Goal: Task Accomplishment & Management: Complete application form

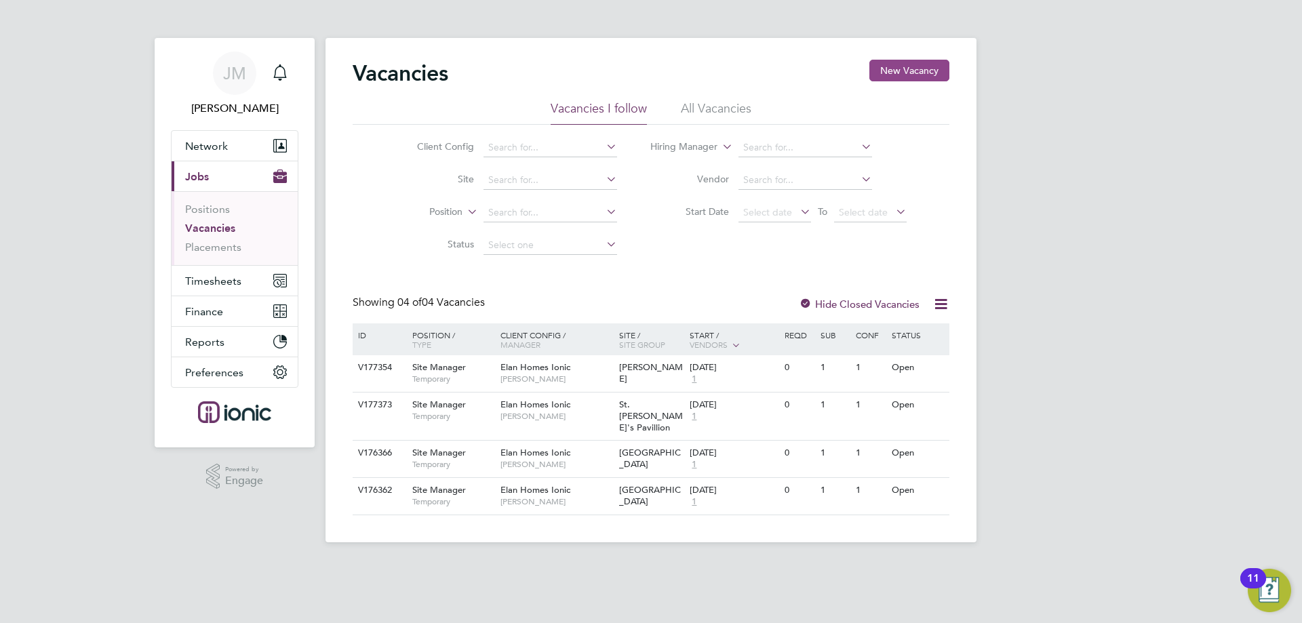
click at [915, 68] on button "New Vacancy" at bounding box center [909, 71] width 80 height 22
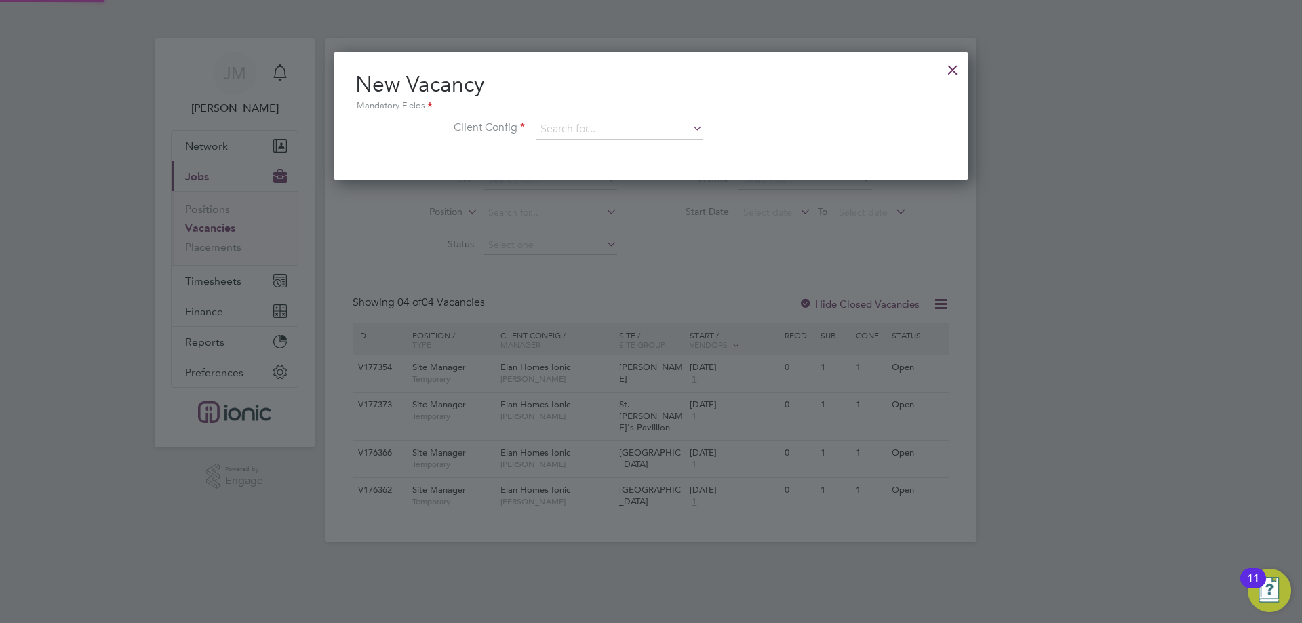
scroll to position [129, 635]
click at [615, 138] on input at bounding box center [619, 129] width 167 height 20
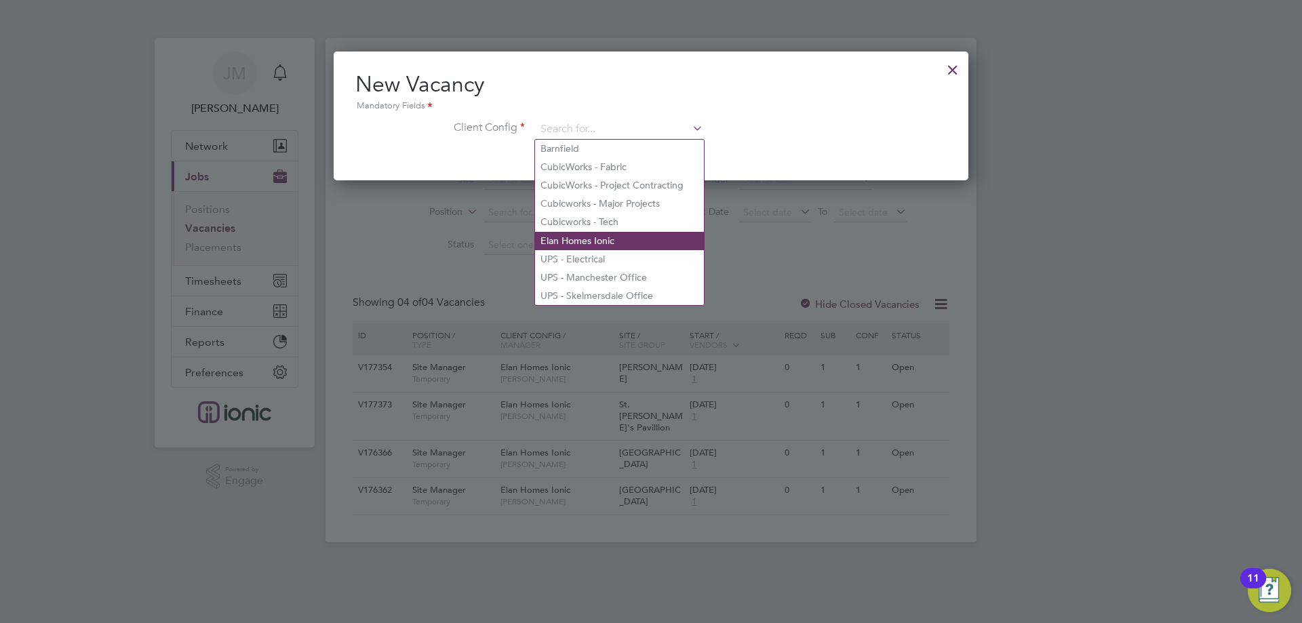
click at [589, 234] on li "Elan Homes Ionic" at bounding box center [619, 241] width 169 height 18
type input "Elan Homes Ionic"
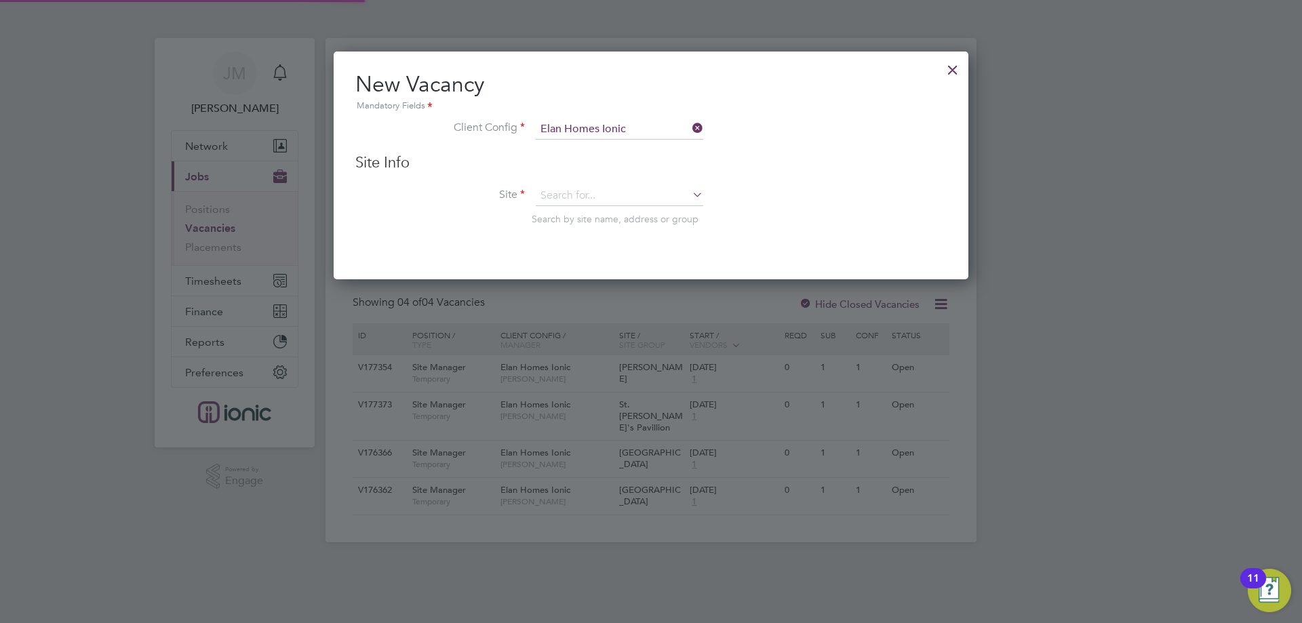
scroll to position [229, 635]
click at [616, 193] on input at bounding box center [619, 196] width 167 height 20
click at [615, 212] on li "Haz elfield" at bounding box center [619, 215] width 169 height 18
type input "Hazelfield"
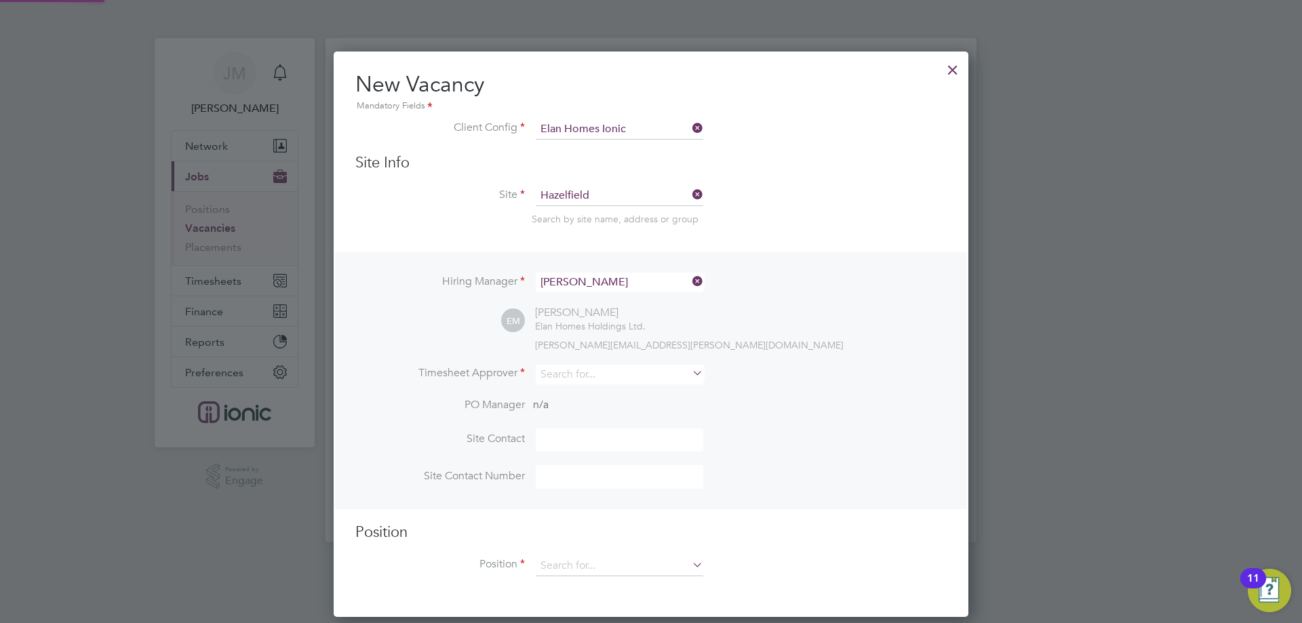
scroll to position [567, 635]
click at [614, 376] on input at bounding box center [619, 375] width 167 height 20
click at [613, 388] on li "Ell iot Murphy" at bounding box center [619, 394] width 169 height 18
type input "[PERSON_NAME]"
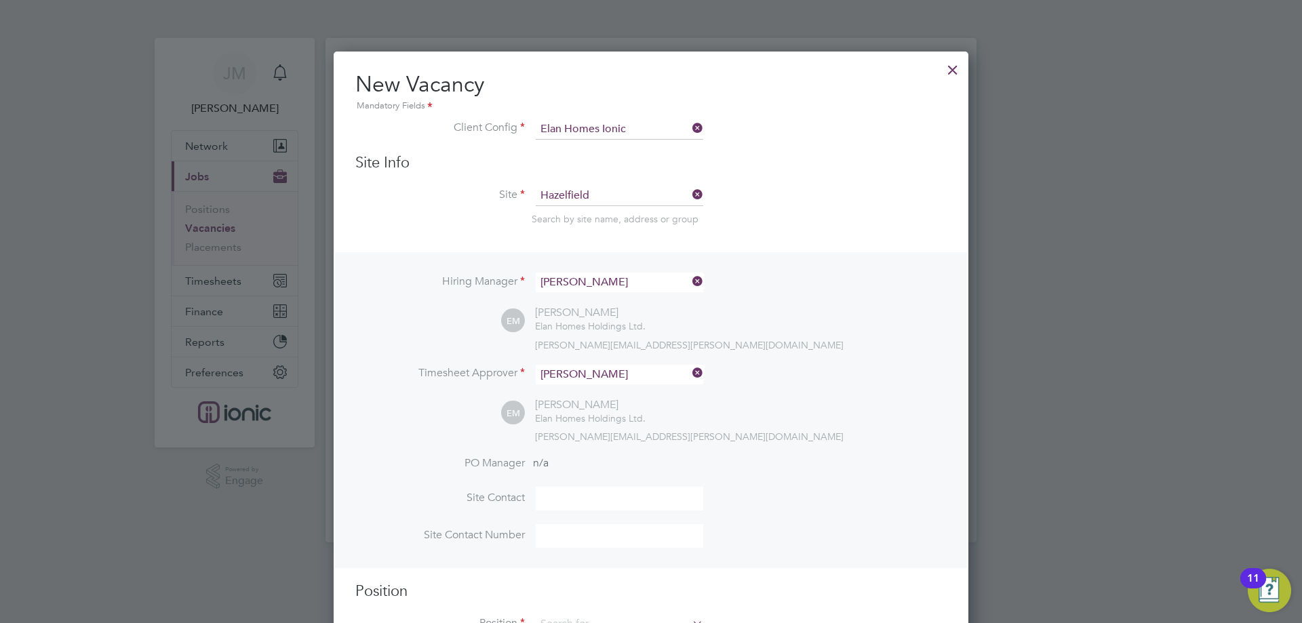
click at [825, 494] on li "Site Contact" at bounding box center [650, 505] width 591 height 37
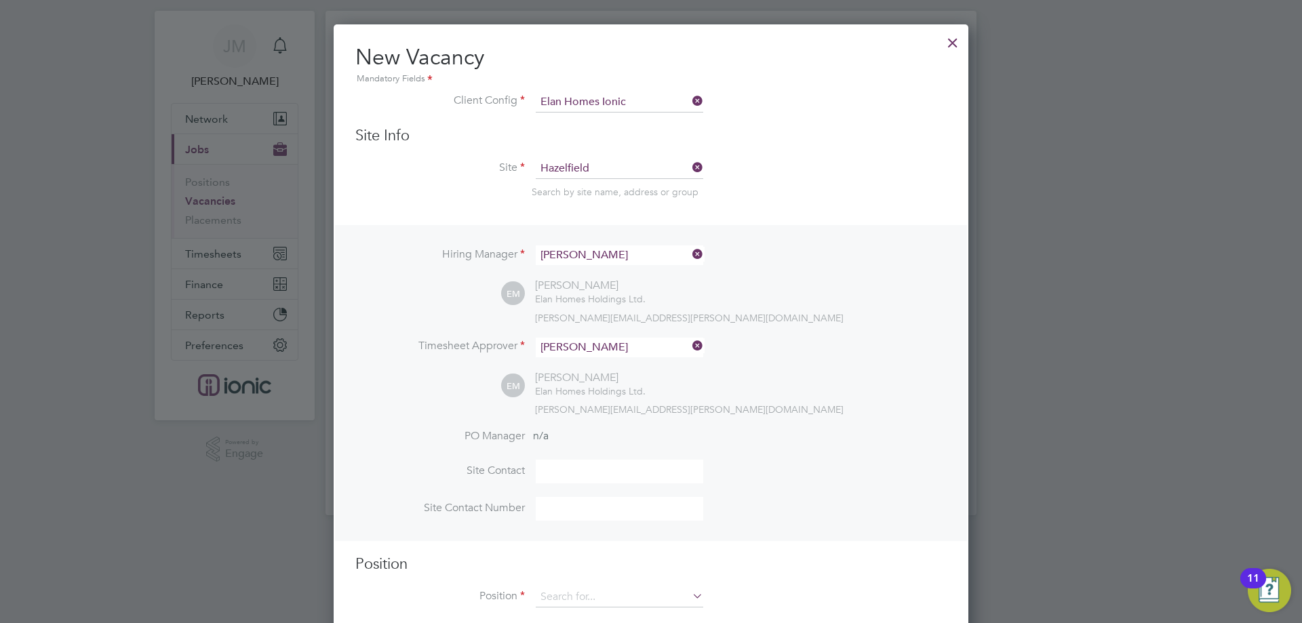
scroll to position [54, 0]
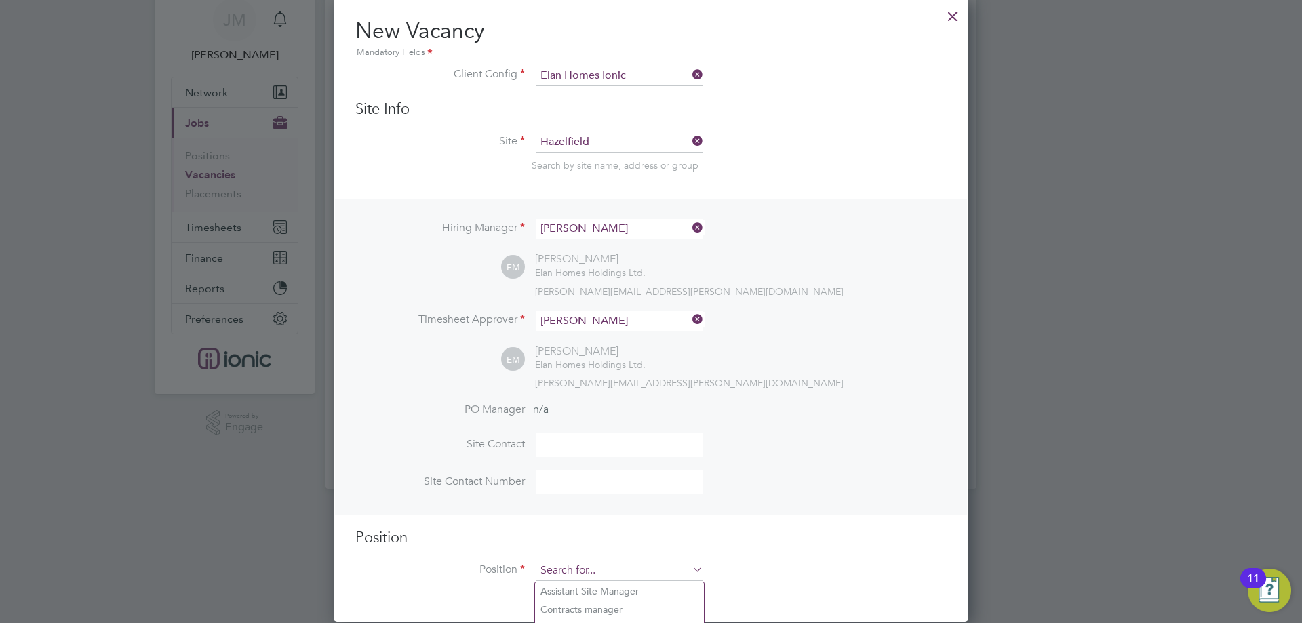
click at [576, 573] on input at bounding box center [619, 571] width 167 height 20
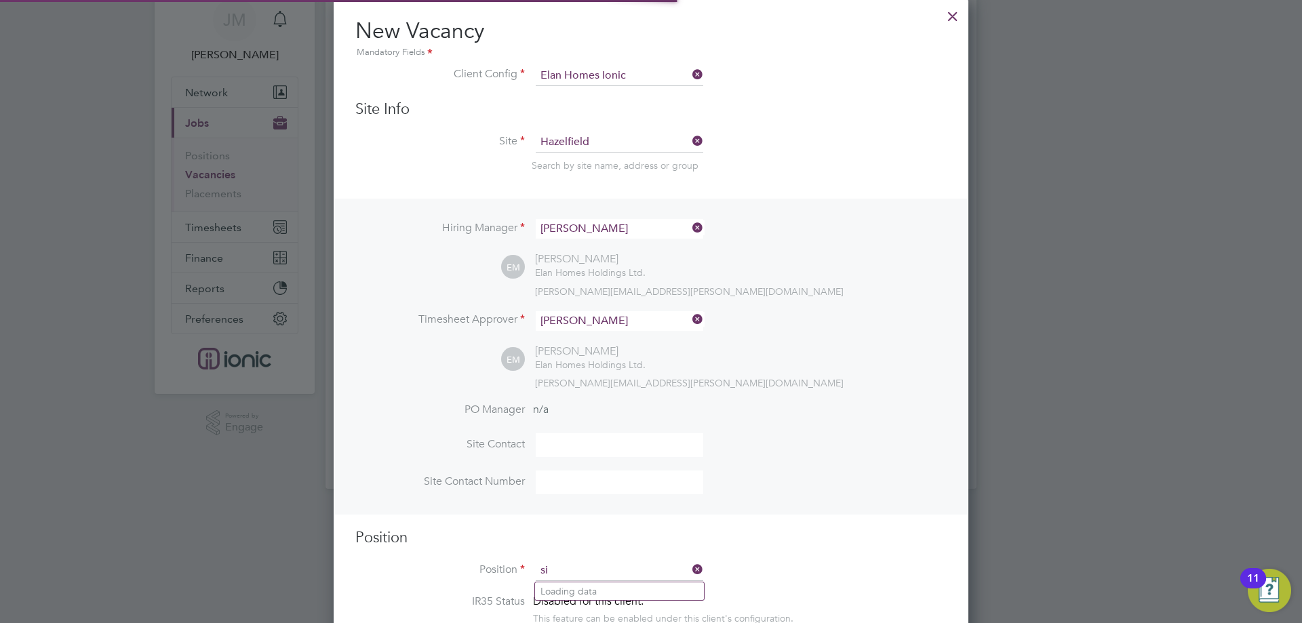
scroll to position [1940, 635]
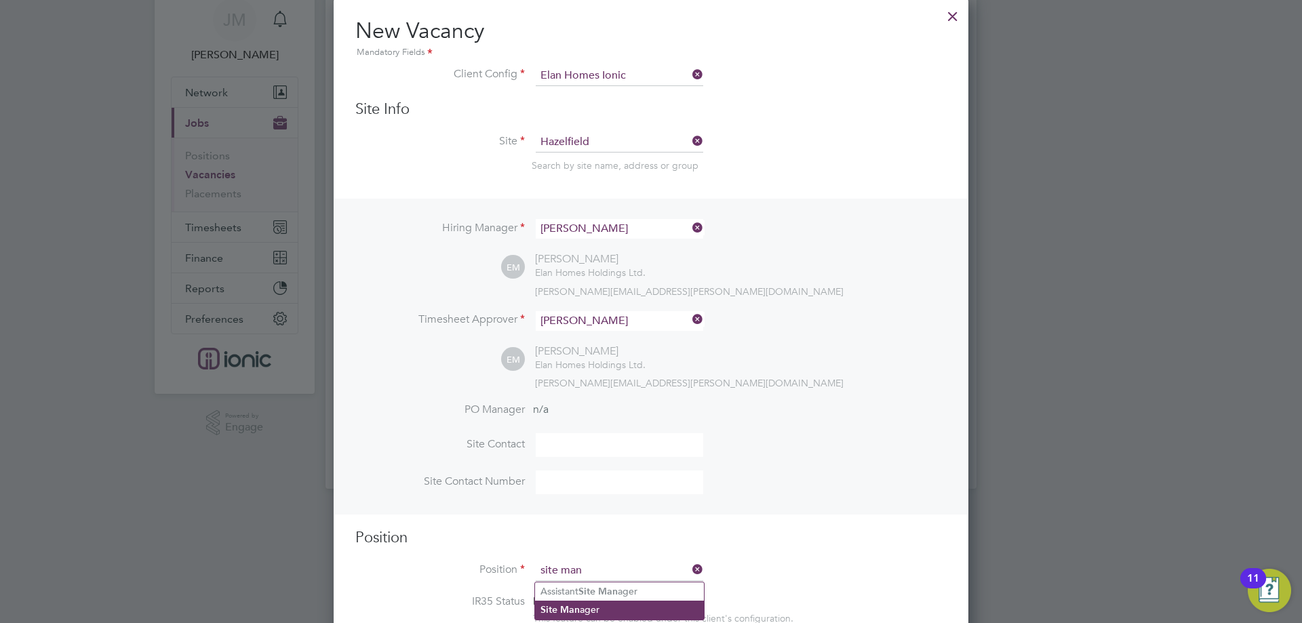
click at [576, 610] on b "Man" at bounding box center [570, 610] width 20 height 12
type input "Site Manager"
click at [756, 532] on h3 "Position" at bounding box center [650, 538] width 591 height 20
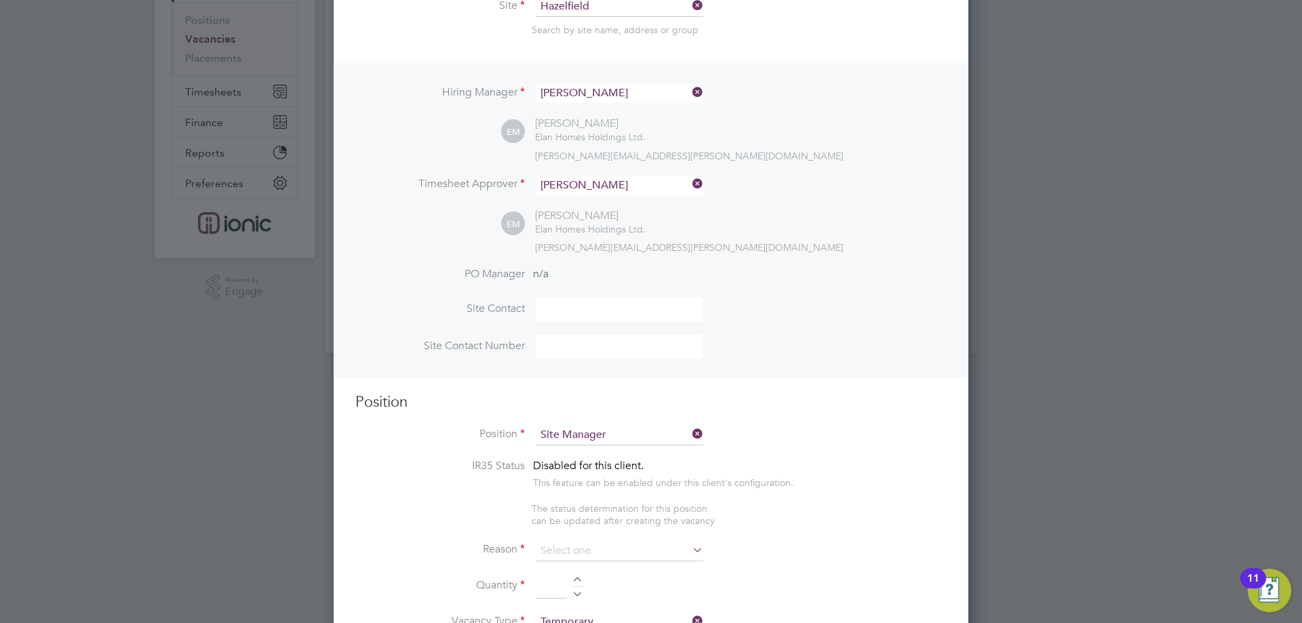
scroll to position [596, 0]
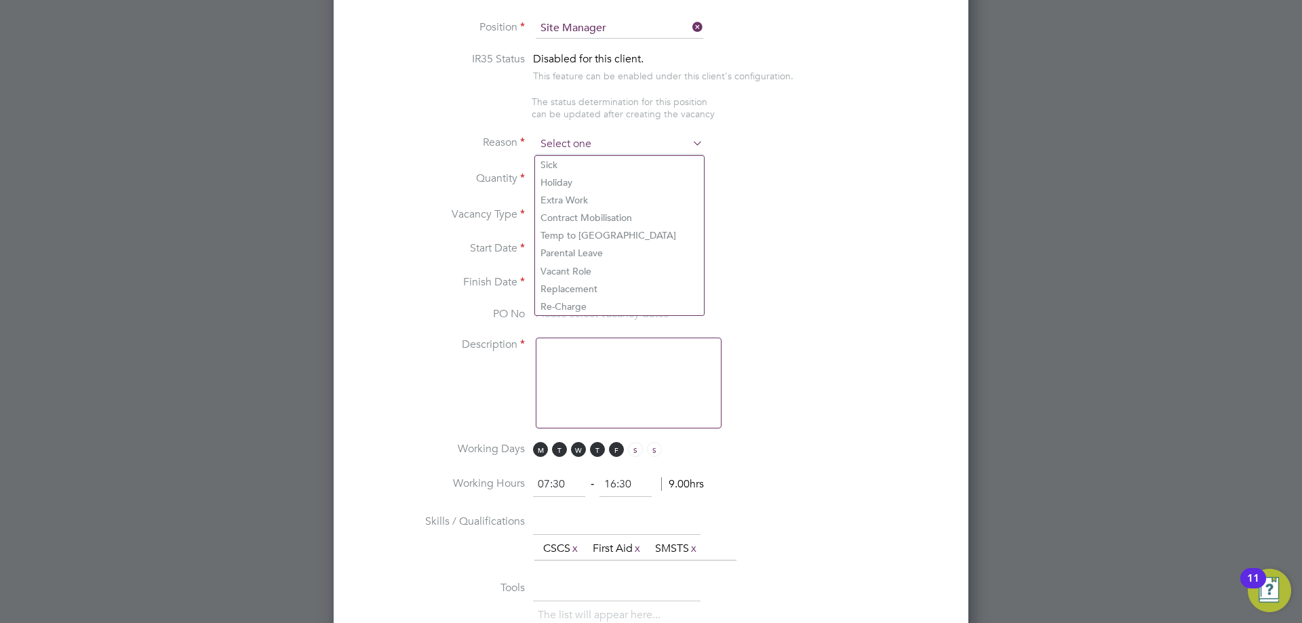
click at [685, 146] on input at bounding box center [619, 144] width 167 height 20
click at [580, 169] on li "Quantity" at bounding box center [650, 187] width 591 height 38
click at [576, 174] on div at bounding box center [578, 174] width 12 height 9
type input "1"
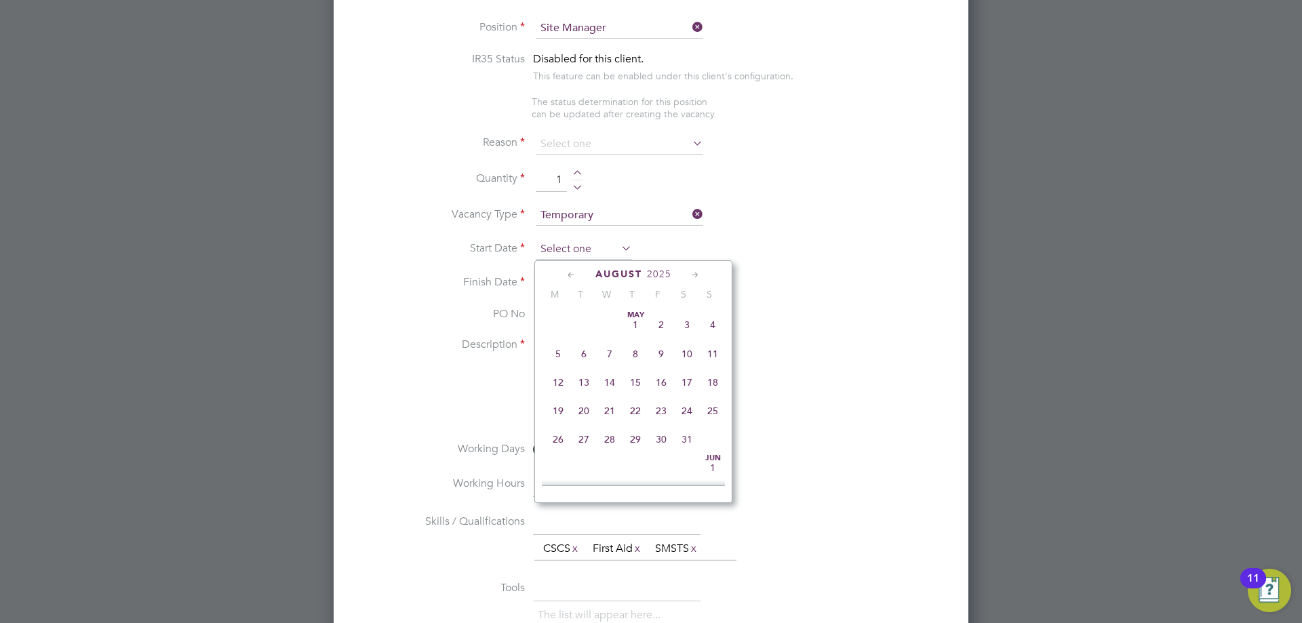
click at [580, 241] on input at bounding box center [584, 249] width 96 height 20
click at [664, 349] on span "8" at bounding box center [661, 342] width 26 height 26
type input "08 Aug 2025"
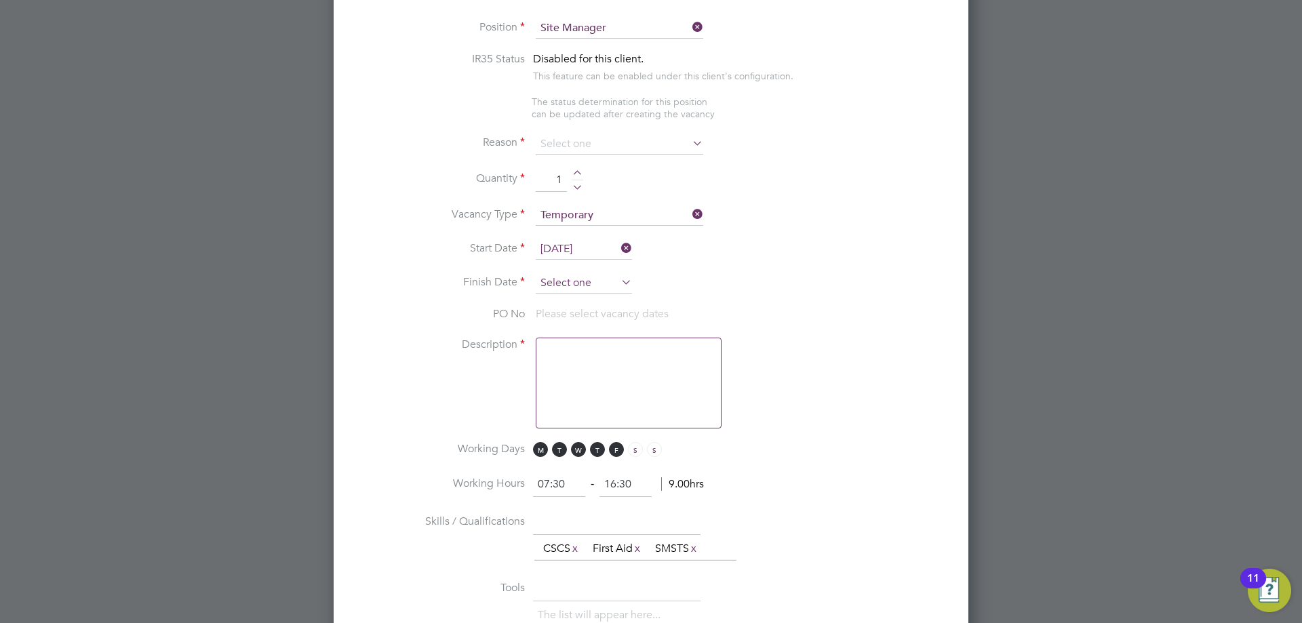
click at [618, 283] on input at bounding box center [584, 283] width 96 height 20
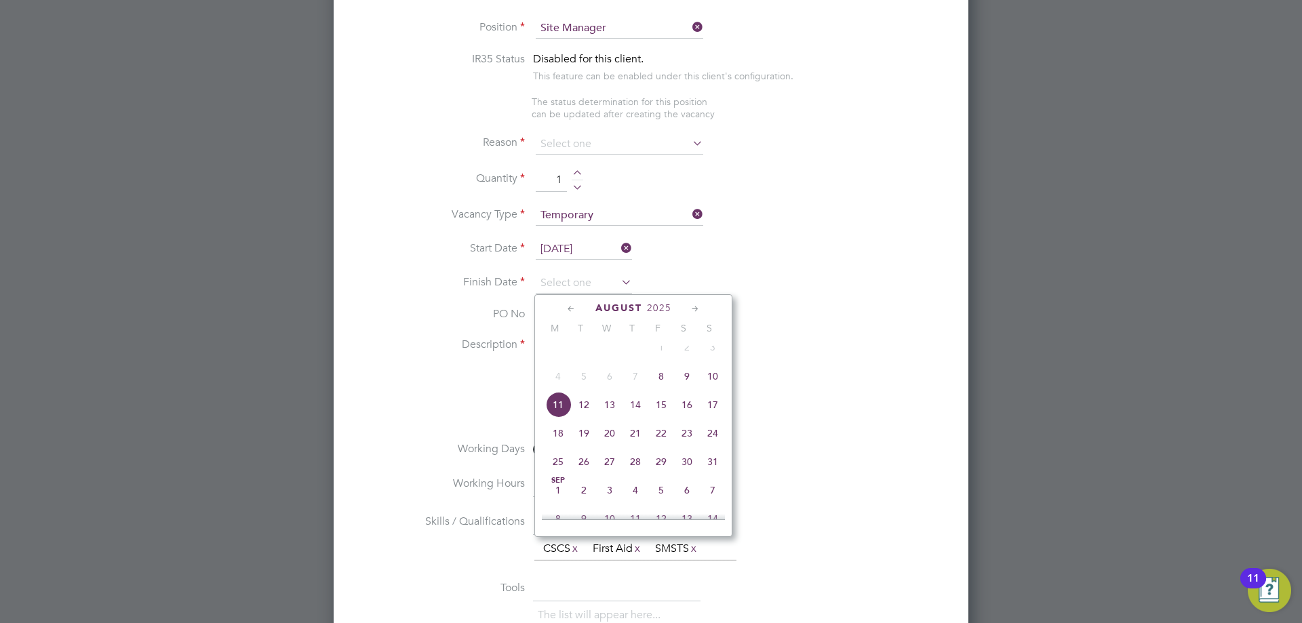
click at [670, 445] on span "22" at bounding box center [661, 433] width 26 height 26
type input "22 Aug 2025"
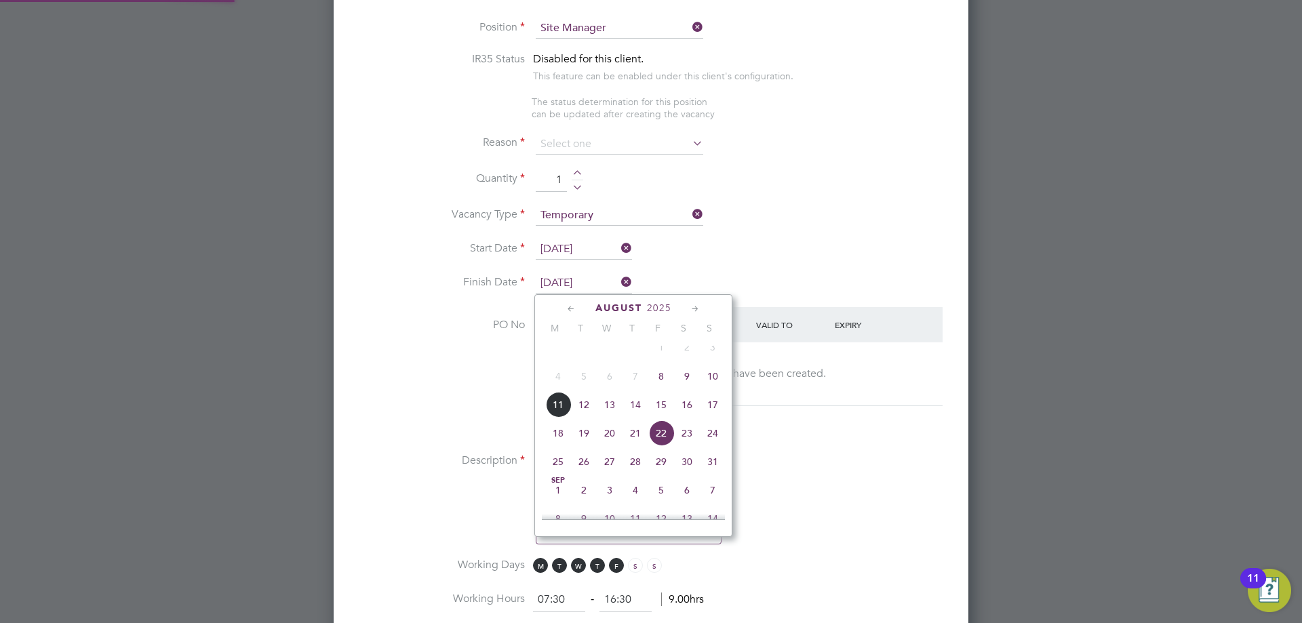
scroll to position [2032, 635]
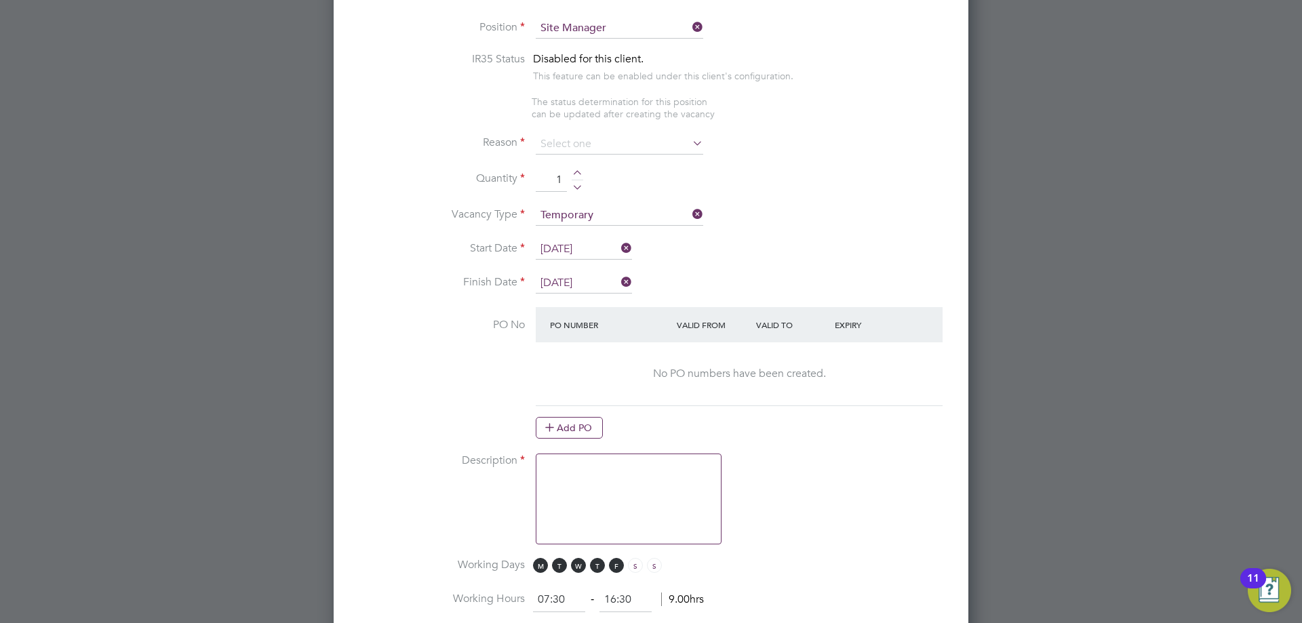
click at [624, 495] on textarea at bounding box center [629, 499] width 186 height 91
type textarea "Requirement"
click at [796, 513] on li "Description Requirement" at bounding box center [650, 506] width 591 height 104
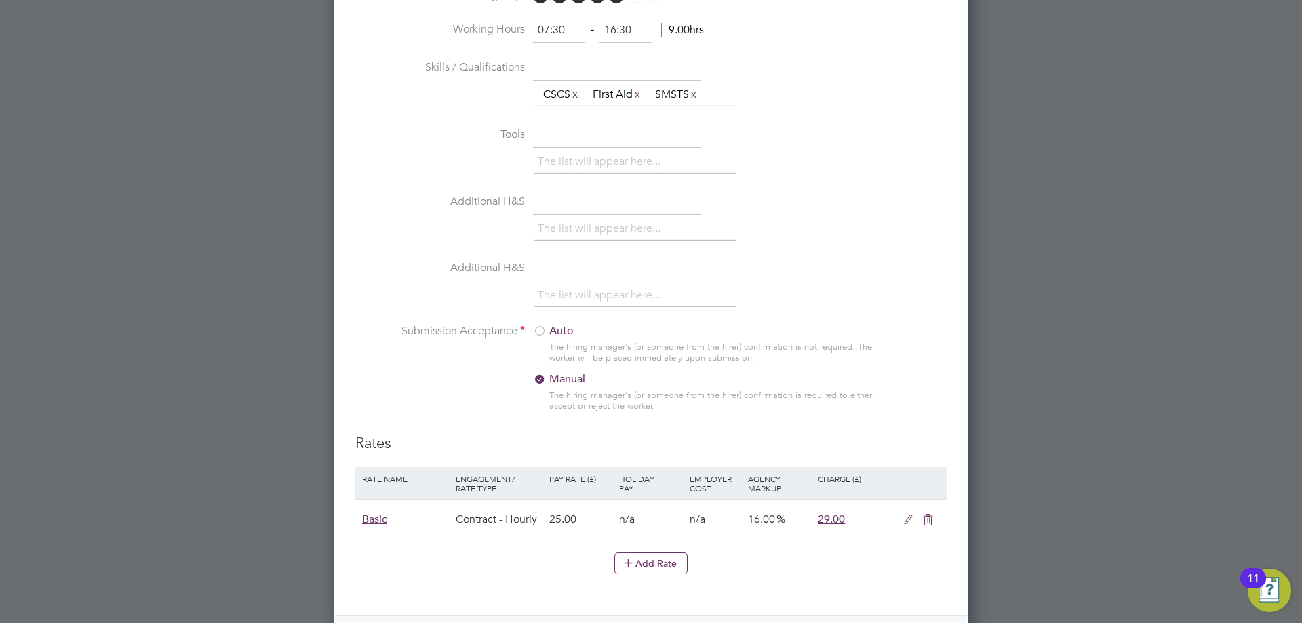
scroll to position [1193, 0]
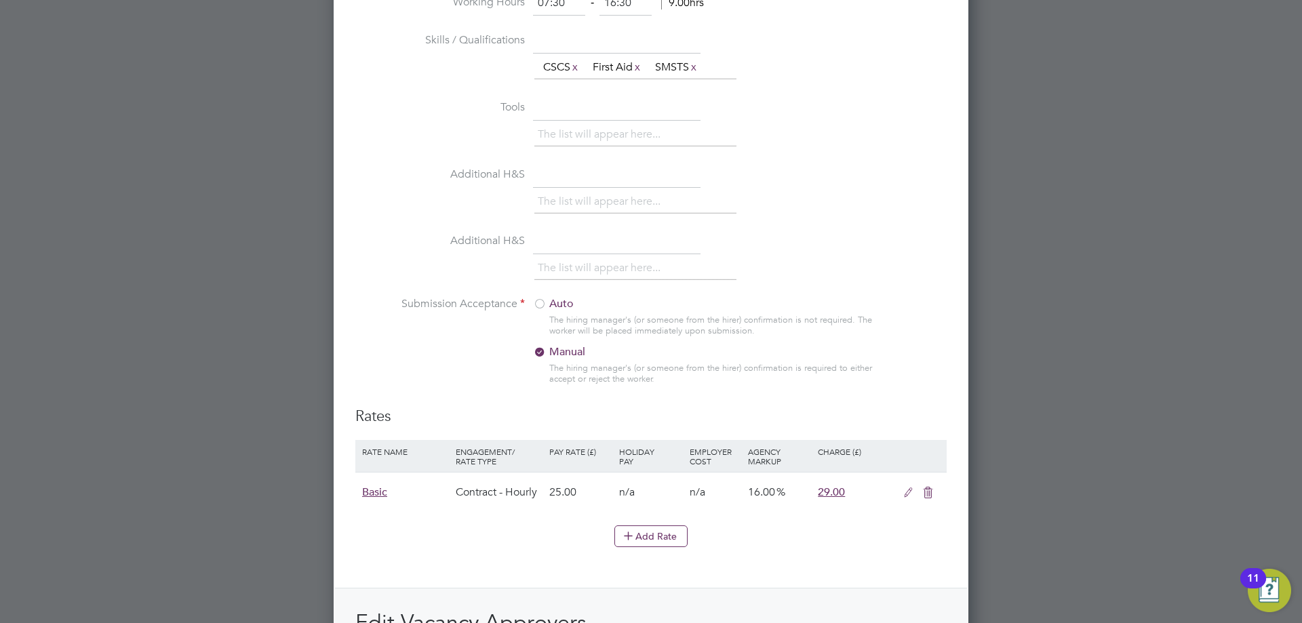
click at [543, 307] on div at bounding box center [540, 305] width 14 height 14
click at [913, 495] on icon at bounding box center [908, 492] width 17 height 11
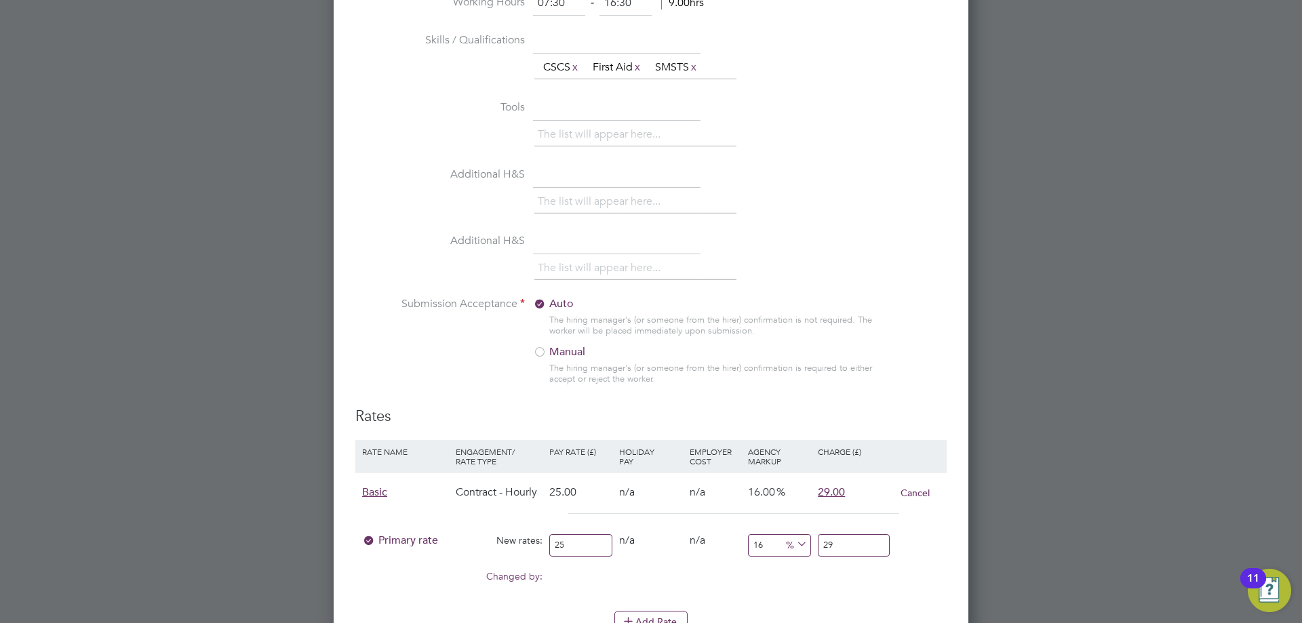
scroll to position [2117, 635]
drag, startPoint x: 588, startPoint y: 545, endPoint x: 497, endPoint y: 542, distance: 91.6
click at [497, 542] on div "Primary rate New rates: 25 0 n/a 0 n/a 16 0 % 29" at bounding box center [650, 545] width 591 height 36
type input "2"
type input "2.32"
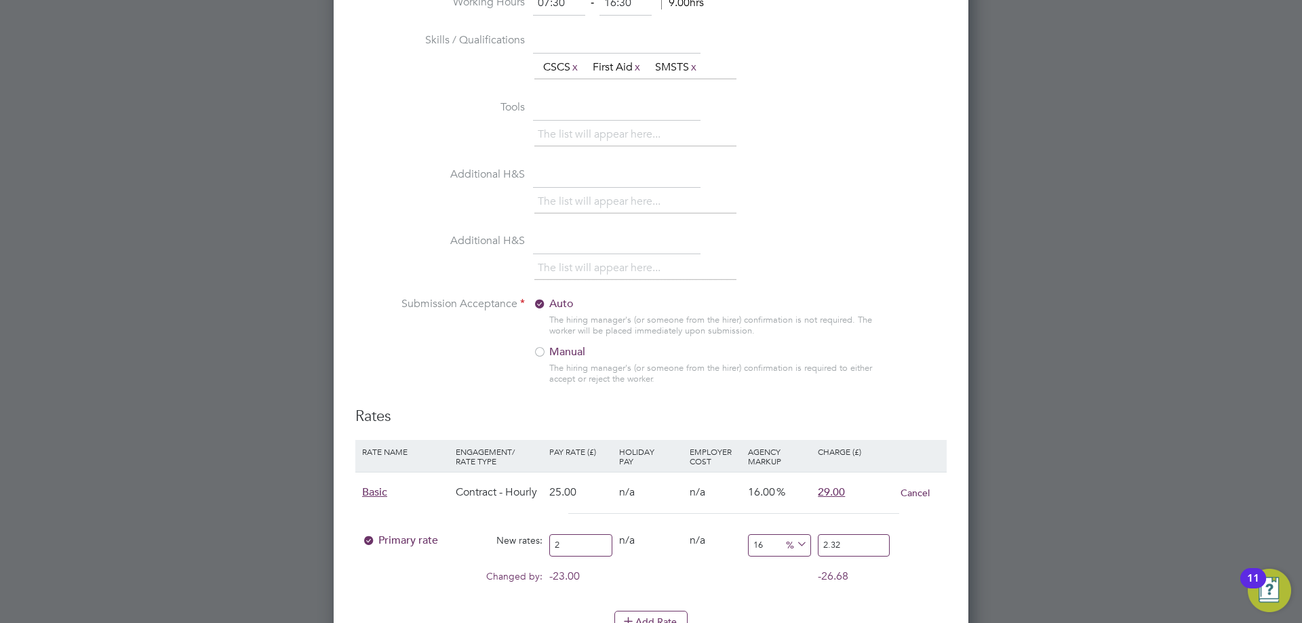
type input "28"
type input "32.48"
type input "28.00"
drag, startPoint x: 873, startPoint y: 546, endPoint x: 615, endPoint y: 543, distance: 258.3
click at [615, 543] on div "Primary rate New rates: 28.00 0 n/a 0 n/a 16 4.48 % 32.48" at bounding box center [650, 545] width 591 height 36
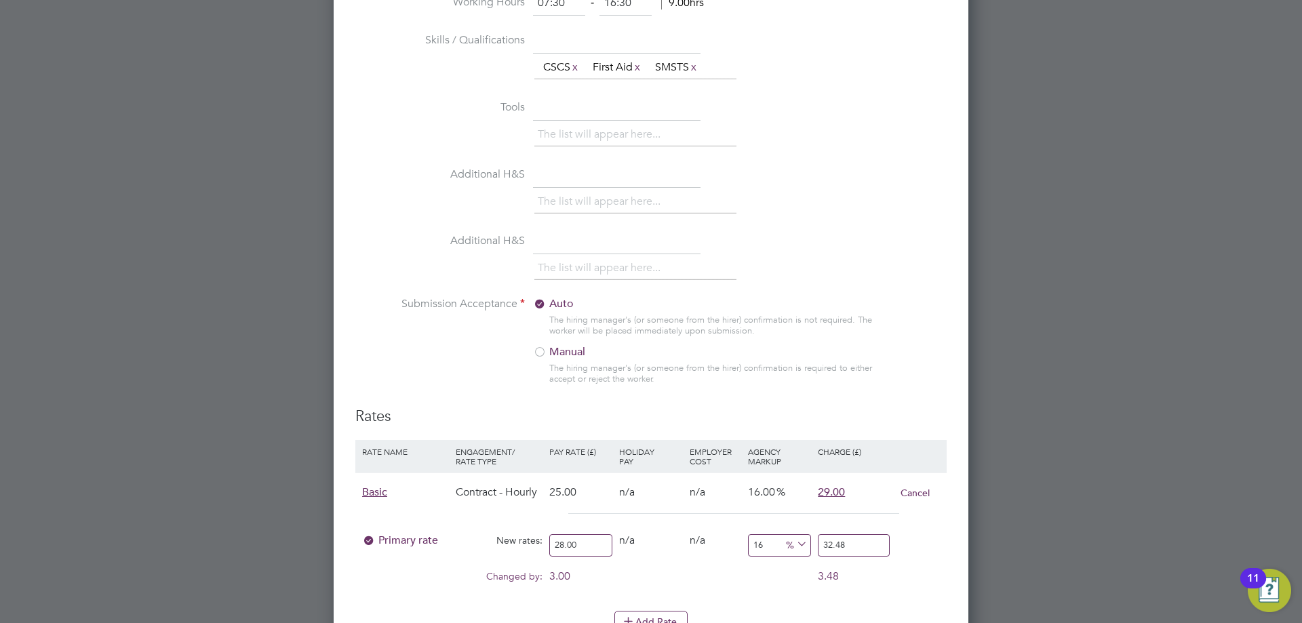
type input "-89.28571428571429"
type input "3"
type input "17.857142857142858"
type input "33.00"
click at [928, 587] on div "Changed by: 3.00 0.00 0.00 1.86 1 % 4.00" at bounding box center [650, 580] width 591 height 34
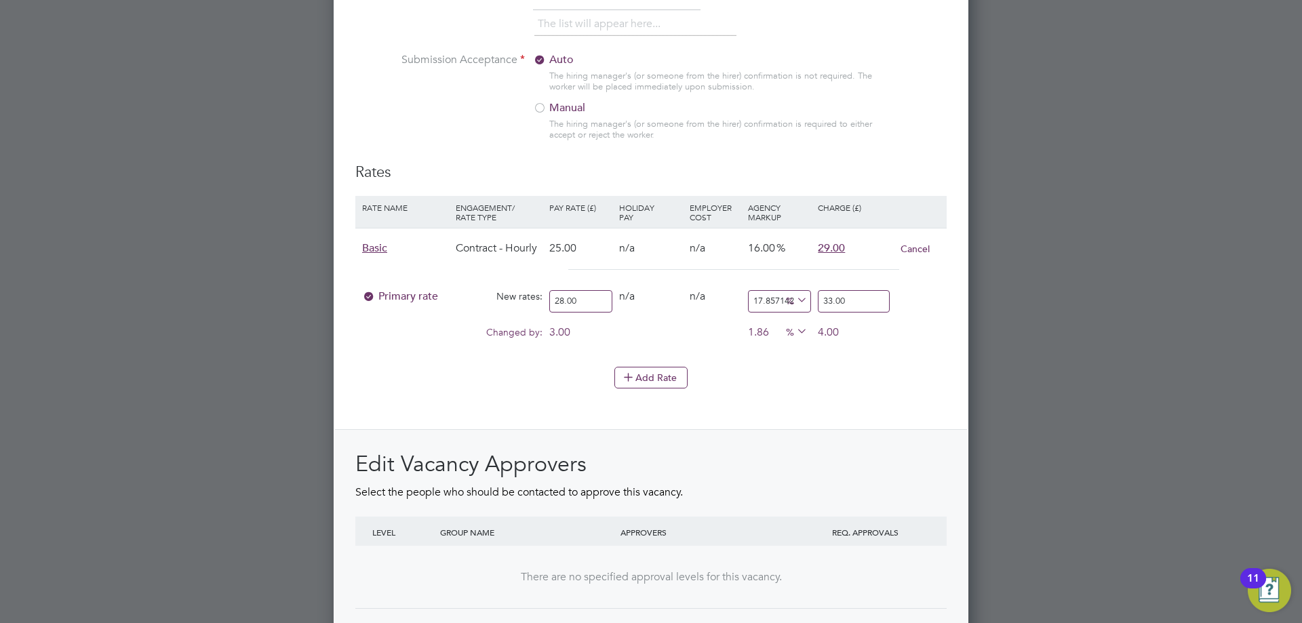
scroll to position [1545, 0]
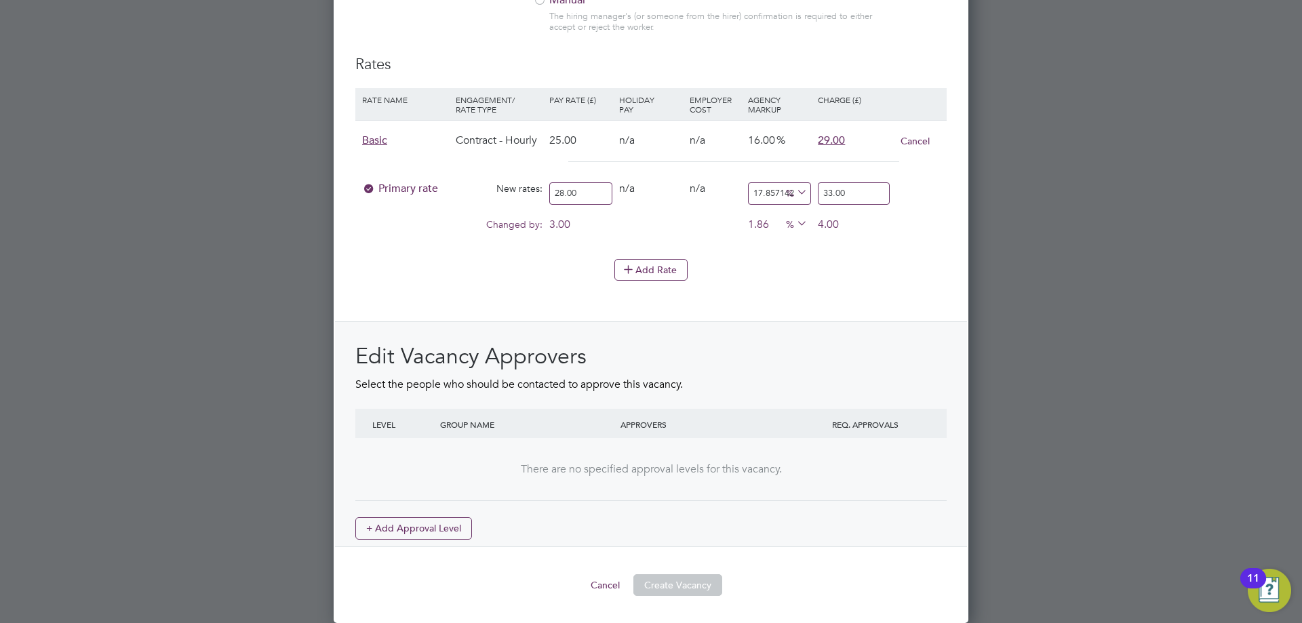
click at [790, 321] on div "Rates Rate Name Engagement/ Rate Type Pay Rate (£) Holiday Pay Employer Cost Ag…" at bounding box center [650, 301] width 591 height 492
click at [781, 298] on div "Rates Rate Name Engagement/ Rate Type Pay Rate (£) Holiday Pay Employer Cost Ag…" at bounding box center [650, 301] width 591 height 492
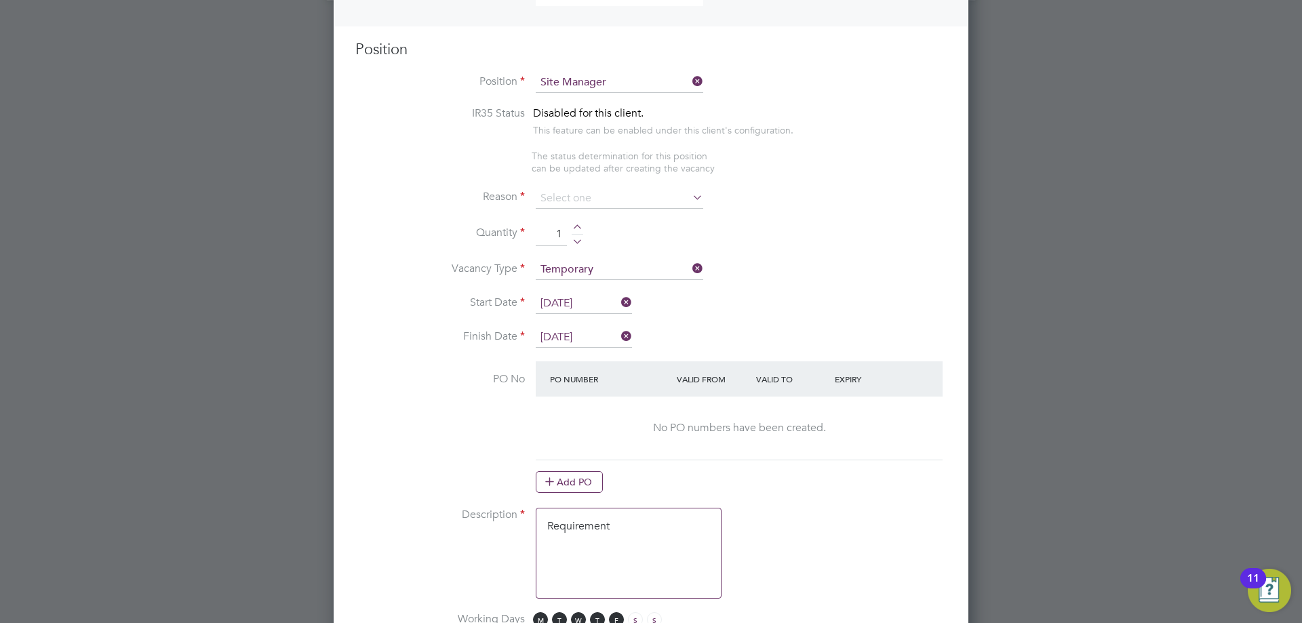
scroll to position [460, 0]
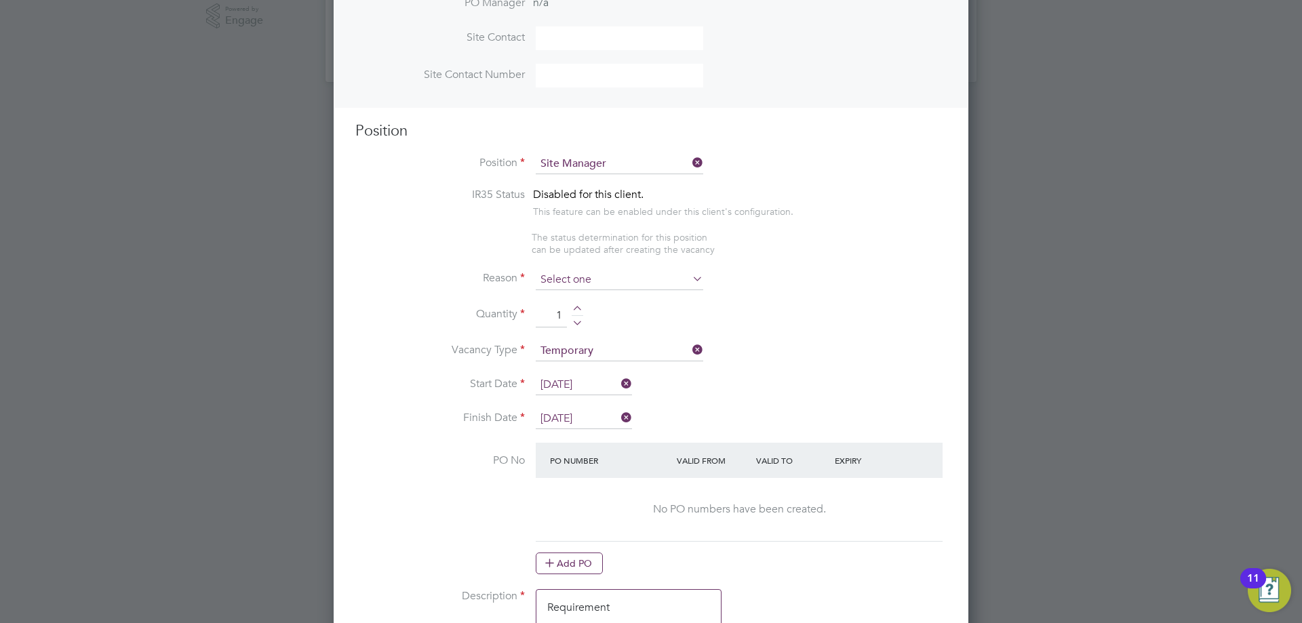
click at [647, 279] on input at bounding box center [619, 280] width 167 height 20
click at [610, 321] on li "Holiday" at bounding box center [619, 318] width 169 height 18
type input "Holiday"
click at [797, 338] on li "Quantity 1" at bounding box center [650, 323] width 591 height 38
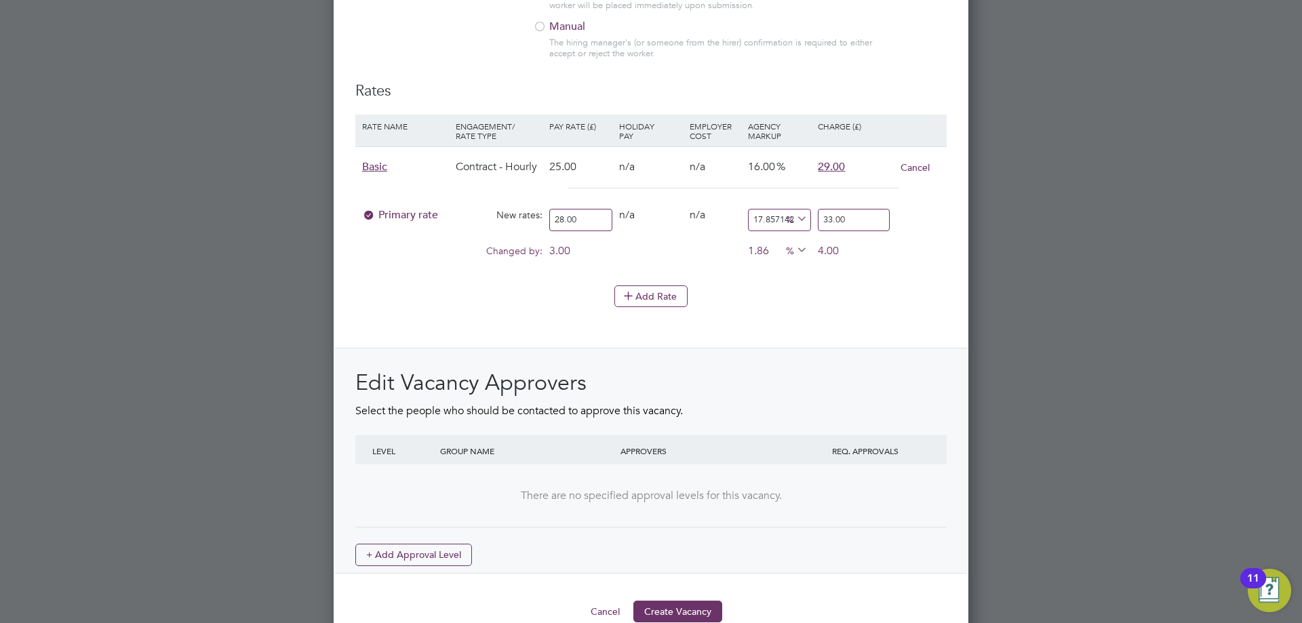
scroll to position [1545, 0]
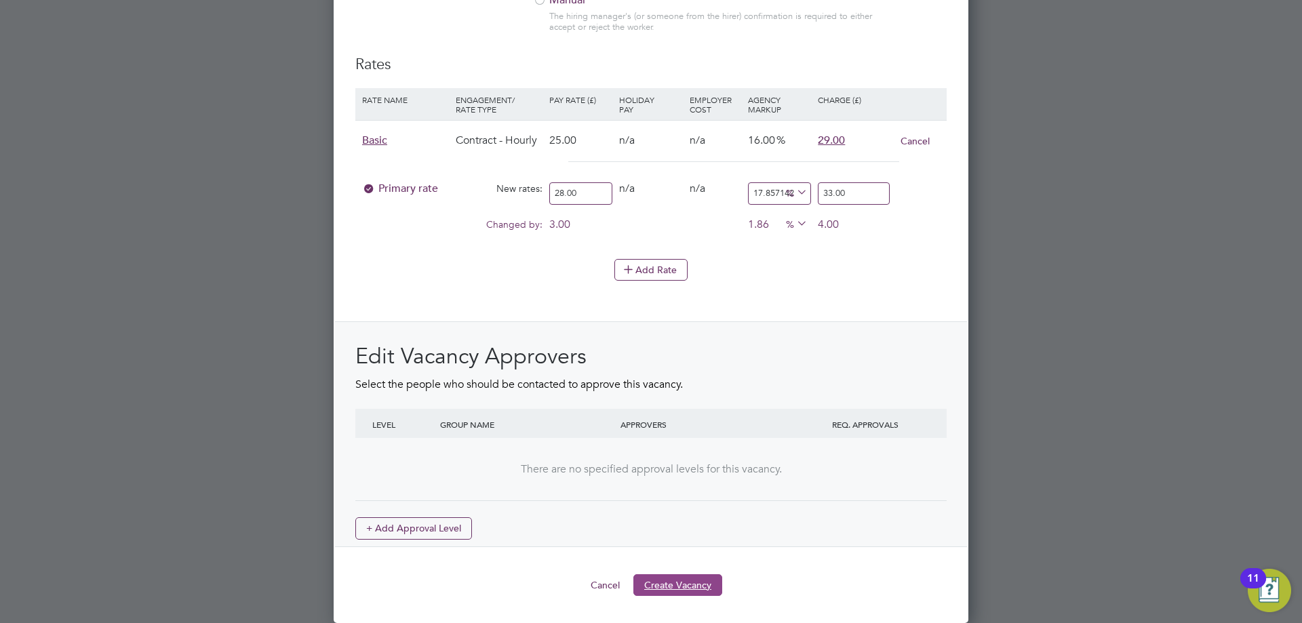
click at [694, 580] on button "Create Vacancy" at bounding box center [677, 585] width 89 height 22
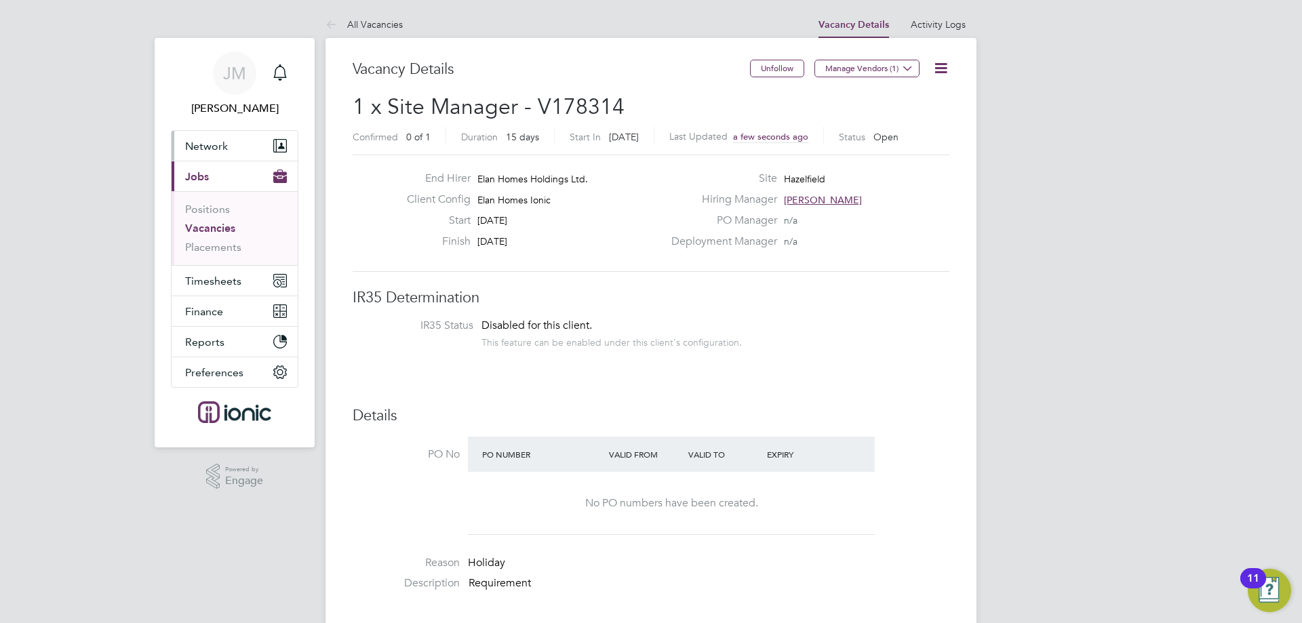
click at [222, 152] on span "Network" at bounding box center [206, 146] width 43 height 13
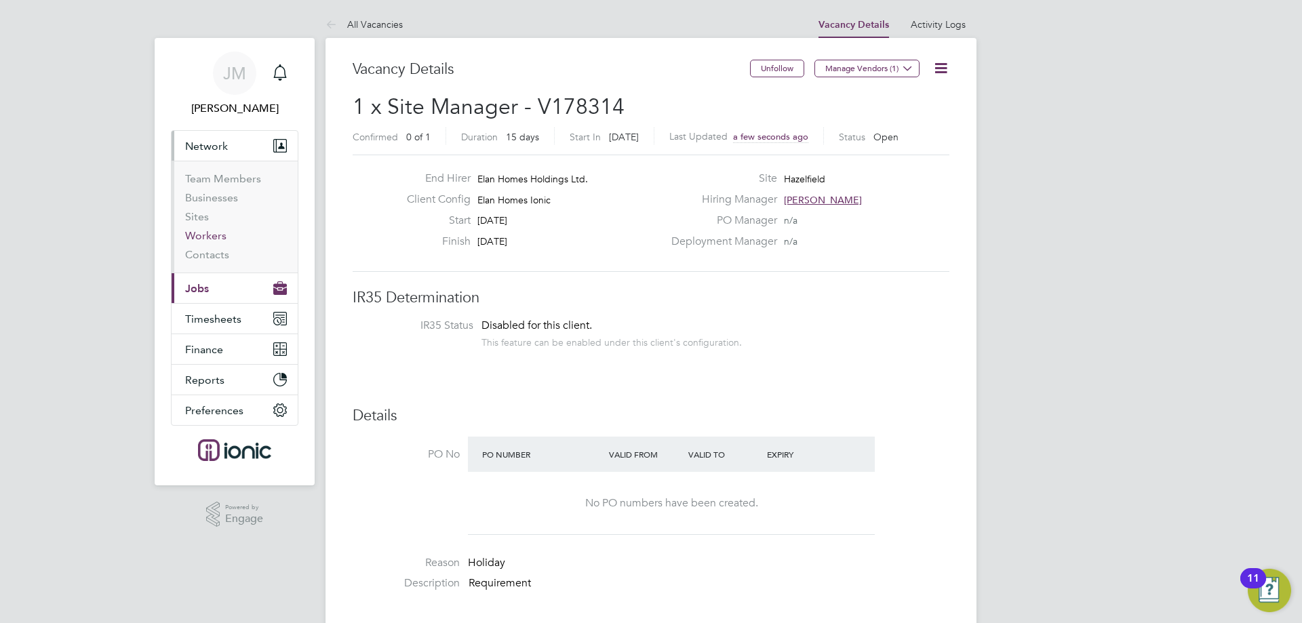
click at [209, 233] on link "Workers" at bounding box center [205, 235] width 41 height 13
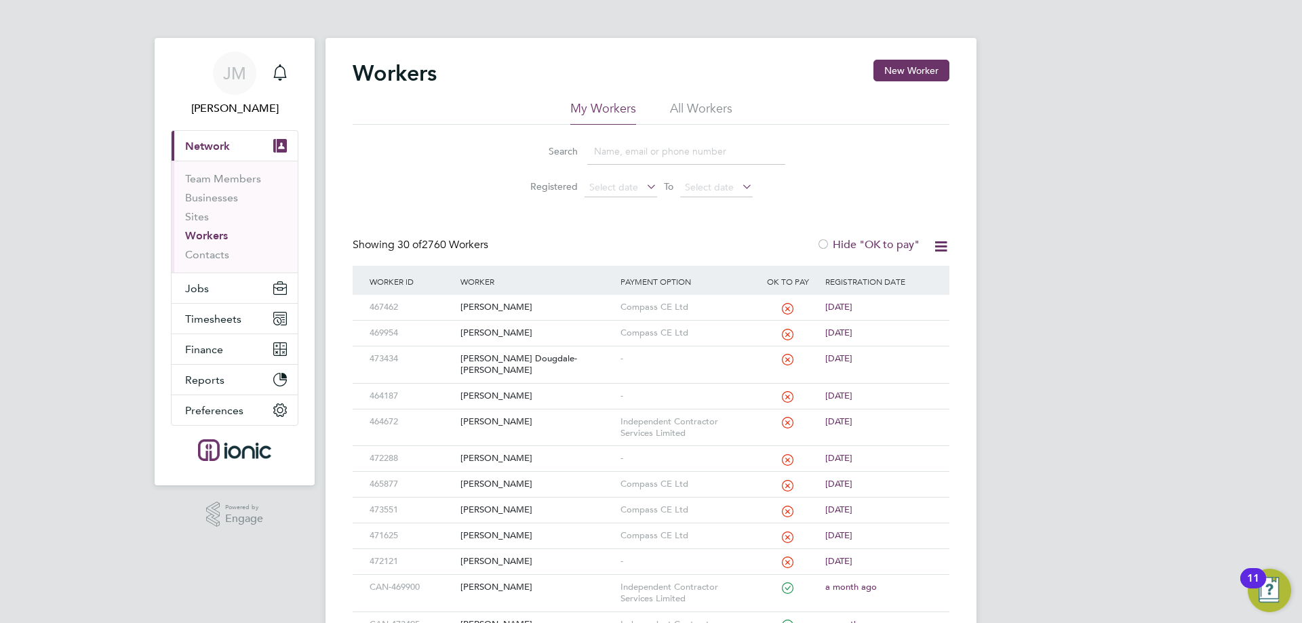
click at [666, 154] on input at bounding box center [686, 151] width 198 height 26
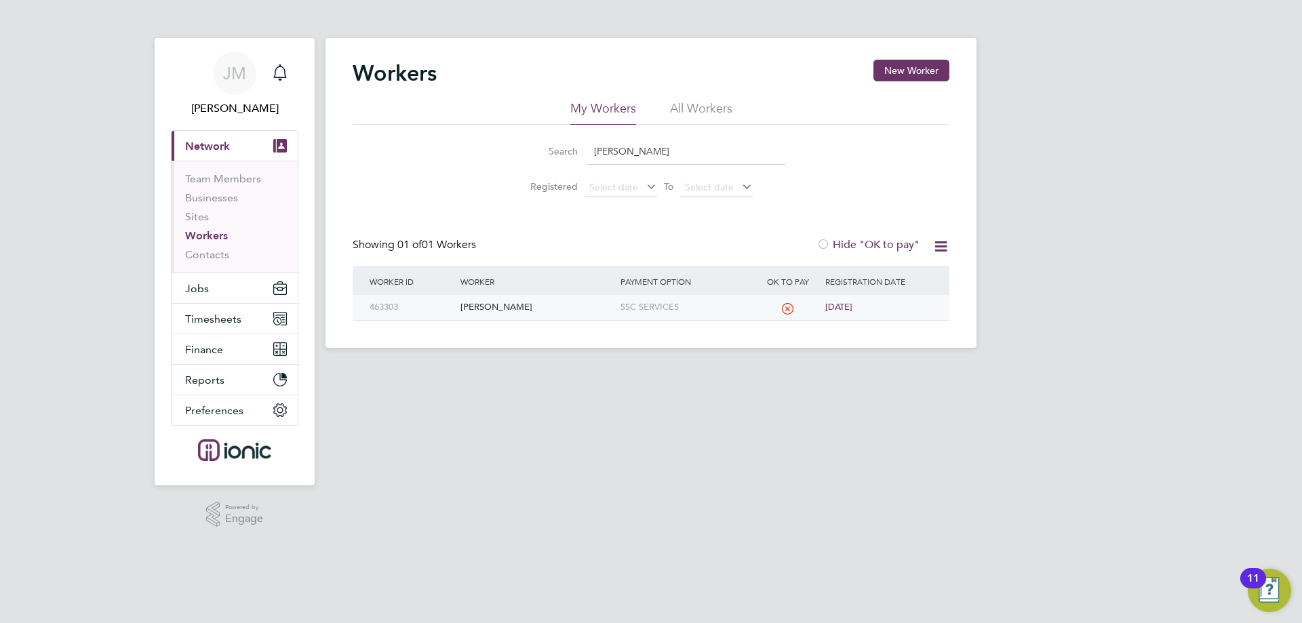
type input "antonio"
click at [852, 307] on span "2 years ago" at bounding box center [838, 307] width 27 height 12
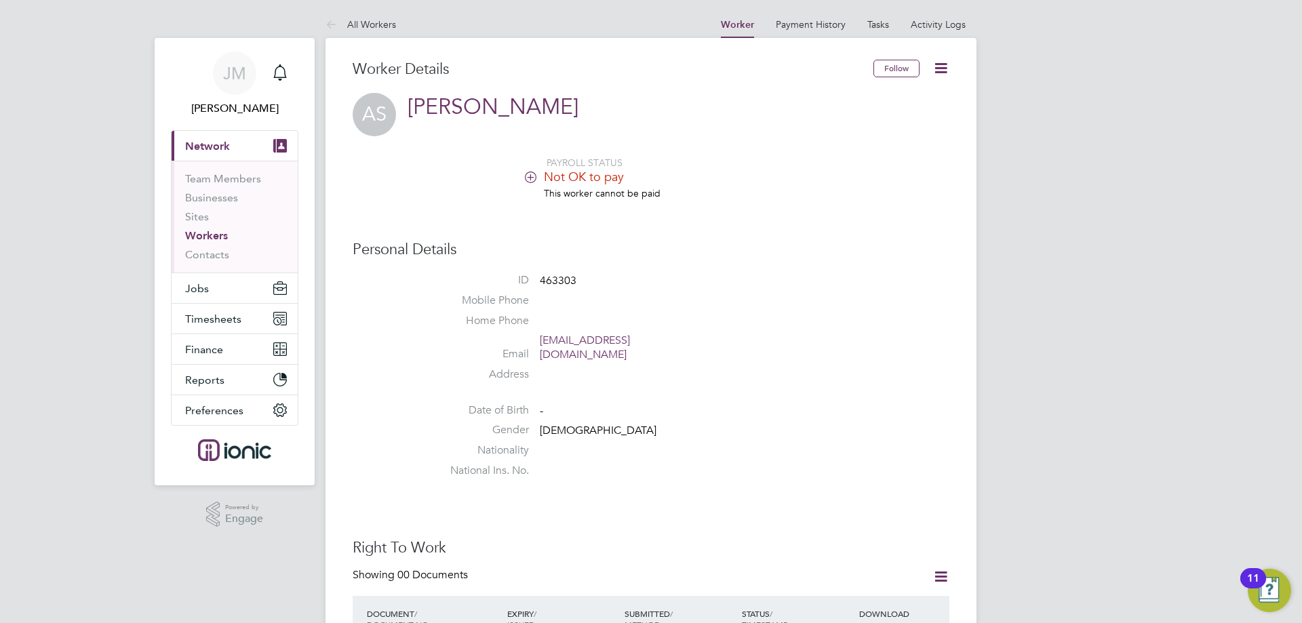
click at [857, 320] on li "Home Phone" at bounding box center [691, 324] width 515 height 20
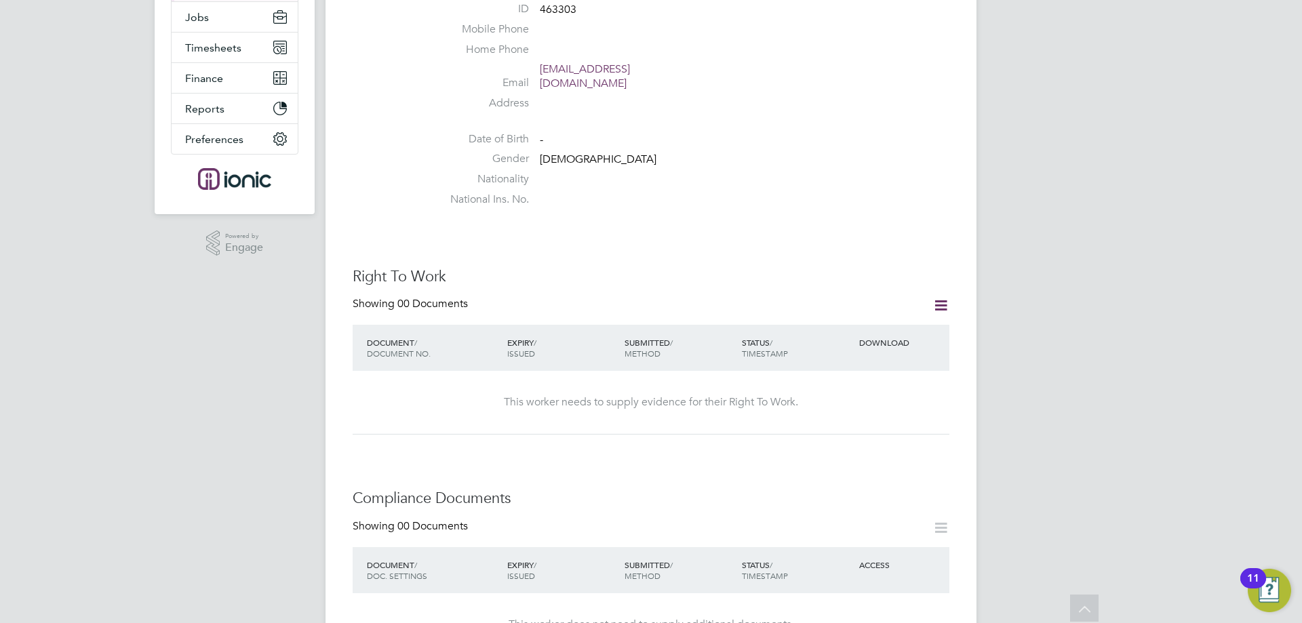
scroll to position [353, 0]
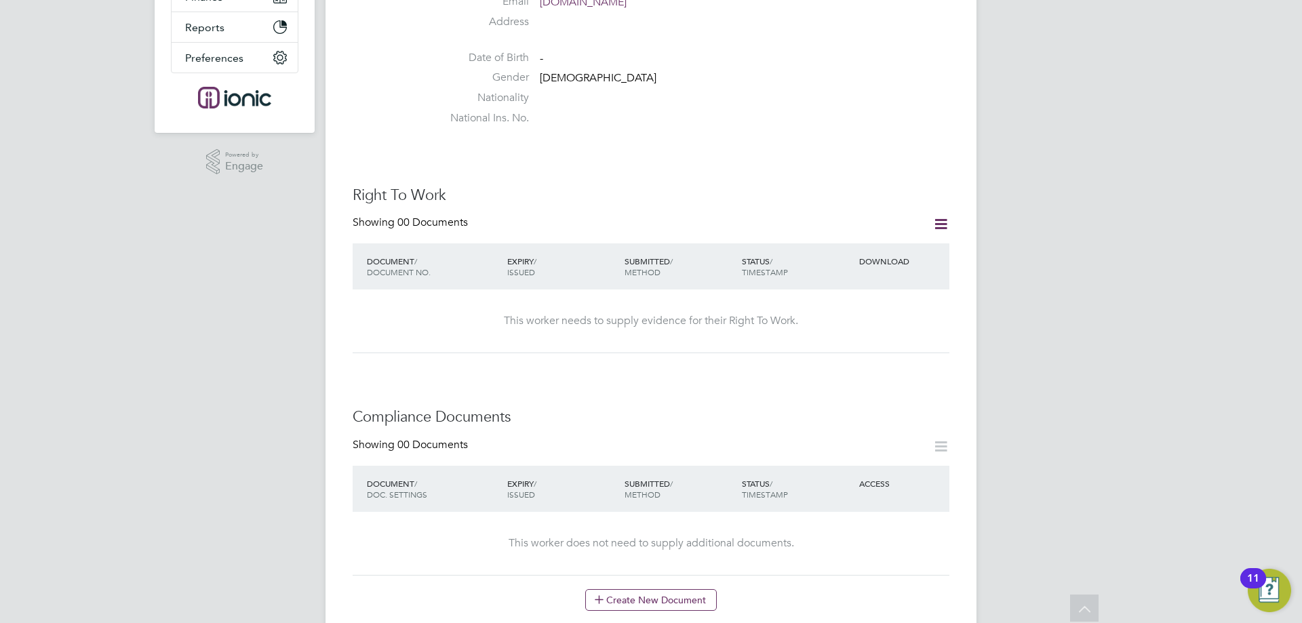
click at [942, 216] on icon at bounding box center [940, 224] width 17 height 17
click at [881, 239] on li "Add Right To Work Document" at bounding box center [865, 243] width 163 height 19
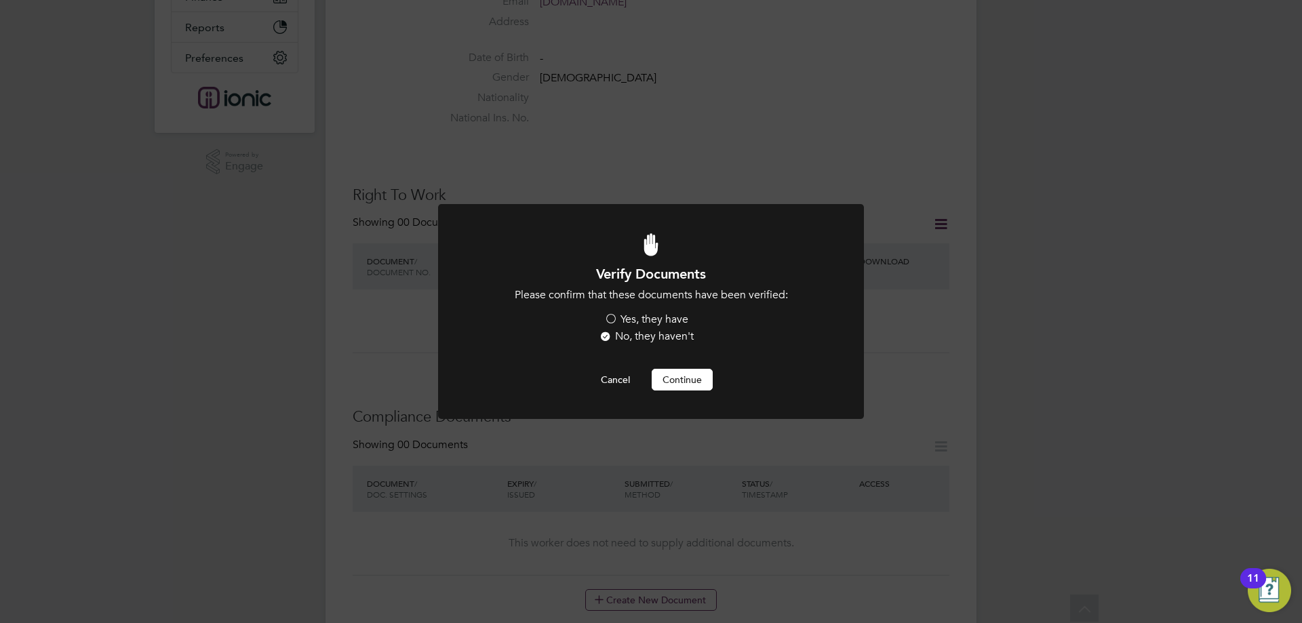
click at [669, 317] on label "Yes, they have" at bounding box center [646, 320] width 84 height 14
click at [0, 0] on input "Yes, they have" at bounding box center [0, 0] width 0 height 0
click at [679, 374] on button "Continue" at bounding box center [682, 380] width 61 height 22
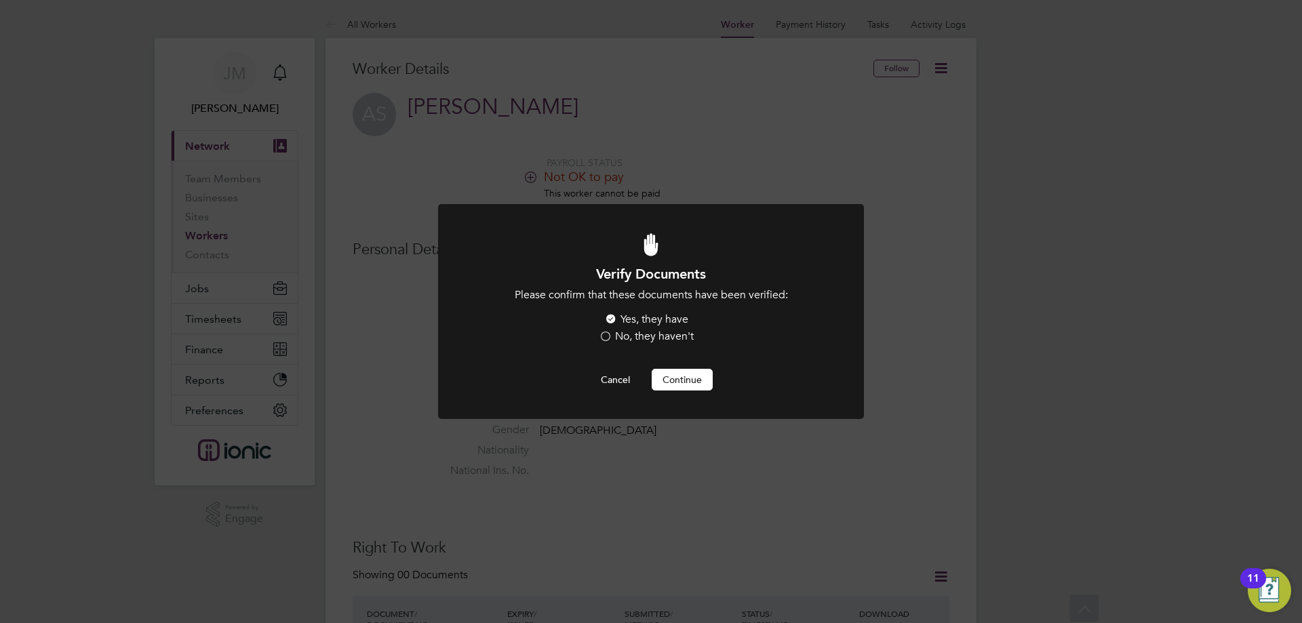
scroll to position [353, 0]
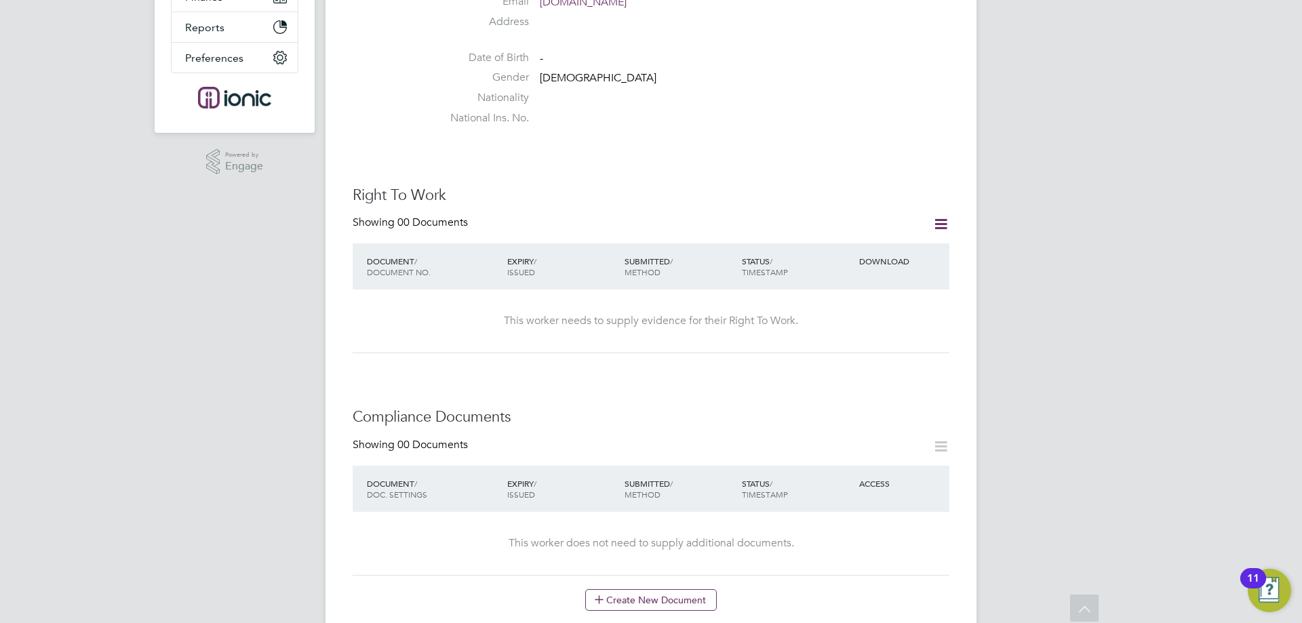
click at [939, 438] on icon at bounding box center [940, 446] width 17 height 17
click at [936, 216] on icon at bounding box center [940, 224] width 17 height 17
click at [856, 245] on li "Add Right To Work Document" at bounding box center [865, 243] width 163 height 19
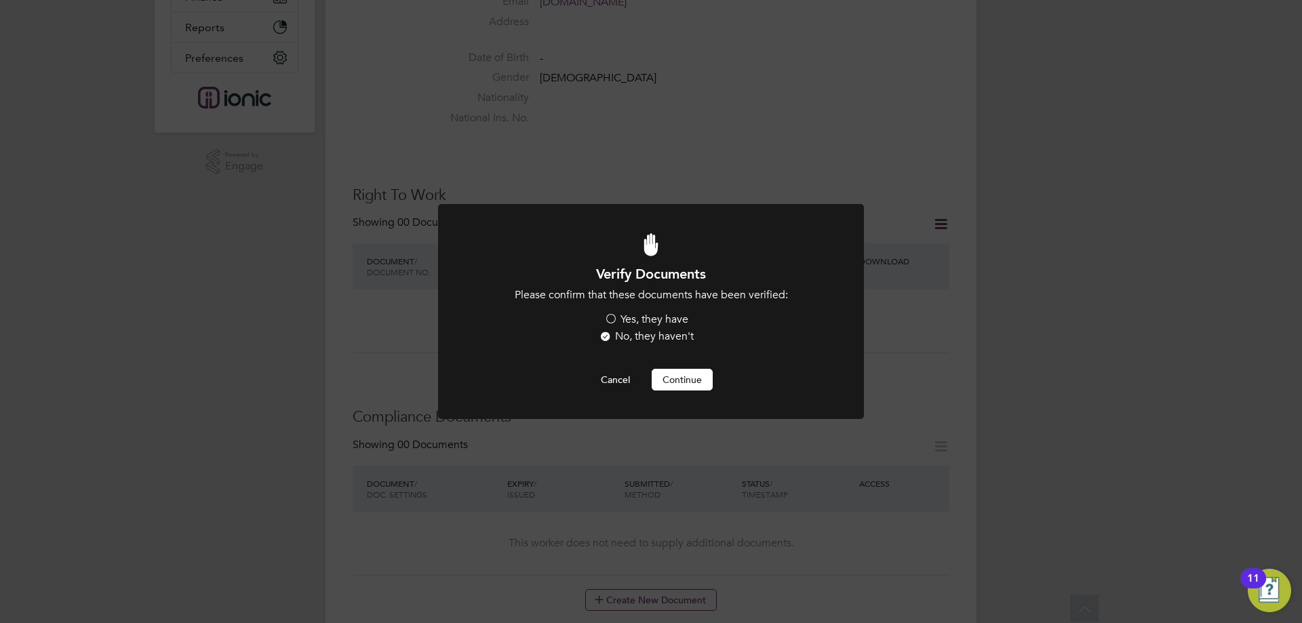
click at [650, 321] on label "Yes, they have" at bounding box center [646, 320] width 84 height 14
click at [0, 0] on input "Yes, they have" at bounding box center [0, 0] width 0 height 0
click at [681, 370] on button "Continue" at bounding box center [682, 380] width 61 height 22
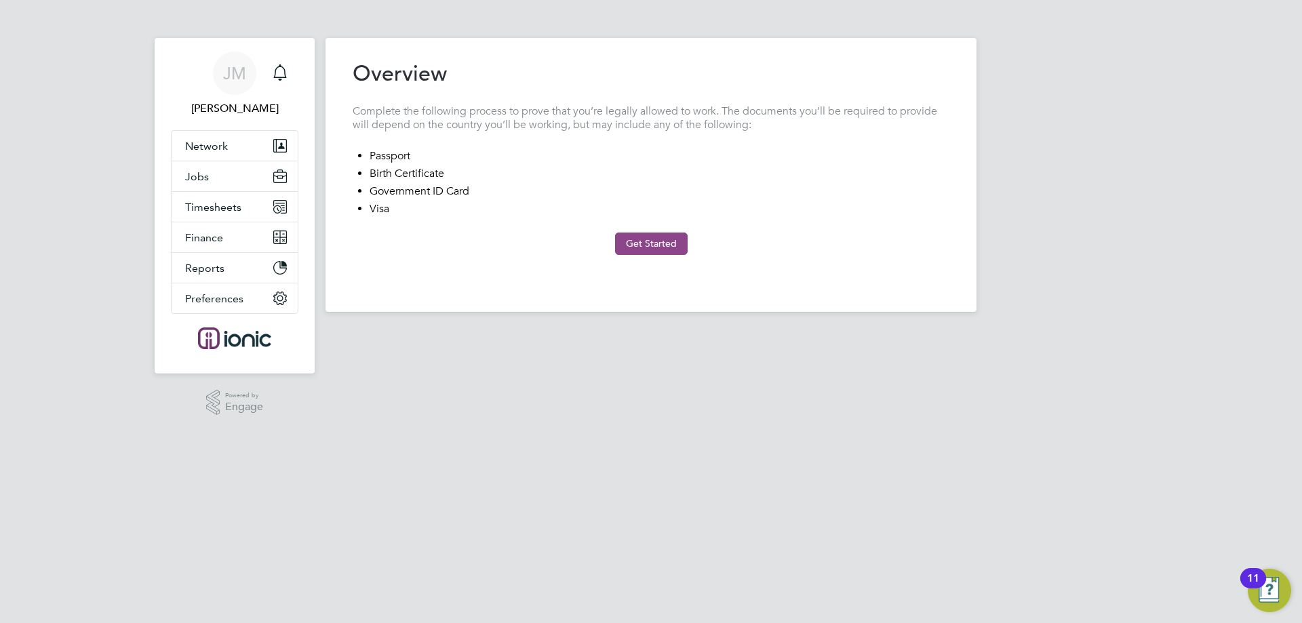
click at [645, 246] on button "Get Started" at bounding box center [651, 244] width 73 height 22
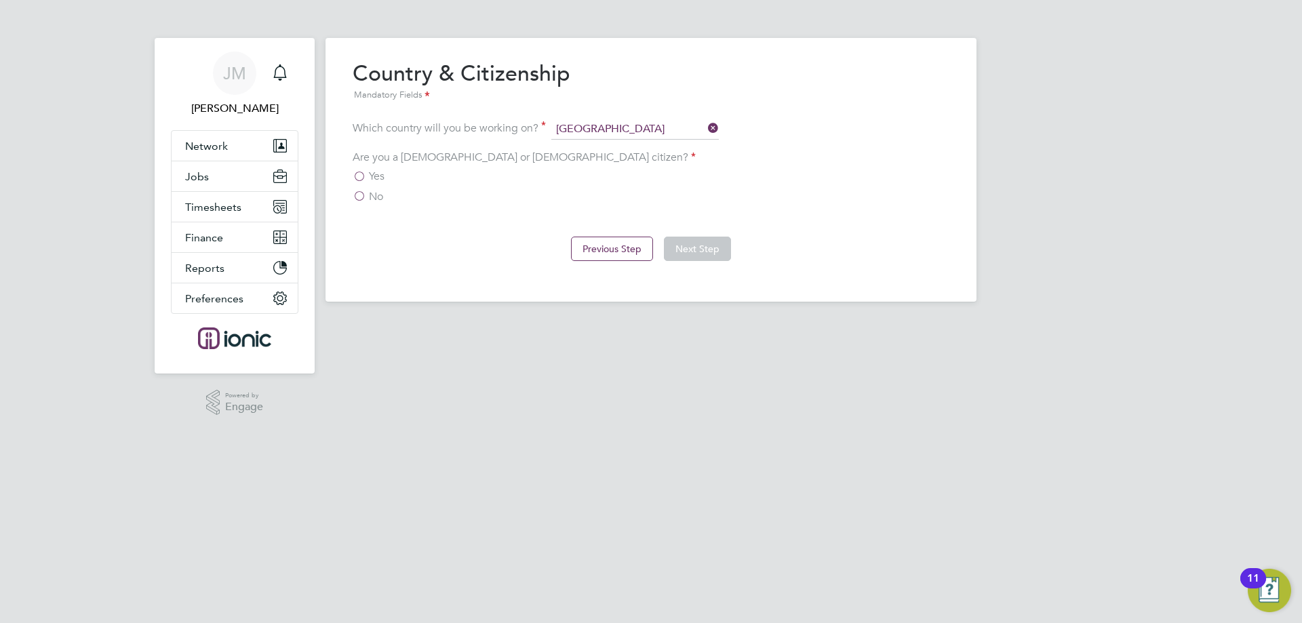
click at [372, 177] on span "Yes" at bounding box center [377, 176] width 16 height 14
click at [0, 0] on input "Yes" at bounding box center [0, 0] width 0 height 0
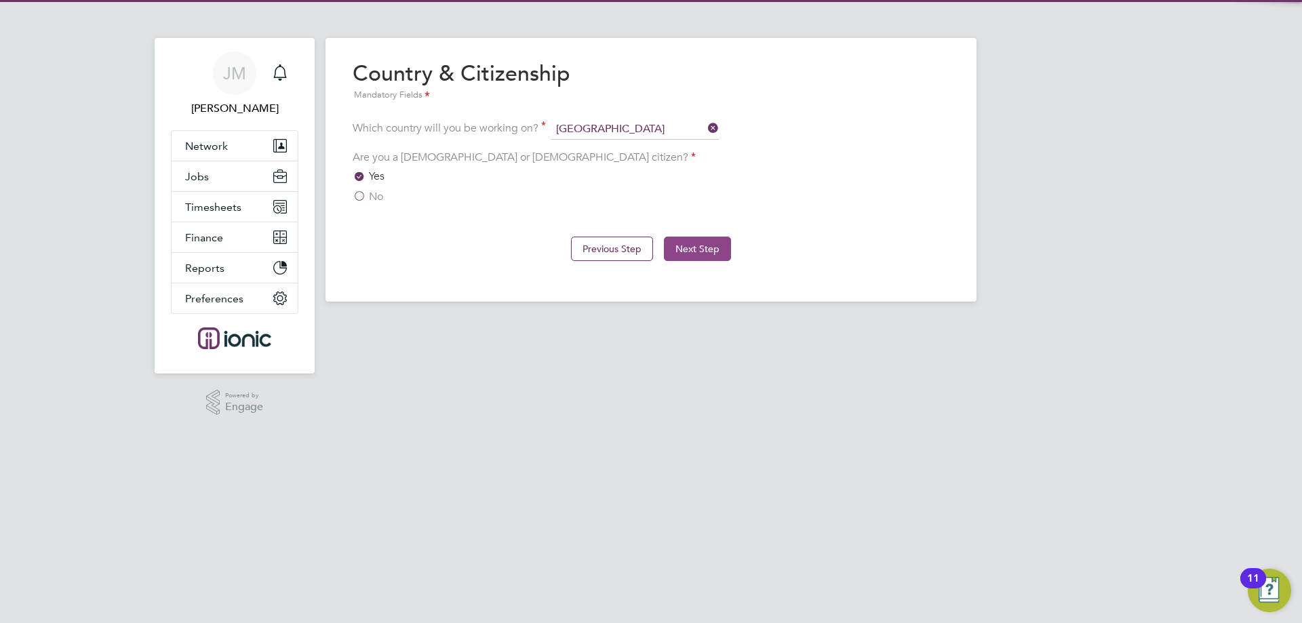
click at [696, 249] on button "Next Step" at bounding box center [697, 249] width 67 height 24
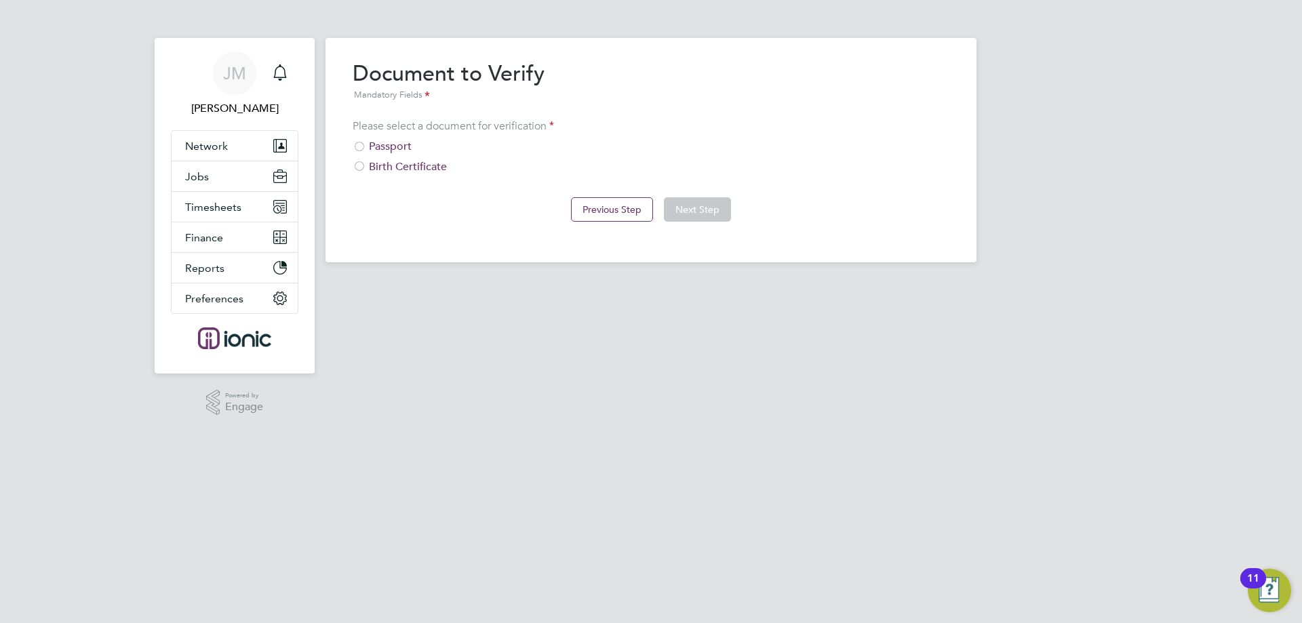
click at [392, 151] on div "Passport" at bounding box center [651, 147] width 597 height 14
click at [708, 209] on button "Next Step" at bounding box center [697, 209] width 67 height 24
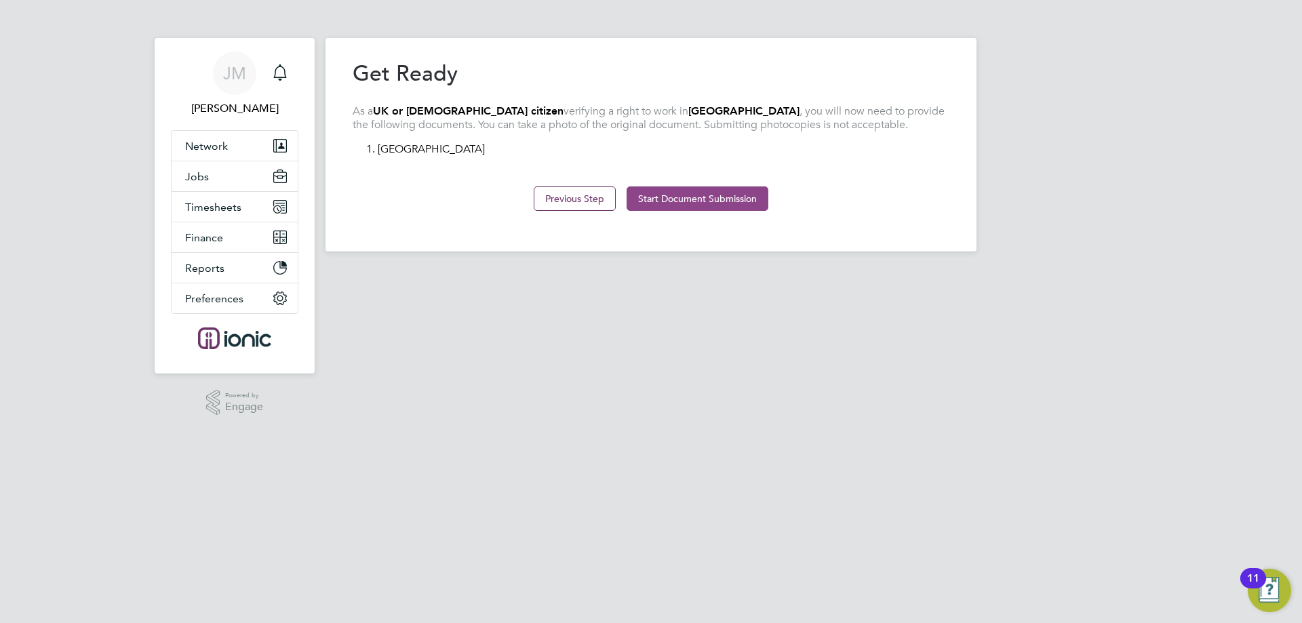
click at [677, 199] on button "Start Document Submission" at bounding box center [697, 198] width 142 height 24
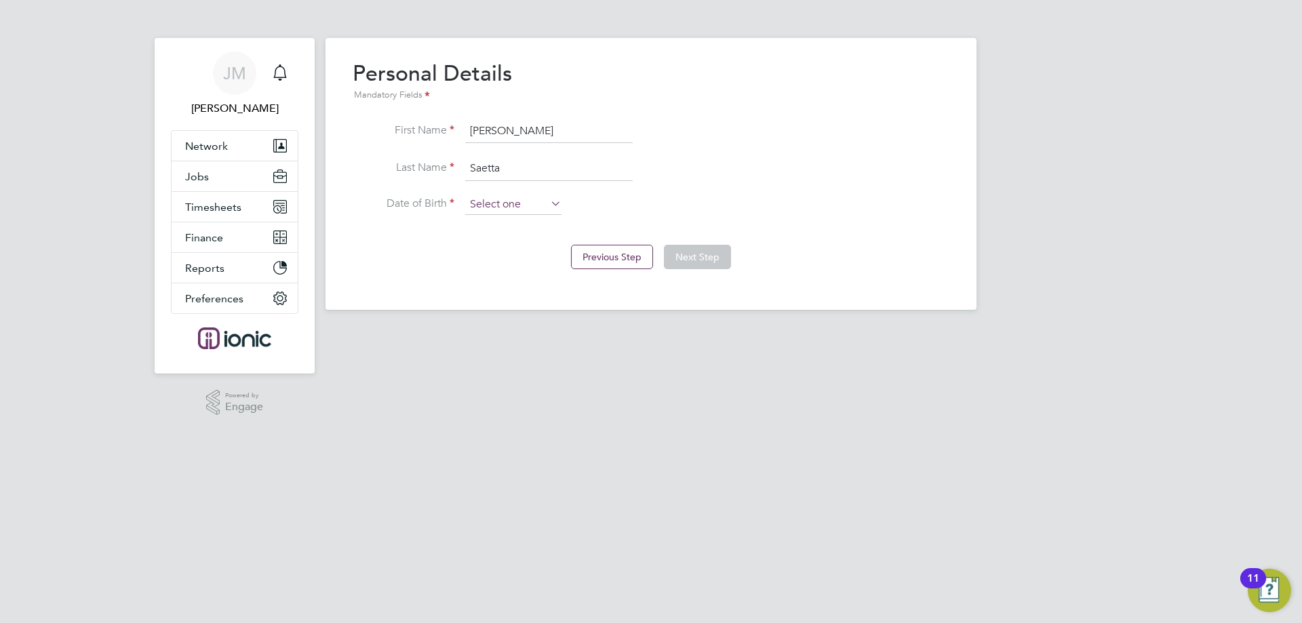
click at [518, 207] on input at bounding box center [513, 205] width 96 height 20
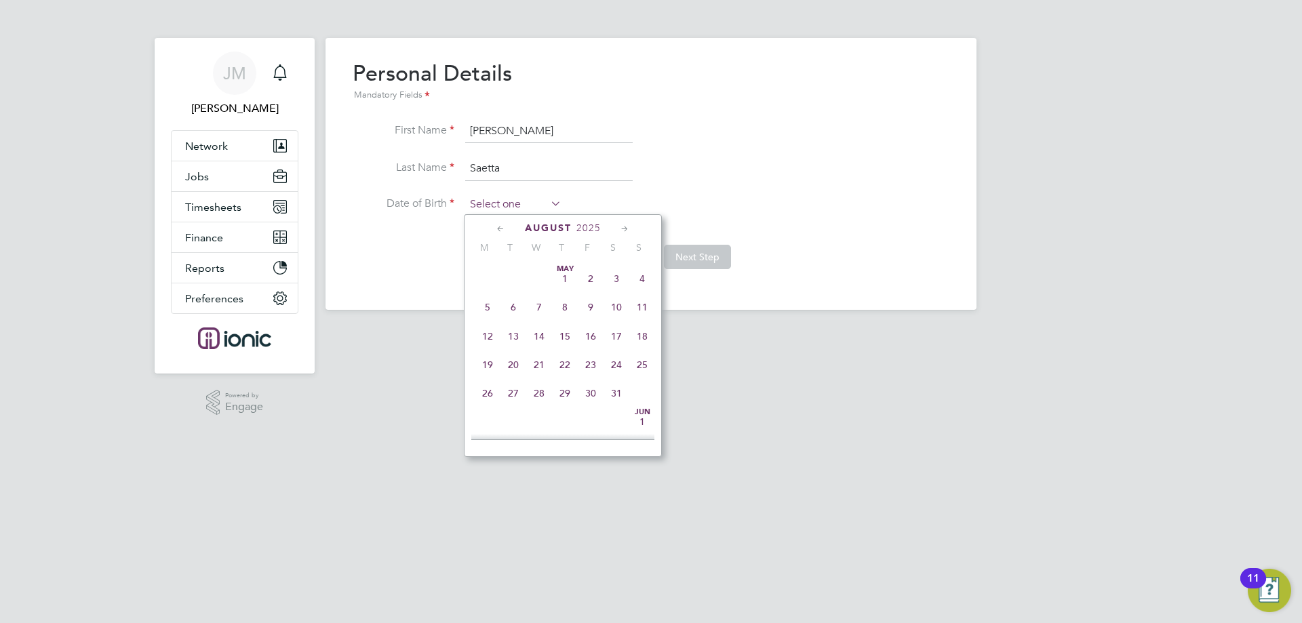
scroll to position [469, 0]
click at [597, 230] on span "2025" at bounding box center [588, 228] width 24 height 12
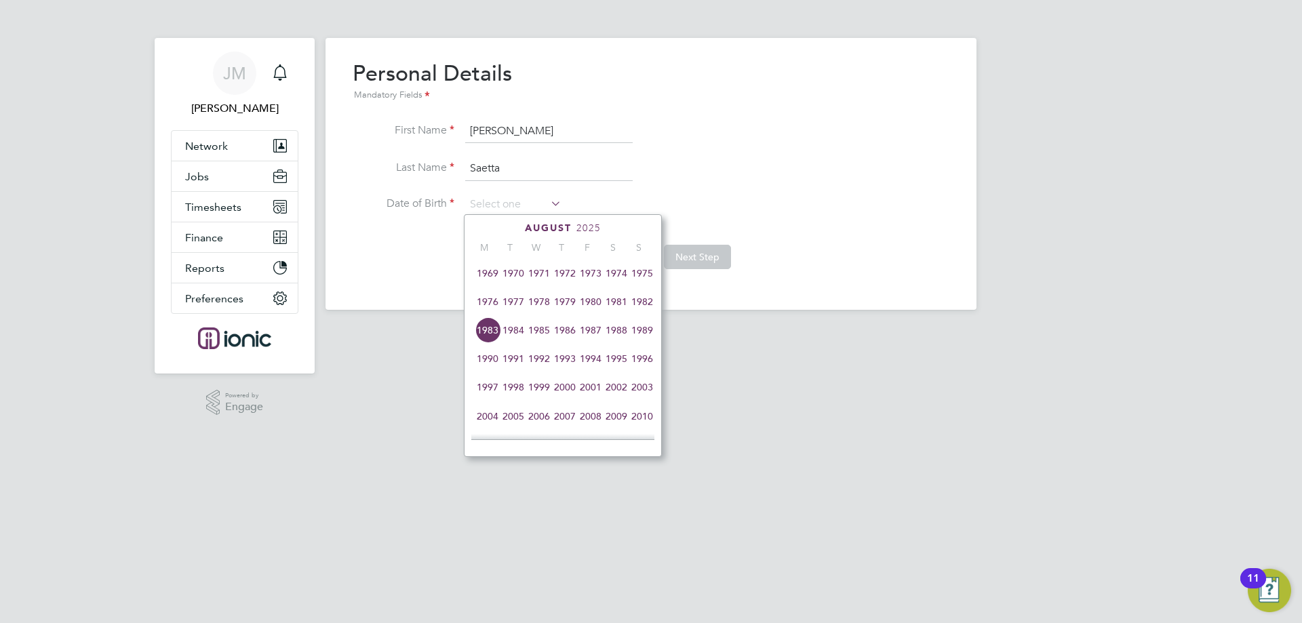
scroll to position [177, 0]
click at [493, 306] on span "1969" at bounding box center [488, 302] width 26 height 26
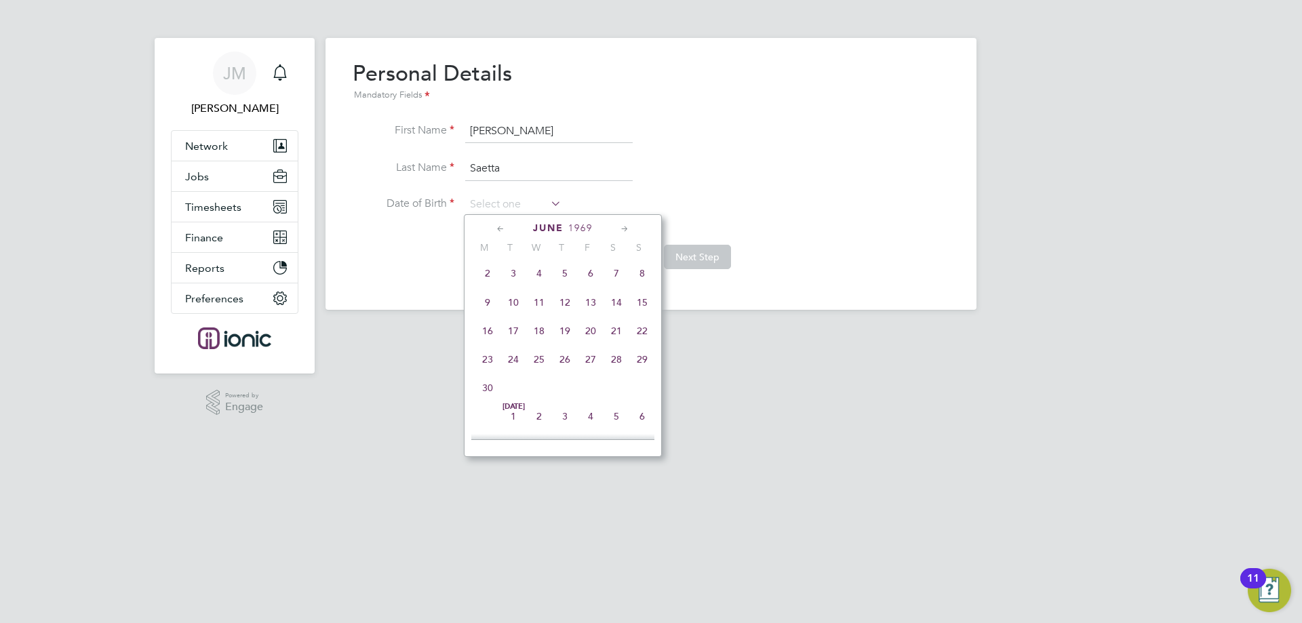
click at [624, 231] on icon at bounding box center [624, 229] width 13 height 15
click at [642, 273] on span "3" at bounding box center [642, 268] width 26 height 26
type input "03 Aug 1969"
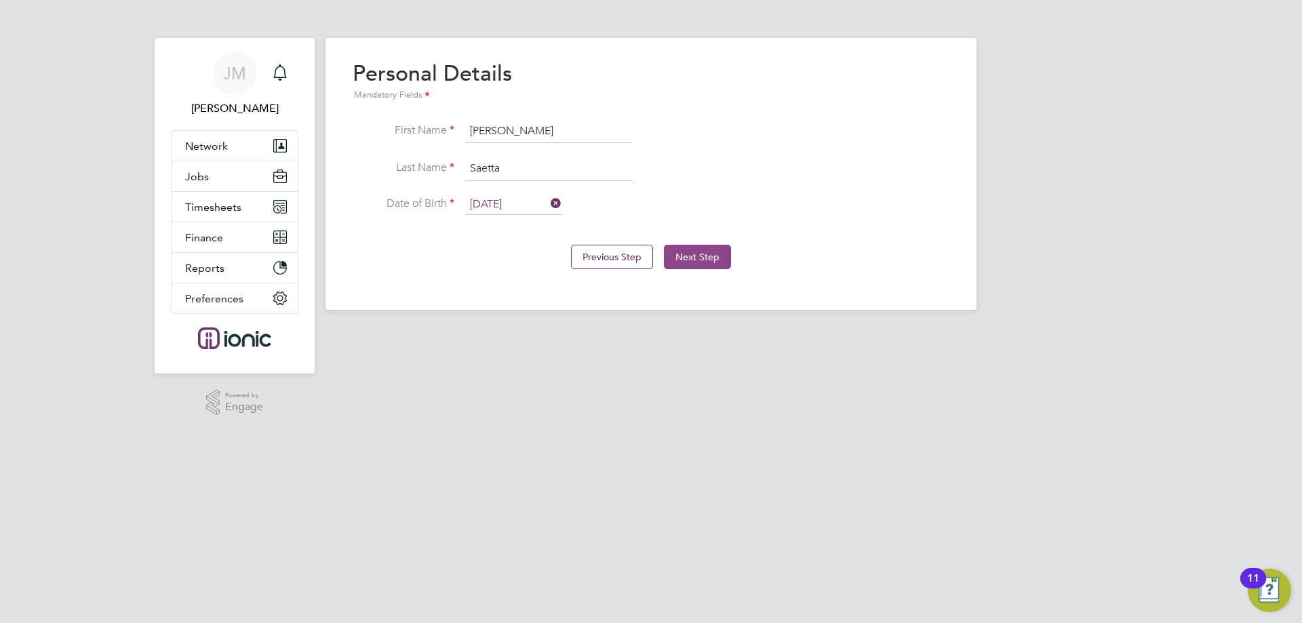
click at [719, 260] on button "Next Step" at bounding box center [697, 257] width 67 height 24
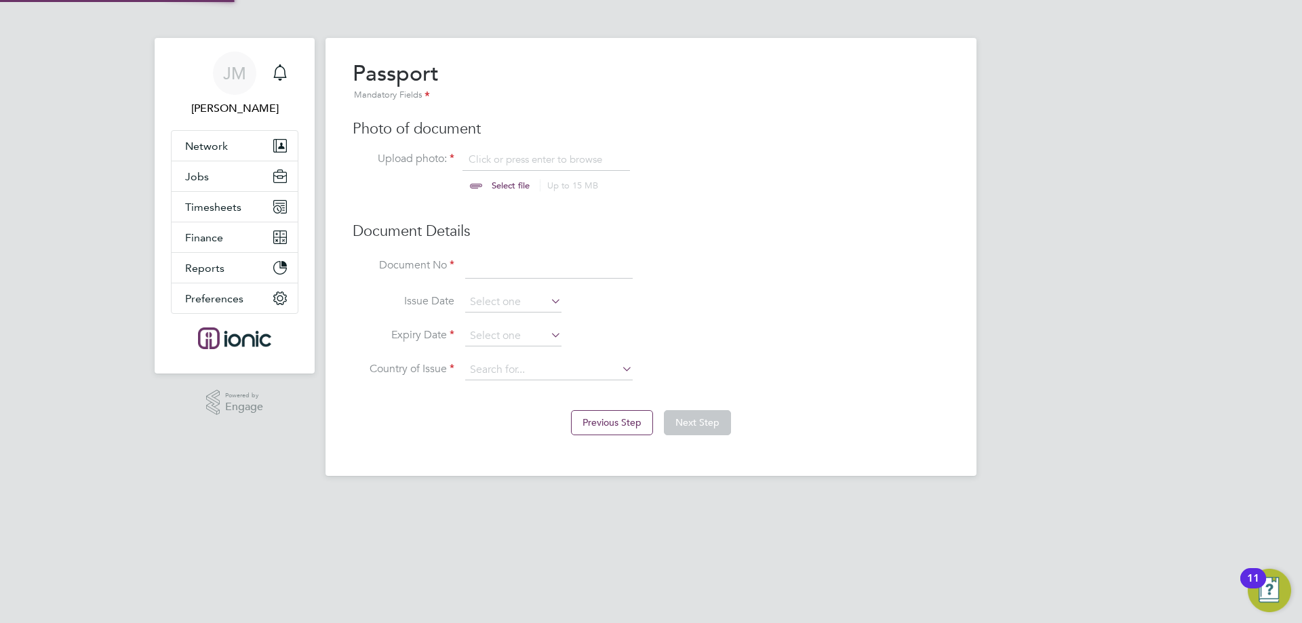
scroll to position [18, 168]
click at [523, 153] on input "file" at bounding box center [523, 173] width 213 height 41
type input "C:\fakepath\Antonio Passport.jpg"
click at [515, 258] on input at bounding box center [548, 267] width 167 height 24
type input "537852688"
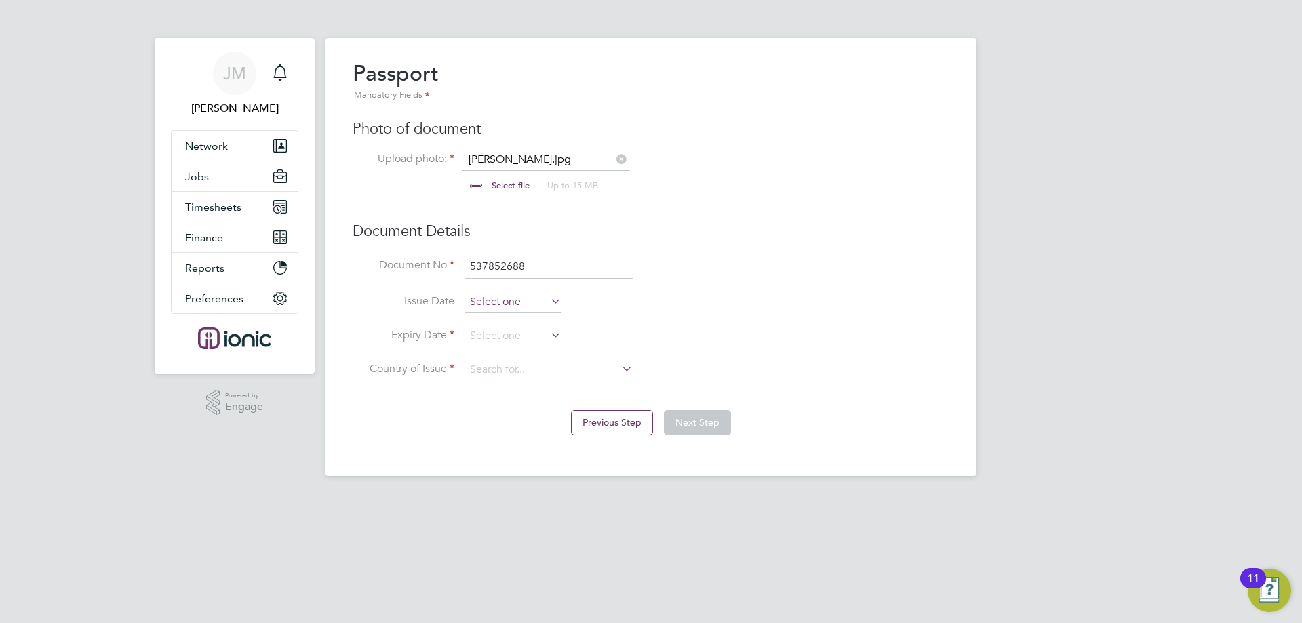
click at [542, 302] on input at bounding box center [513, 302] width 96 height 20
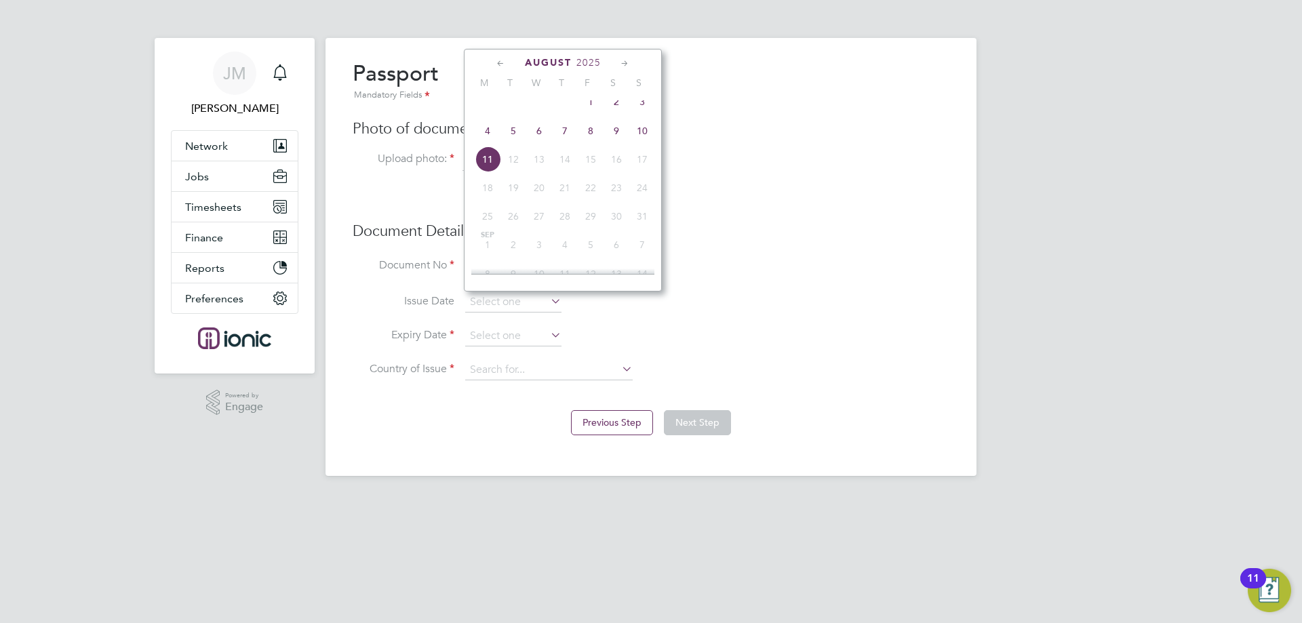
click at [584, 60] on span "2025" at bounding box center [588, 63] width 24 height 12
click at [621, 136] on span "2016" at bounding box center [616, 126] width 26 height 26
click at [504, 64] on icon at bounding box center [500, 63] width 13 height 15
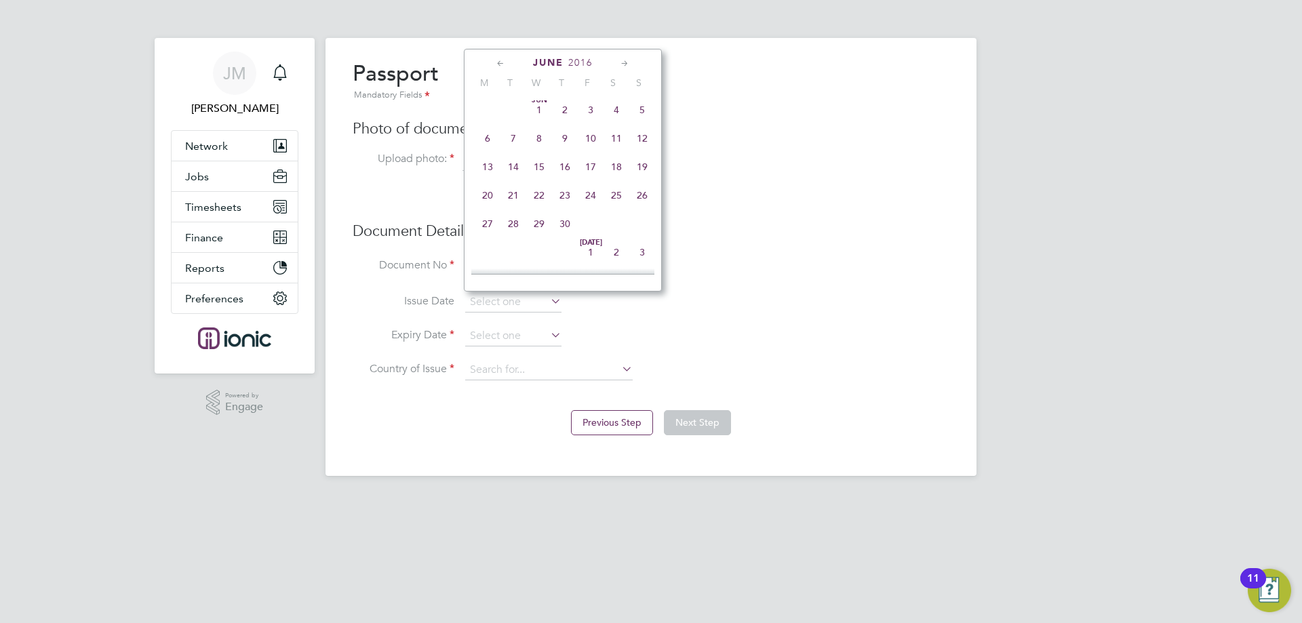
click at [628, 63] on icon at bounding box center [624, 63] width 13 height 15
click at [647, 141] on span "10" at bounding box center [642, 135] width 26 height 26
type input "10 Jul 2016"
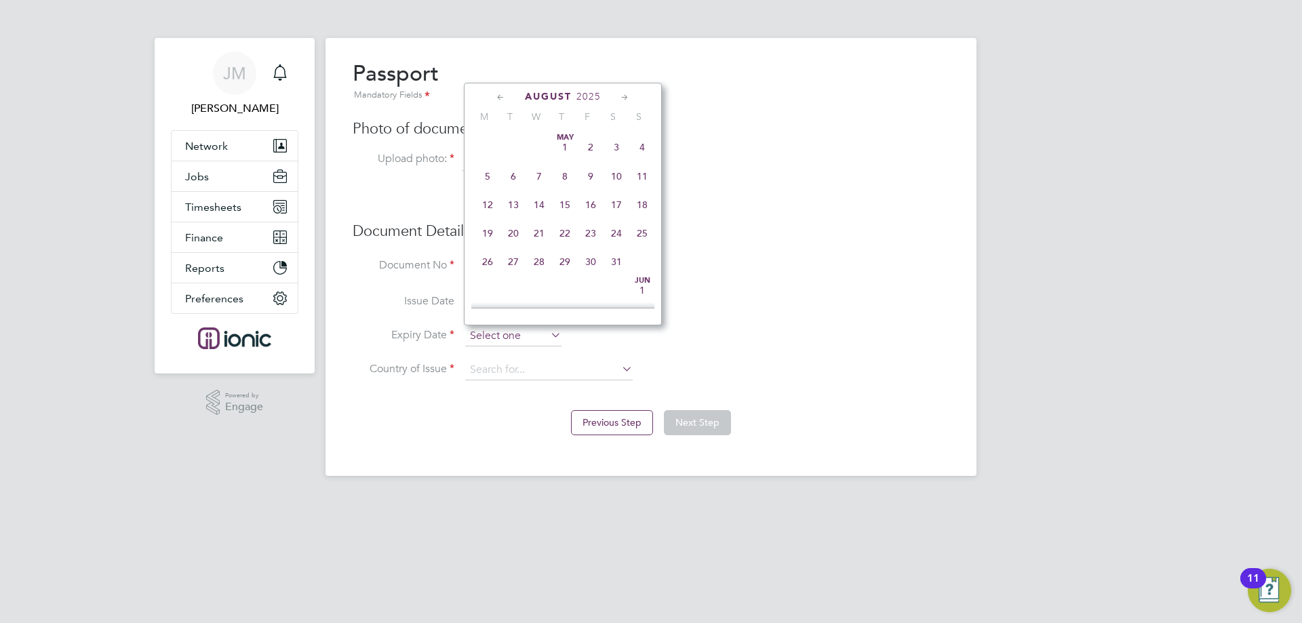
click at [536, 330] on input at bounding box center [513, 336] width 96 height 20
click at [502, 94] on icon at bounding box center [500, 97] width 13 height 15
click at [586, 95] on span "2025" at bounding box center [579, 97] width 24 height 12
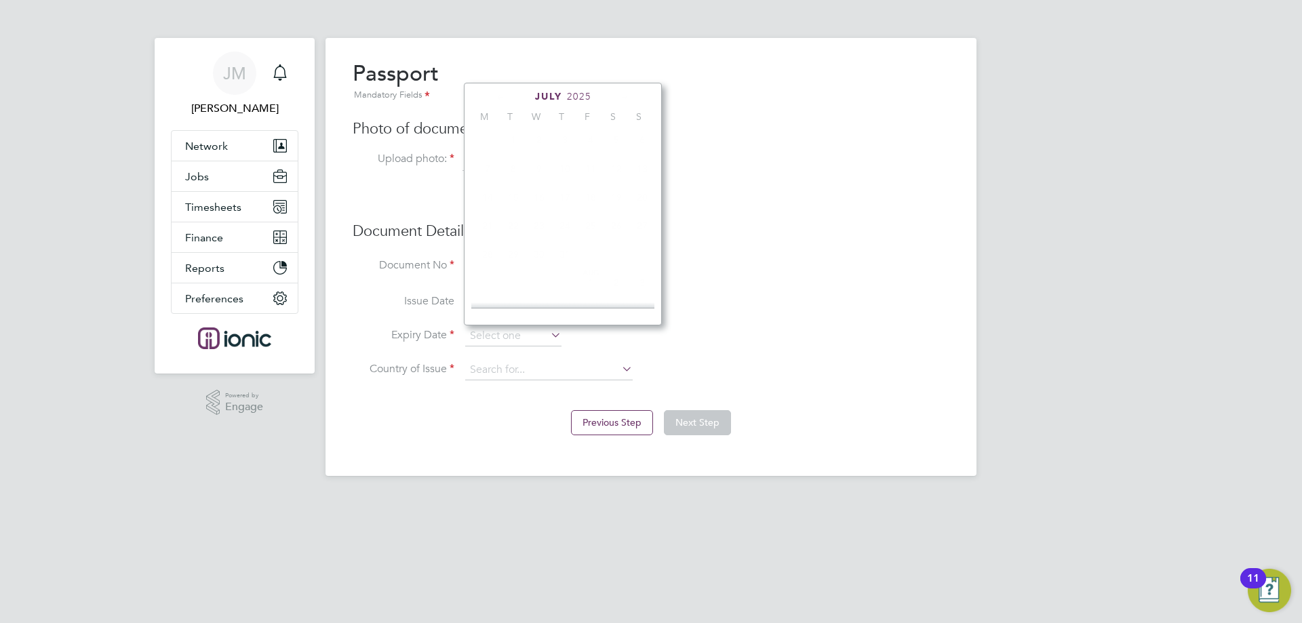
scroll to position [359, 0]
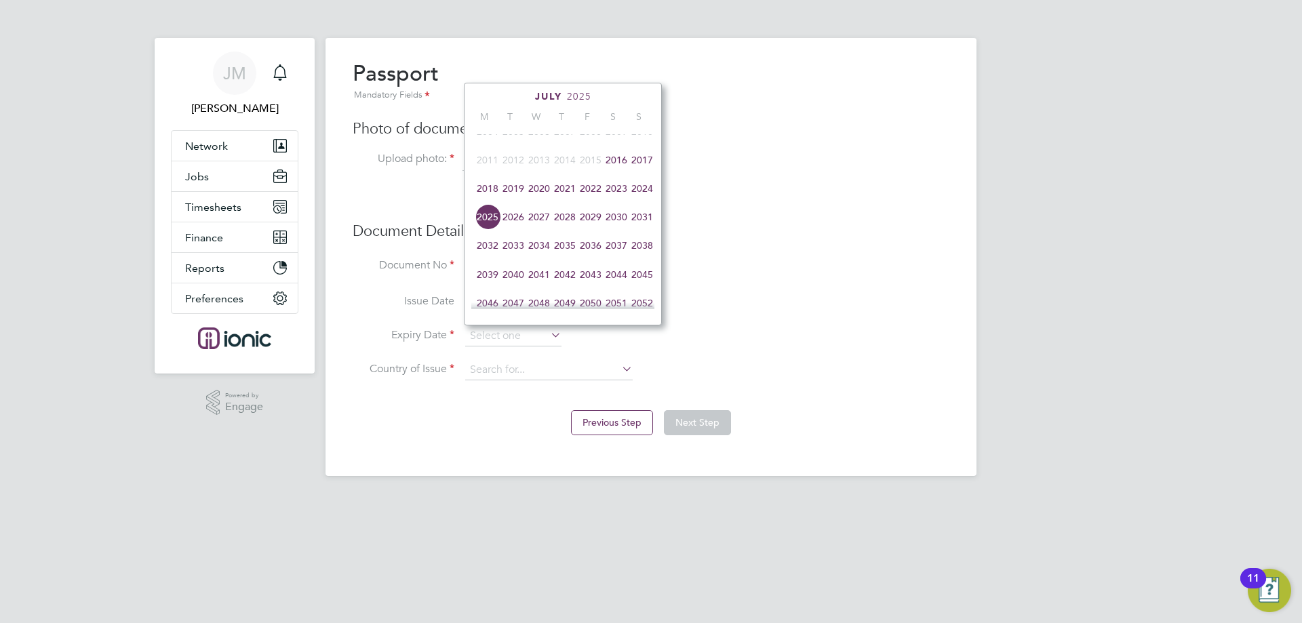
click at [521, 221] on span "2026" at bounding box center [513, 217] width 26 height 26
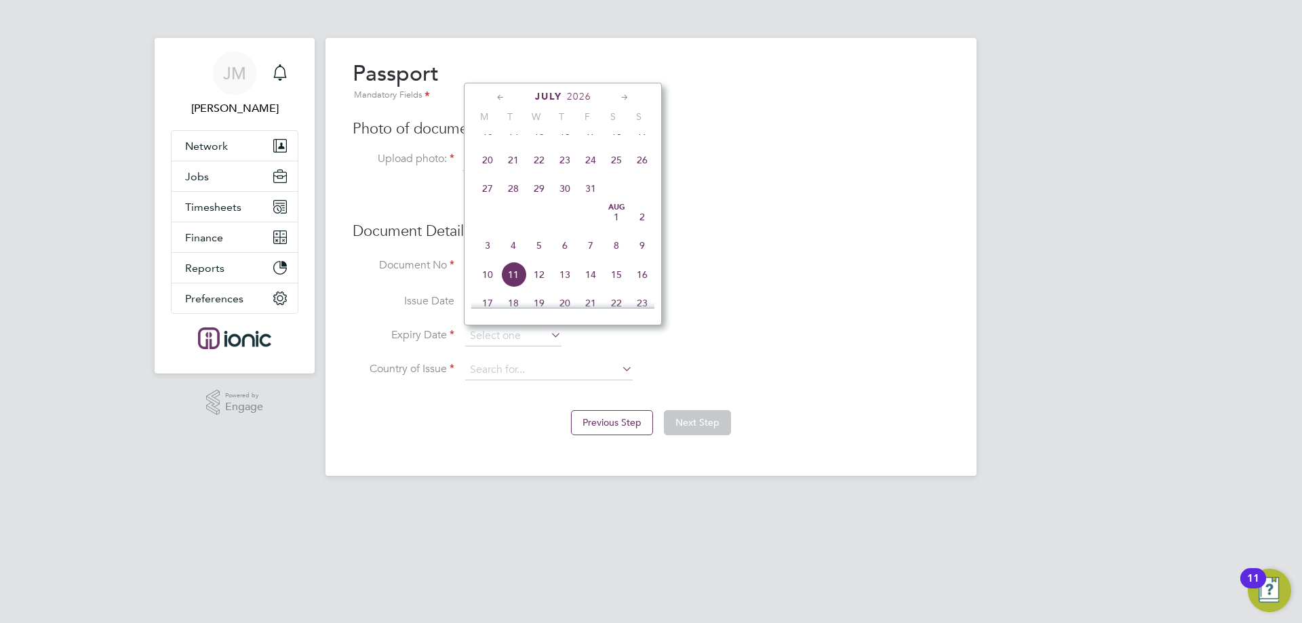
drag, startPoint x: 492, startPoint y: 287, endPoint x: 536, endPoint y: 181, distance: 114.9
click at [536, 181] on div "May 1 2 3 4 5 6 7 8 9 10 11 12 13 14 15 16 17 18 19 20 21 22 23 24 25 26 27 28 …" at bounding box center [571, 221] width 200 height 174
click at [590, 141] on span "10" at bounding box center [591, 130] width 26 height 26
type input "10 Jul 2026"
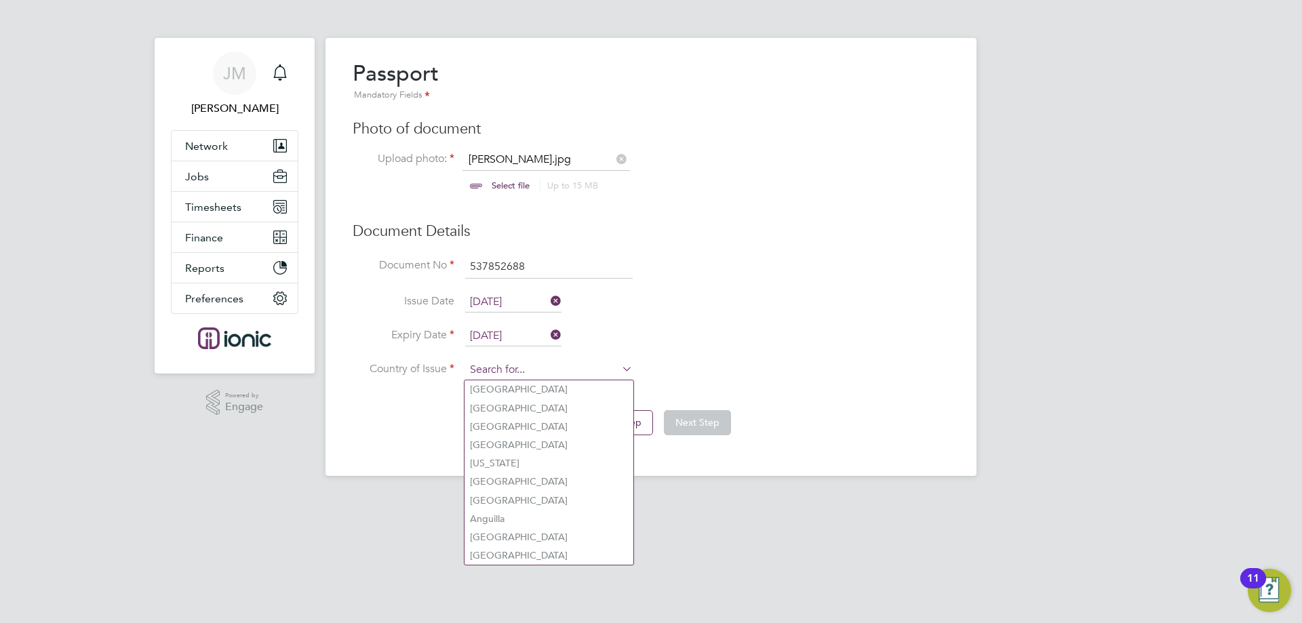
click at [508, 369] on input at bounding box center [548, 370] width 167 height 20
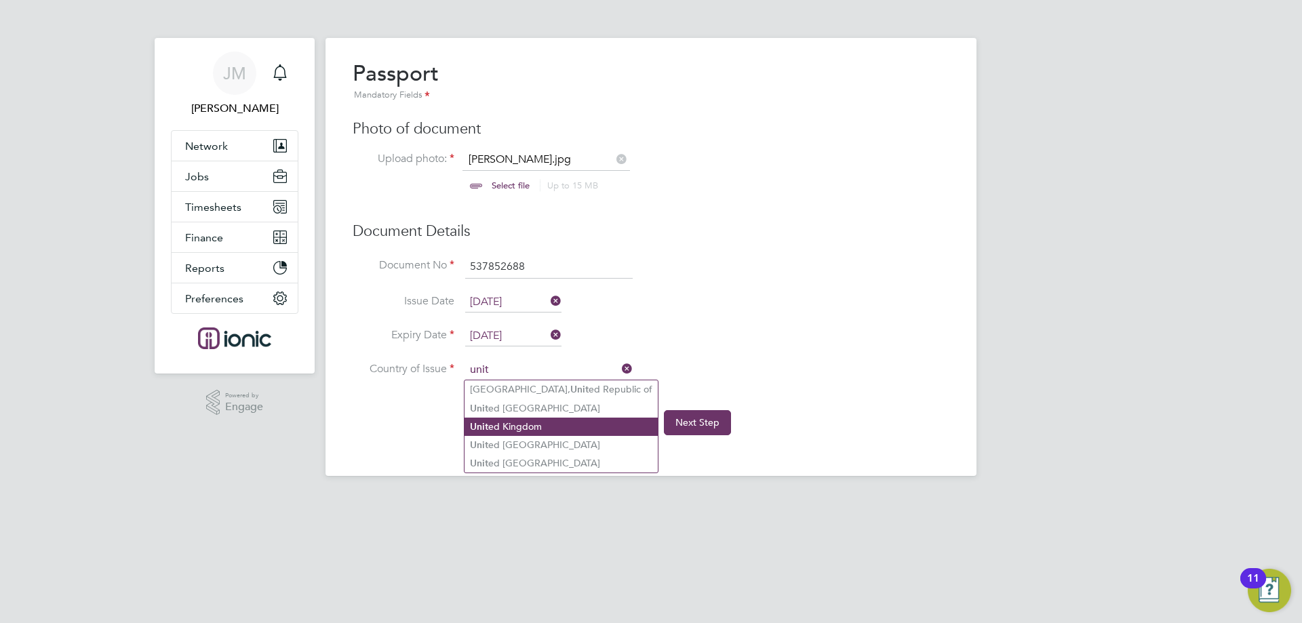
click at [509, 422] on li "Unit ed Kingdom" at bounding box center [560, 427] width 193 height 18
type input "United Kingdom"
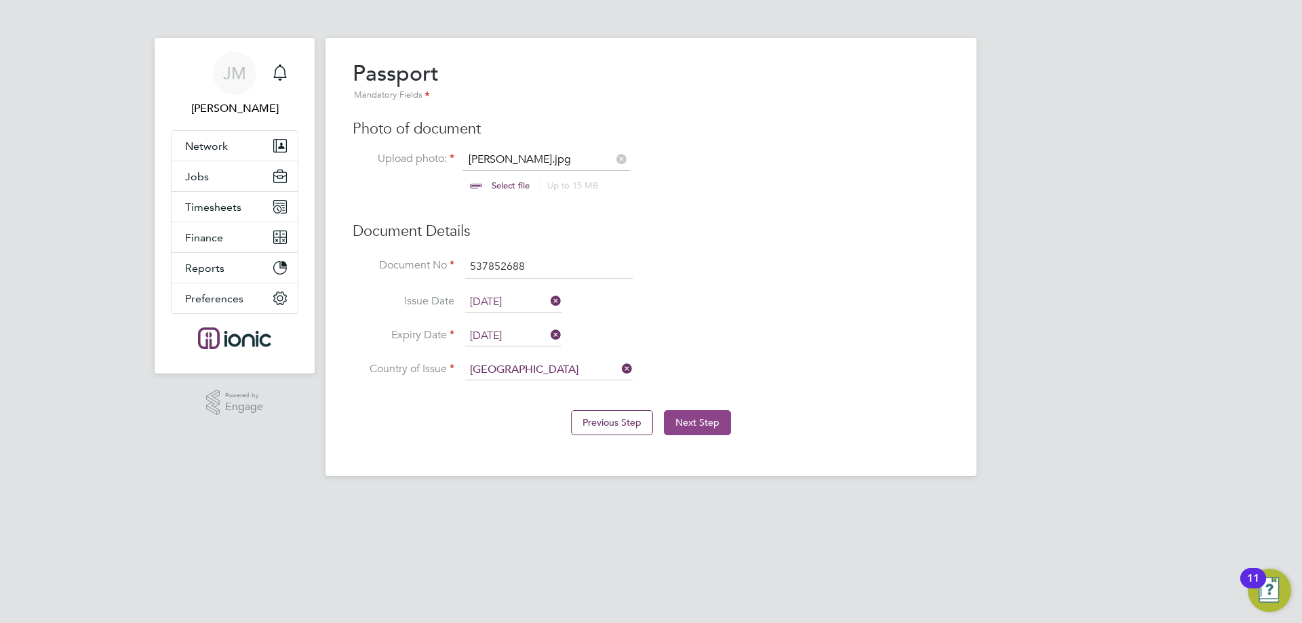
click at [685, 421] on button "Next Step" at bounding box center [697, 422] width 67 height 24
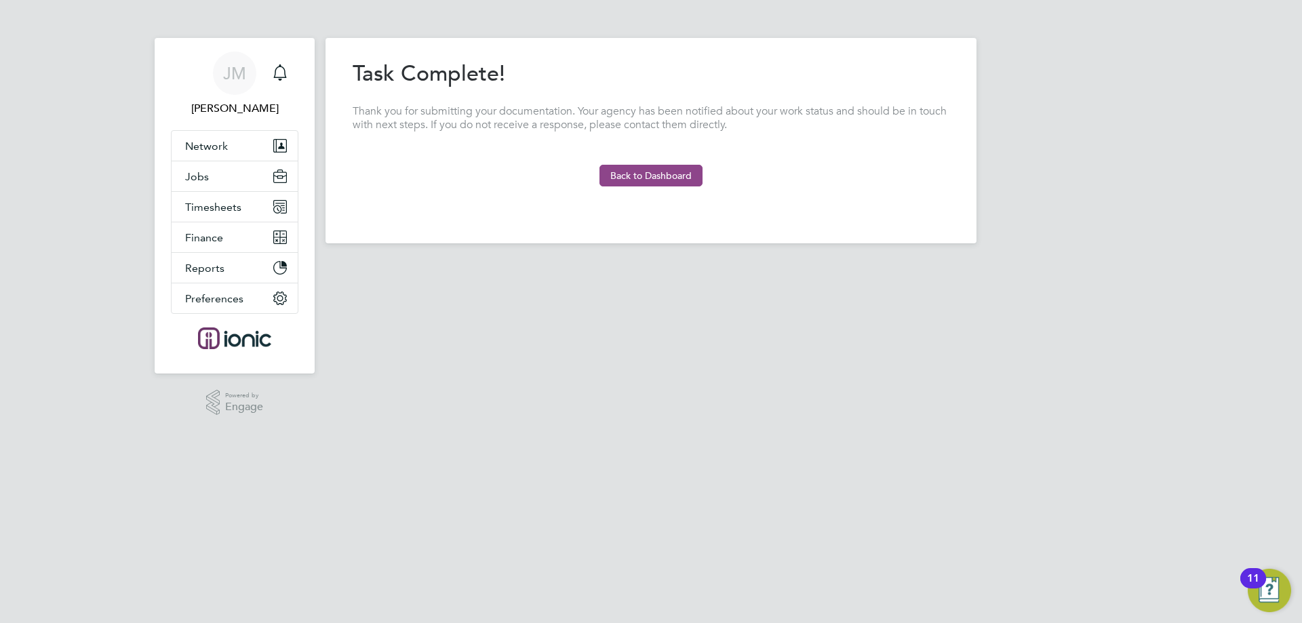
click at [656, 171] on button "Back to Dashboard" at bounding box center [650, 176] width 103 height 22
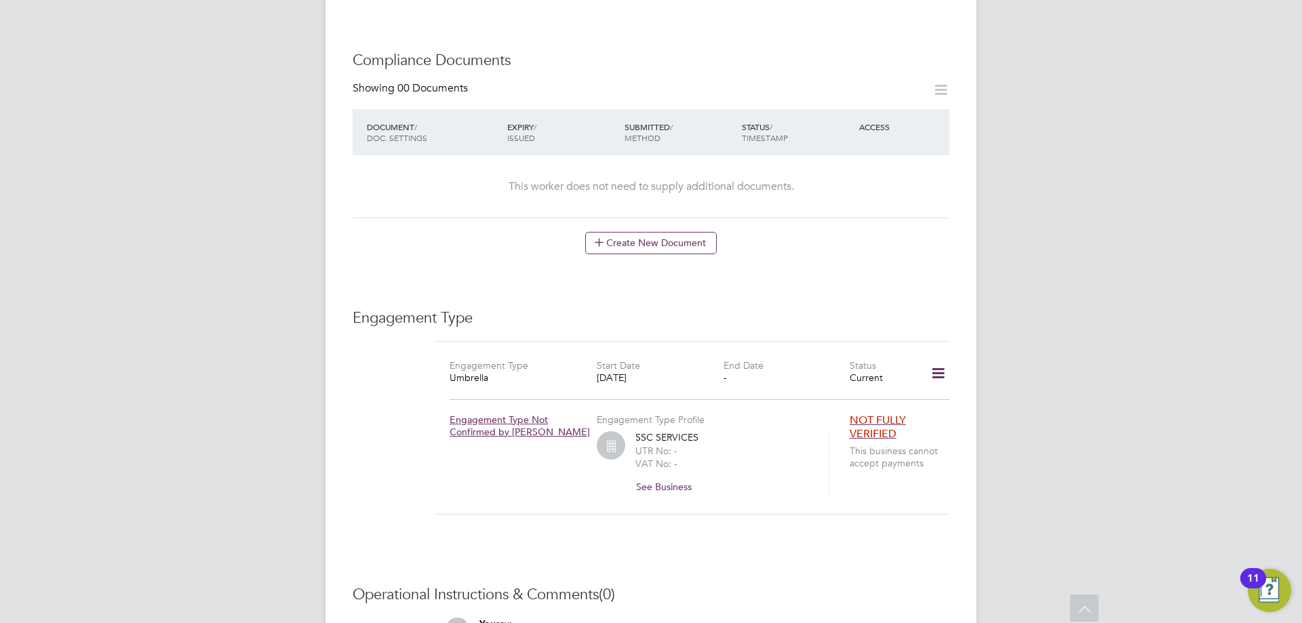
scroll to position [759, 0]
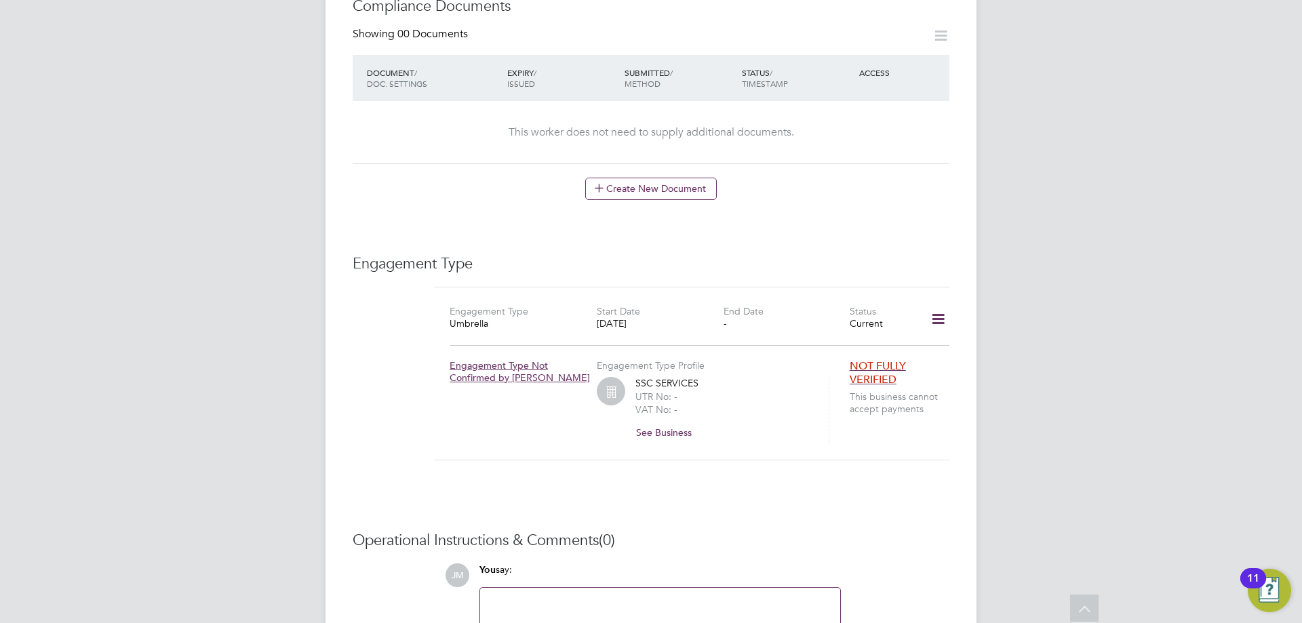
click at [943, 310] on icon at bounding box center [938, 319] width 24 height 31
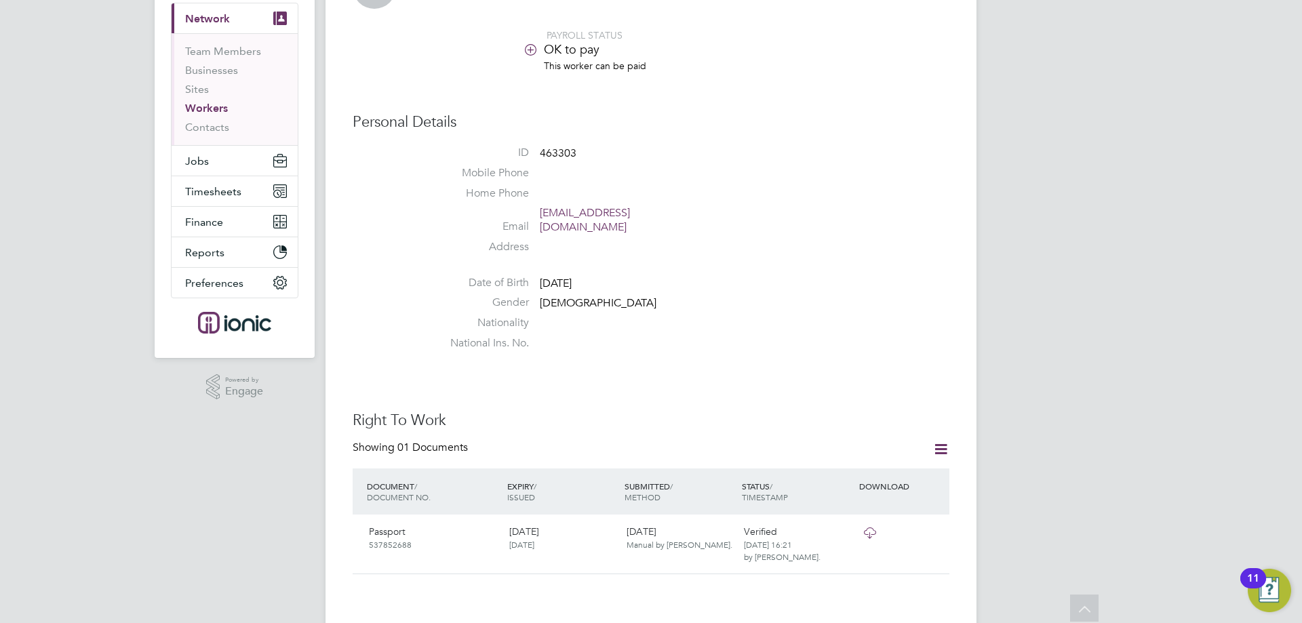
scroll to position [73, 0]
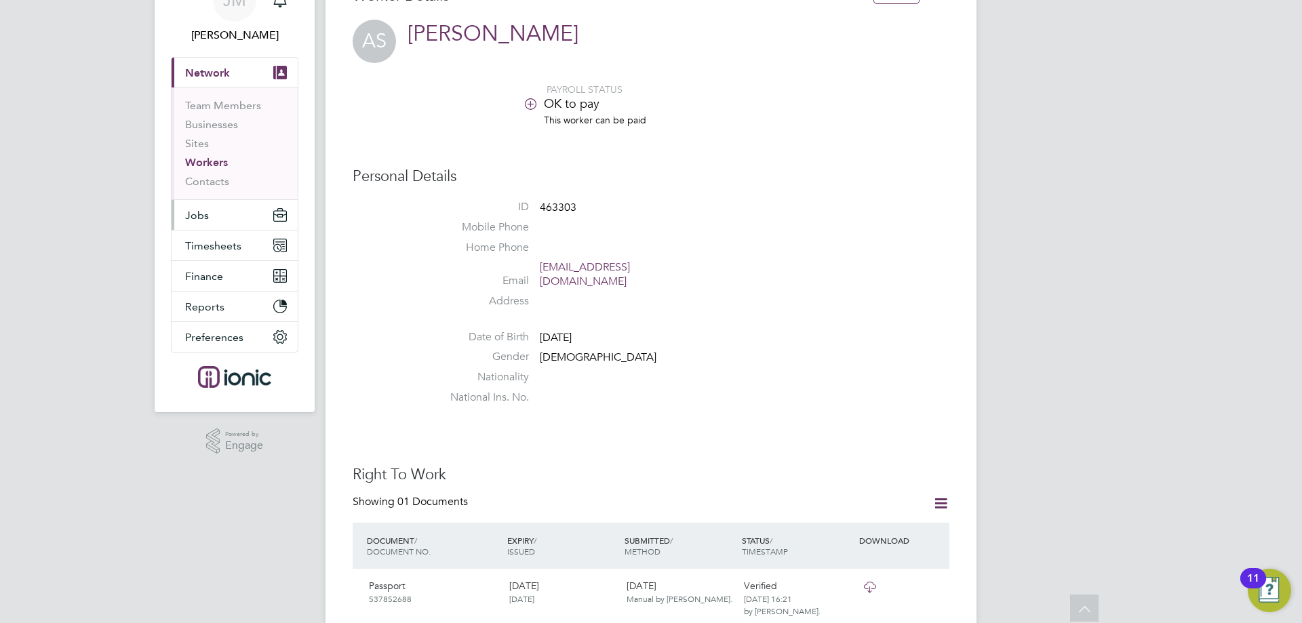
click at [199, 215] on span "Jobs" at bounding box center [197, 215] width 24 height 13
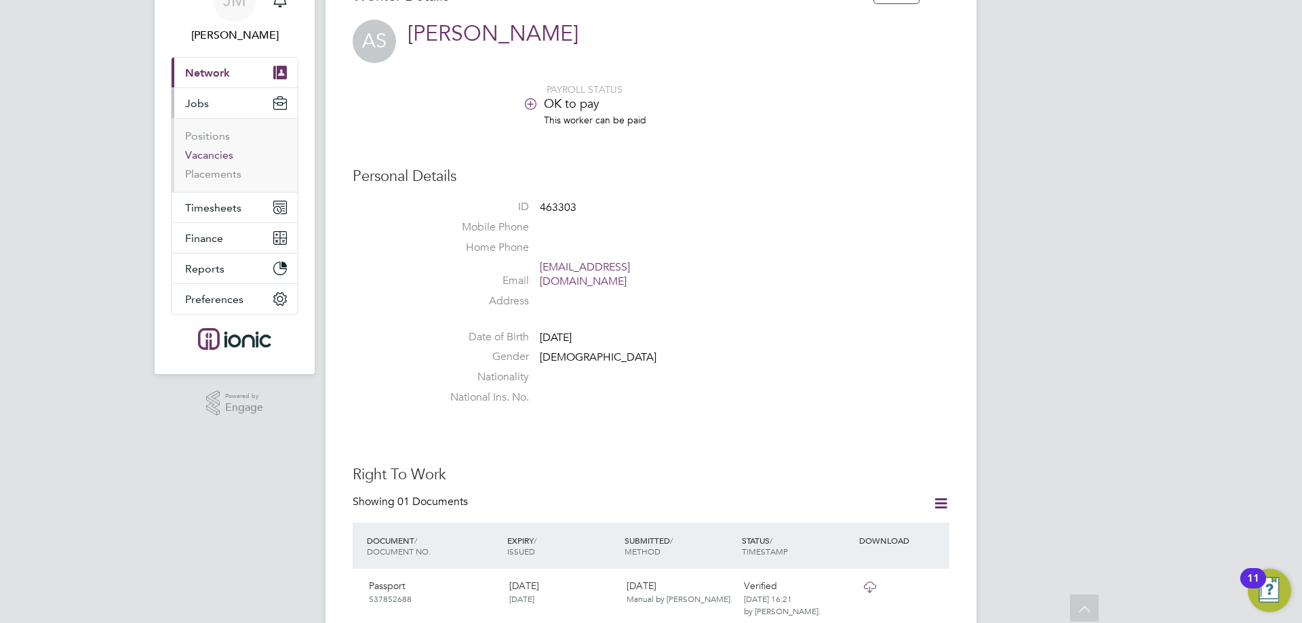
click at [204, 155] on link "Vacancies" at bounding box center [209, 154] width 48 height 13
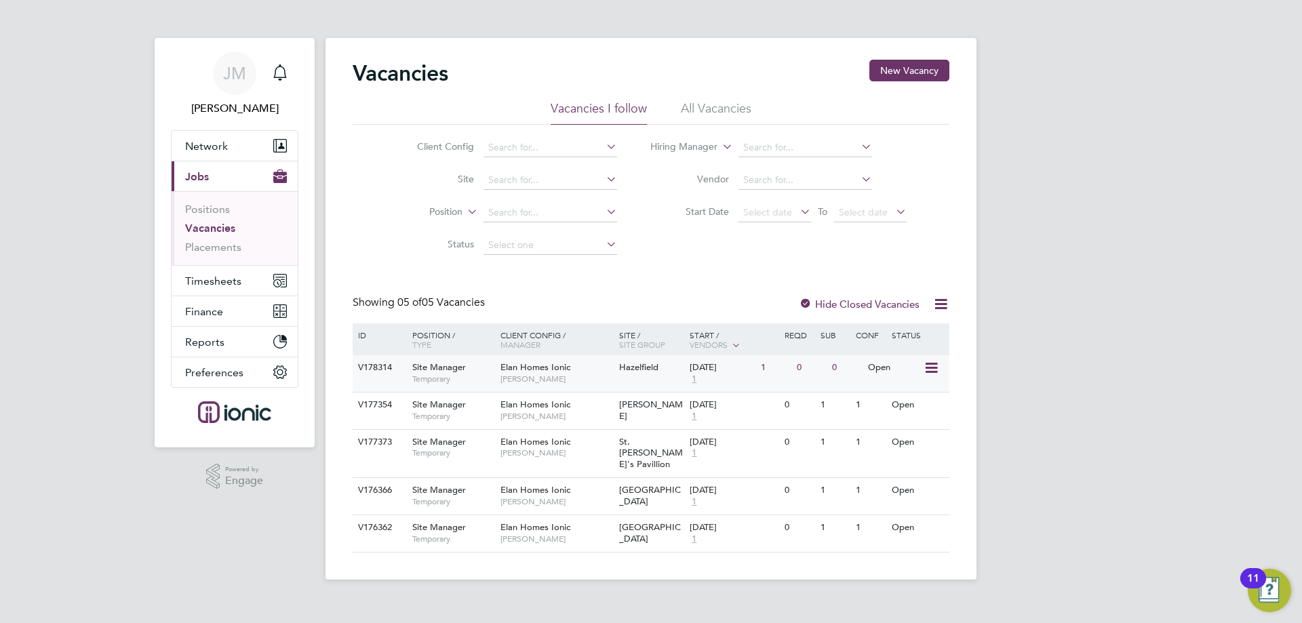
click at [927, 373] on icon at bounding box center [930, 368] width 14 height 16
click at [887, 402] on li "View Details" at bounding box center [897, 399] width 79 height 19
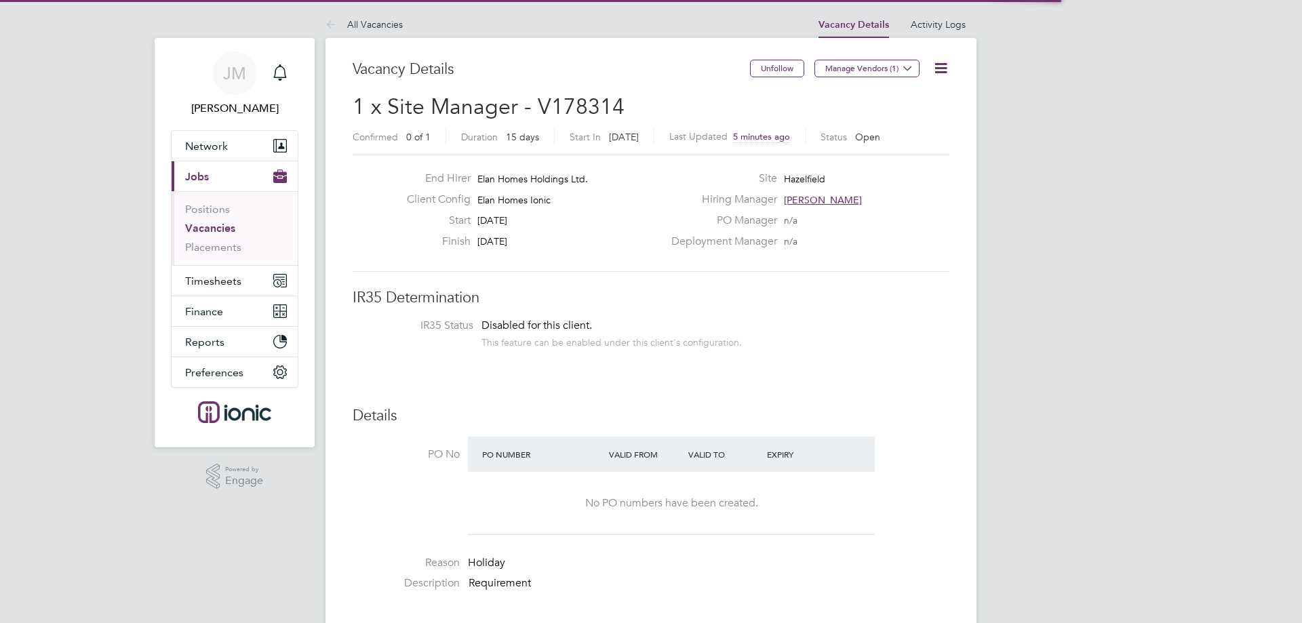
scroll to position [40, 119]
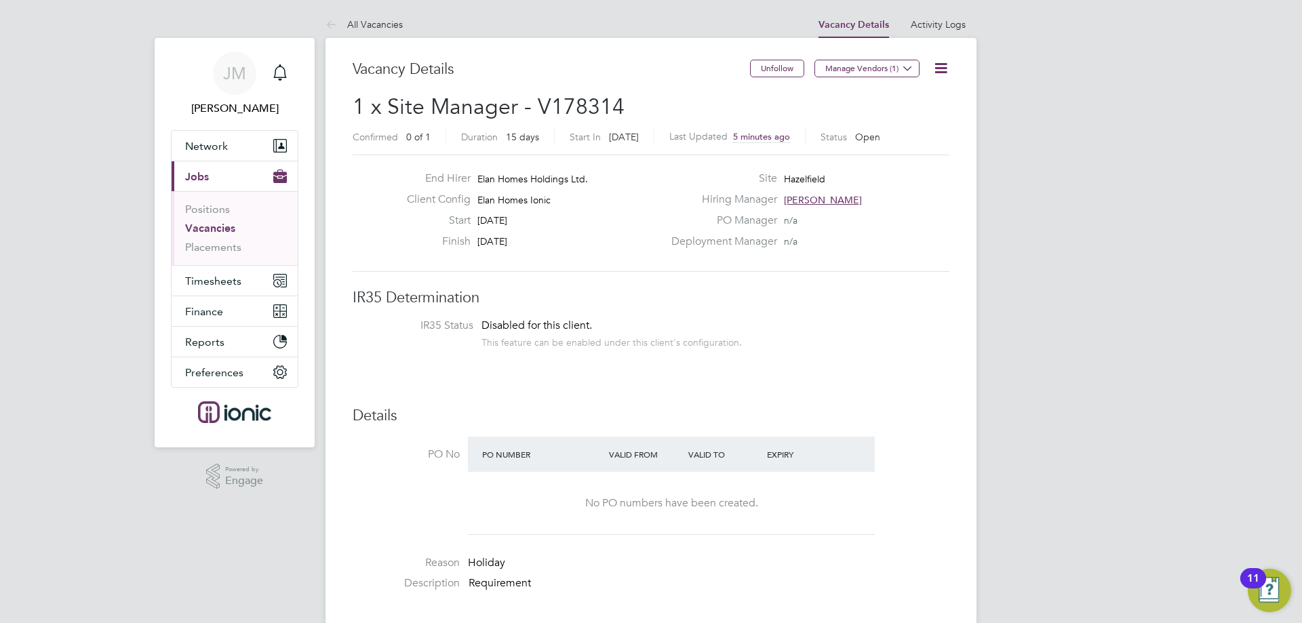
click at [936, 68] on icon at bounding box center [940, 68] width 17 height 17
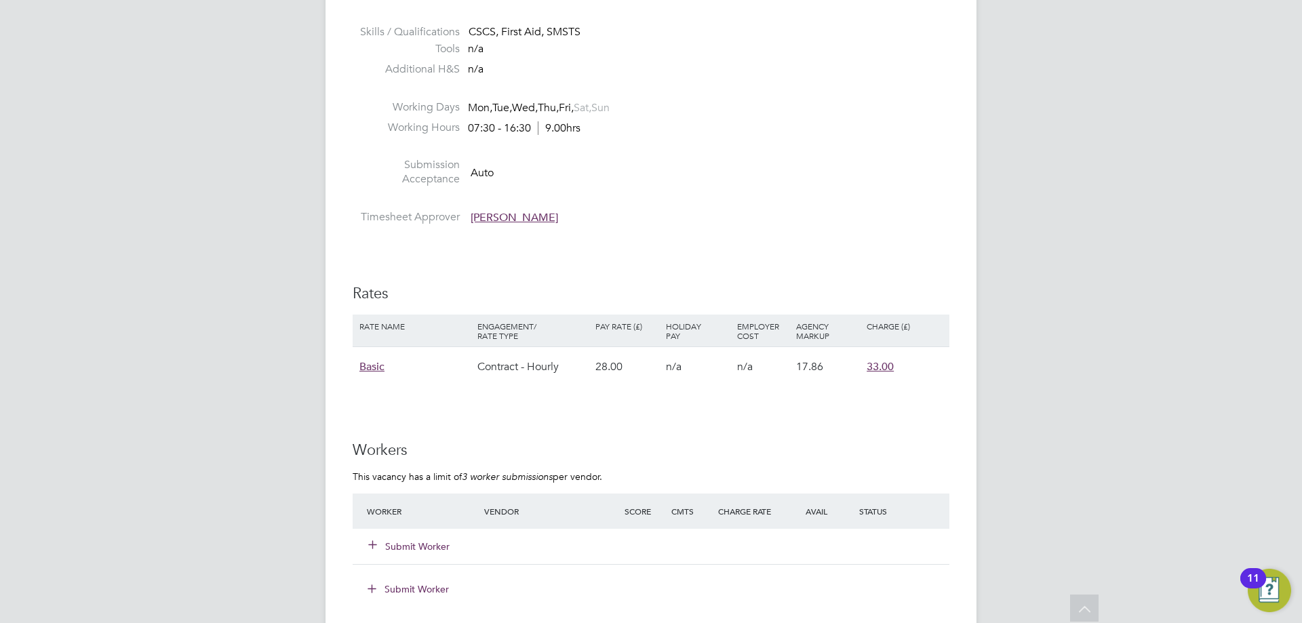
scroll to position [624, 0]
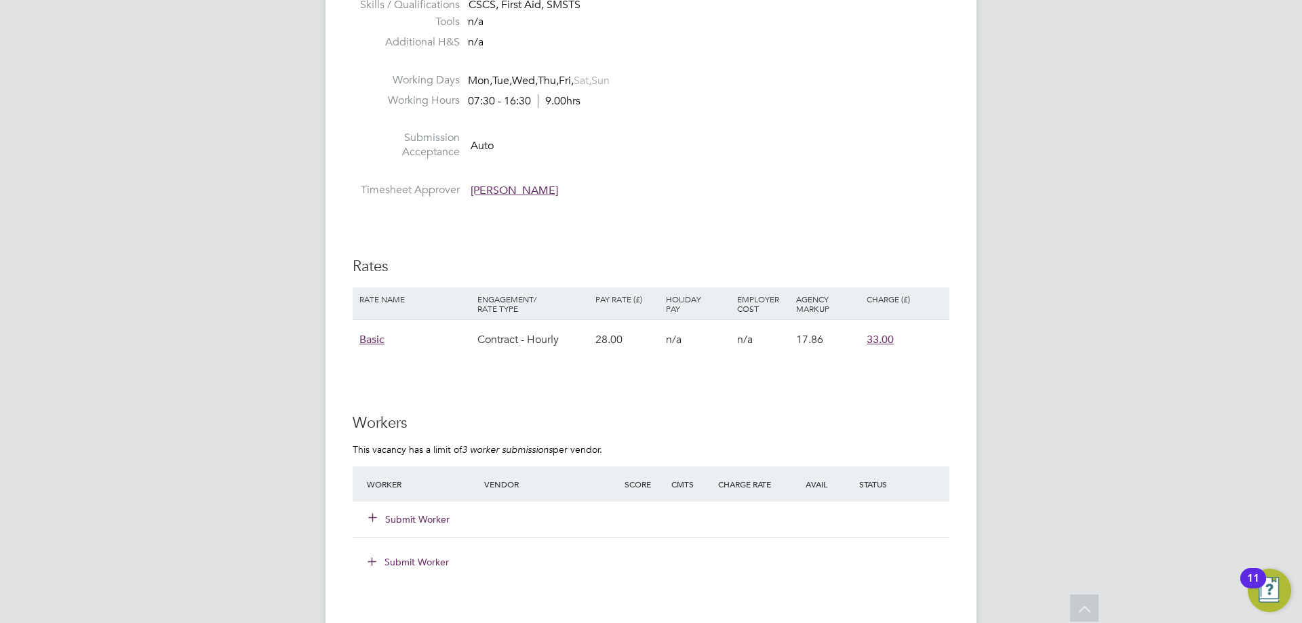
click at [423, 517] on button "Submit Worker" at bounding box center [409, 520] width 81 height 14
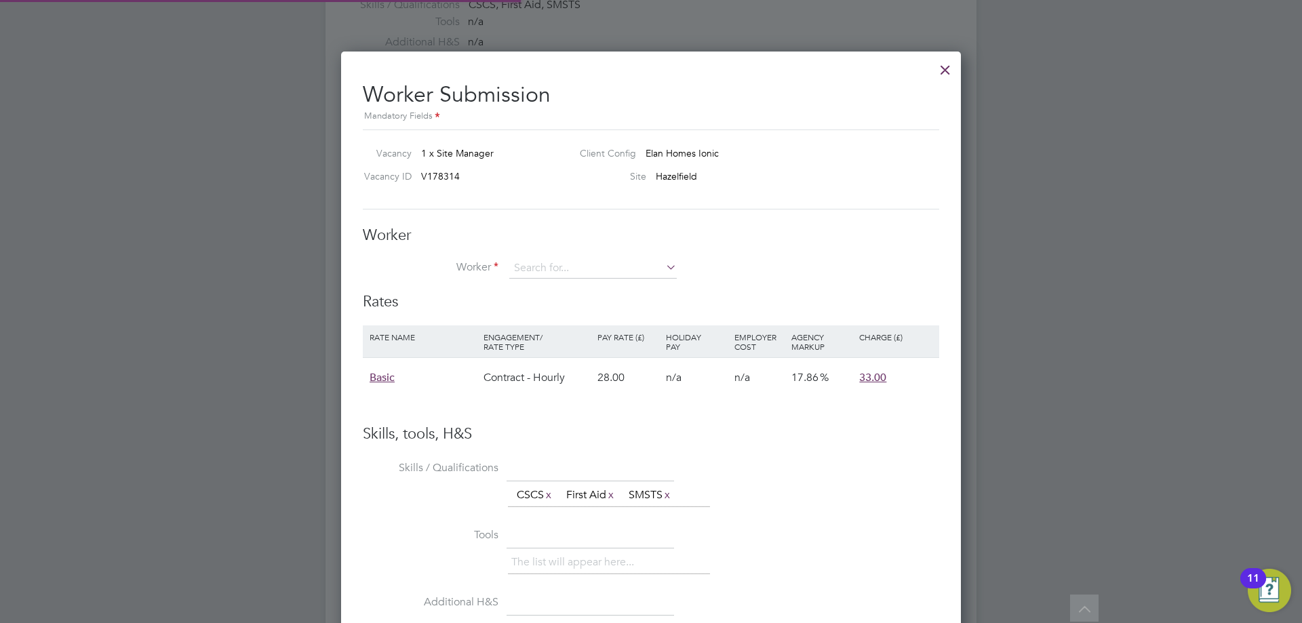
scroll to position [809, 620]
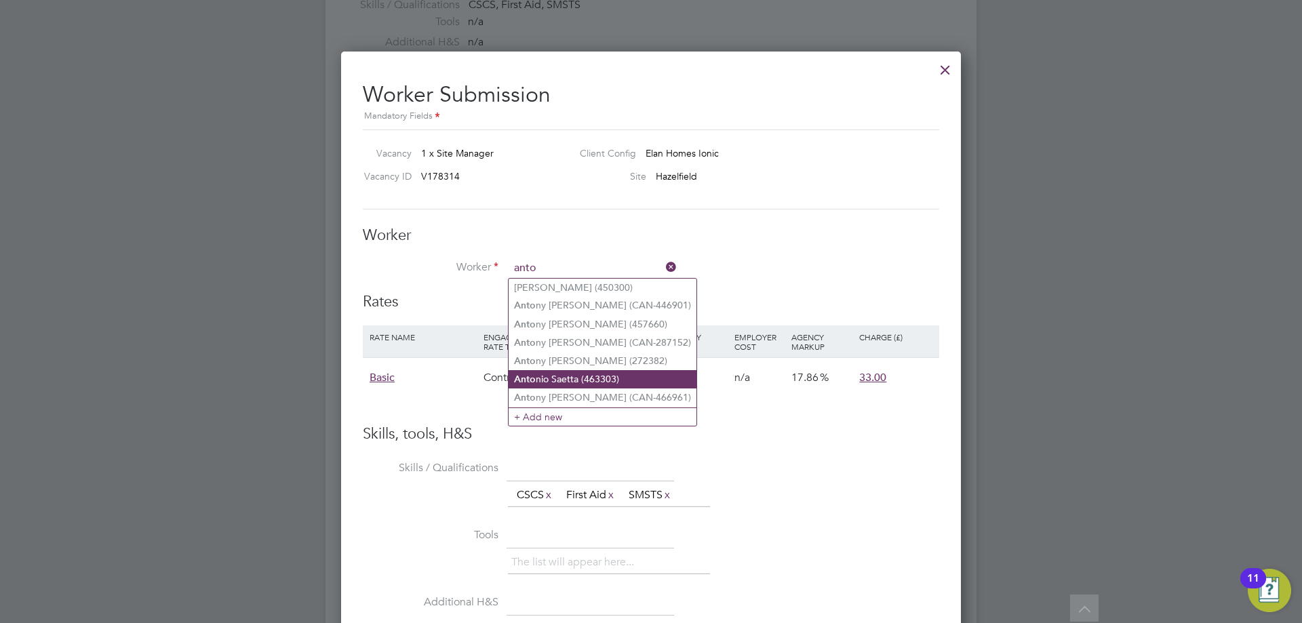
click at [555, 382] on li "Anto nio Saetta (463303)" at bounding box center [602, 379] width 188 height 18
type input "Antonio Saetta (463303)"
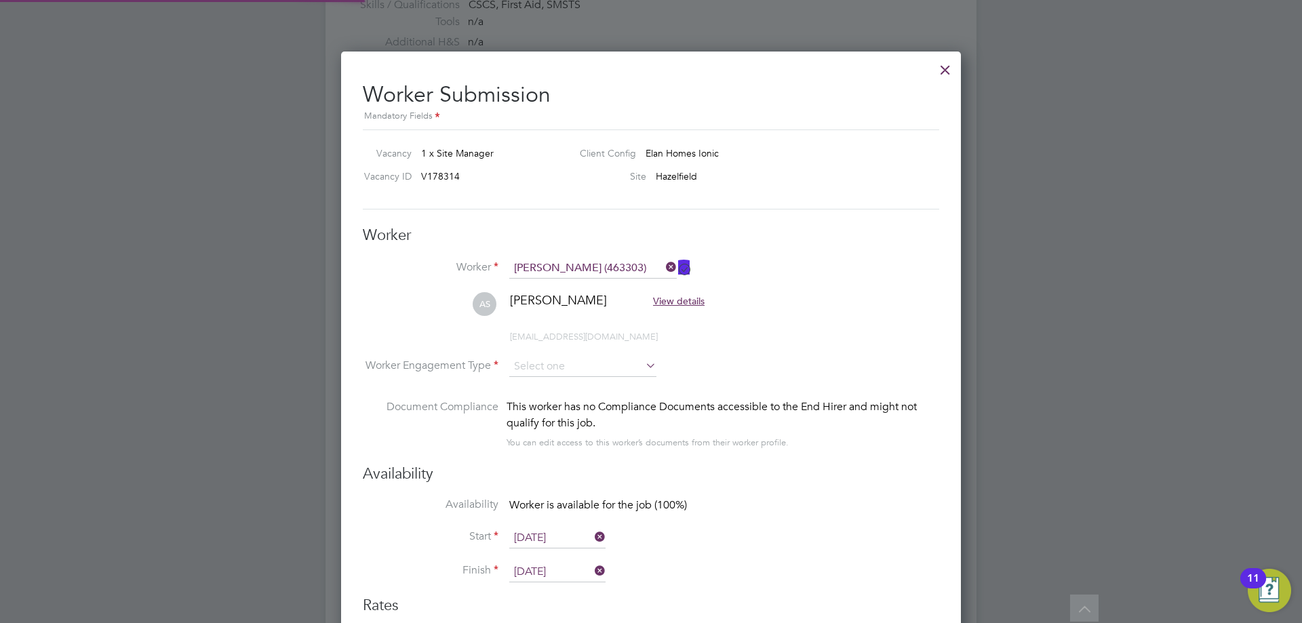
scroll to position [1113, 620]
click at [570, 377] on div "All Vacancies Vacancy Details Activity Logs Vacancy Details Activity Logs All V…" at bounding box center [650, 252] width 651 height 1731
click at [559, 389] on li "Contract" at bounding box center [582, 386] width 148 height 18
type input "Contract"
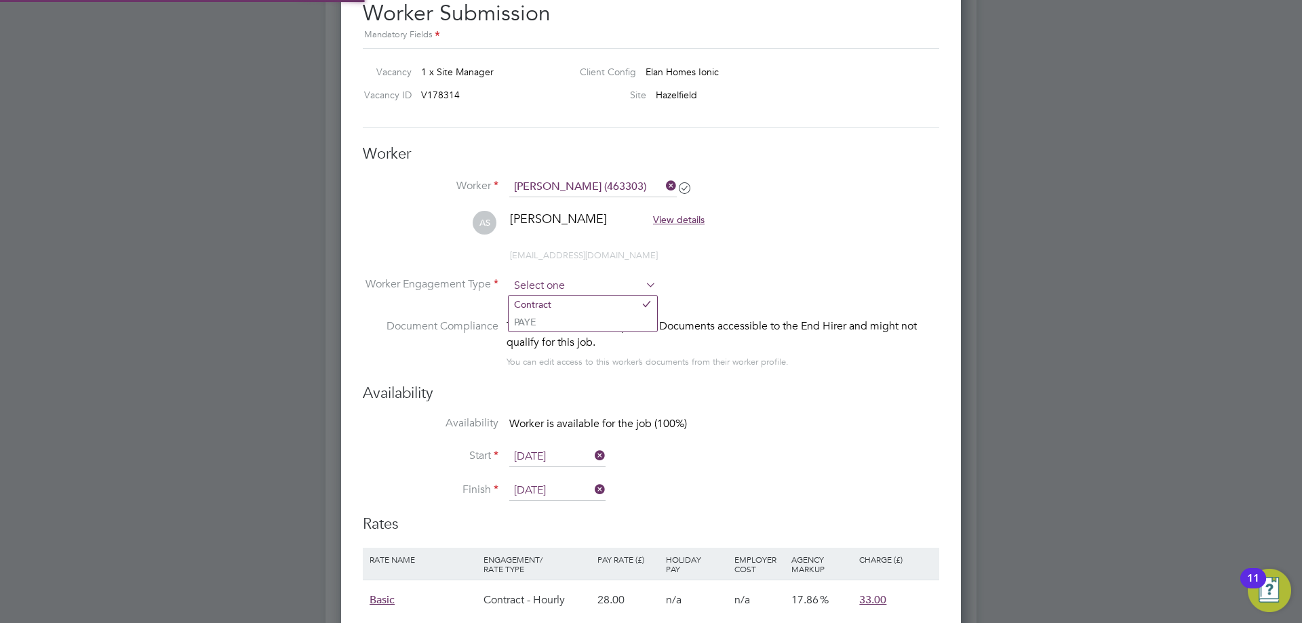
click at [581, 283] on input at bounding box center [582, 286] width 147 height 20
click at [565, 324] on li "PAYE" at bounding box center [582, 322] width 148 height 18
type input "PAYE"
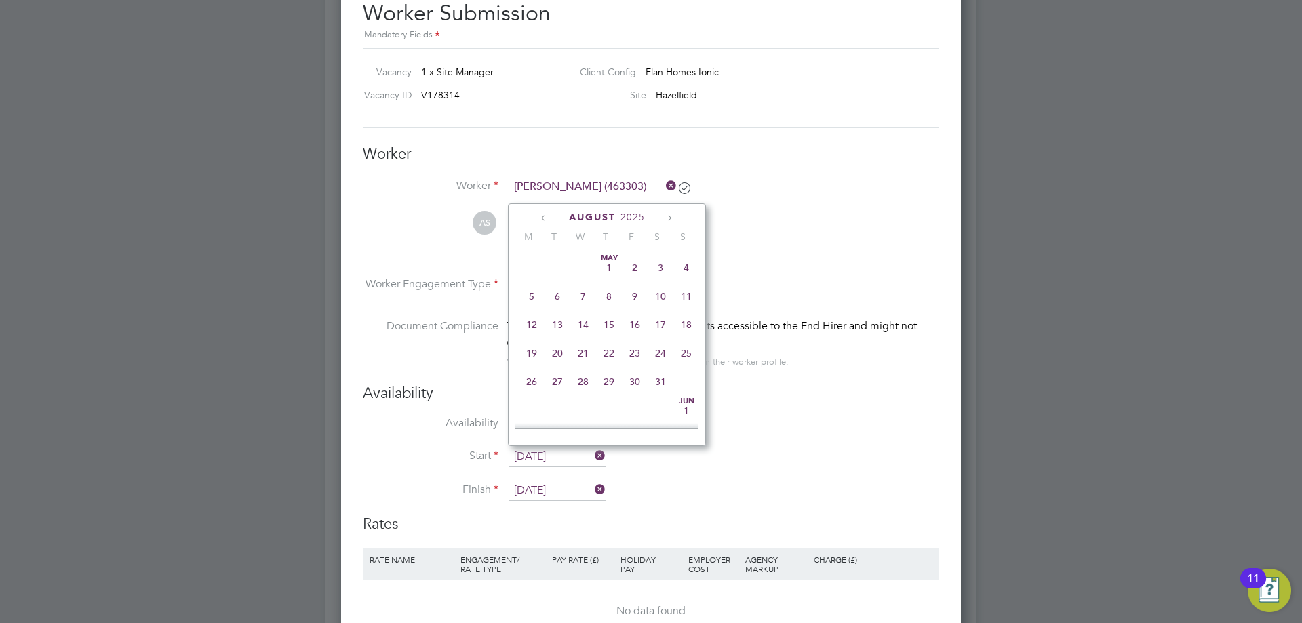
click at [554, 454] on input "08 Aug 2025" at bounding box center [557, 457] width 96 height 20
click at [636, 324] on span "8" at bounding box center [635, 314] width 26 height 26
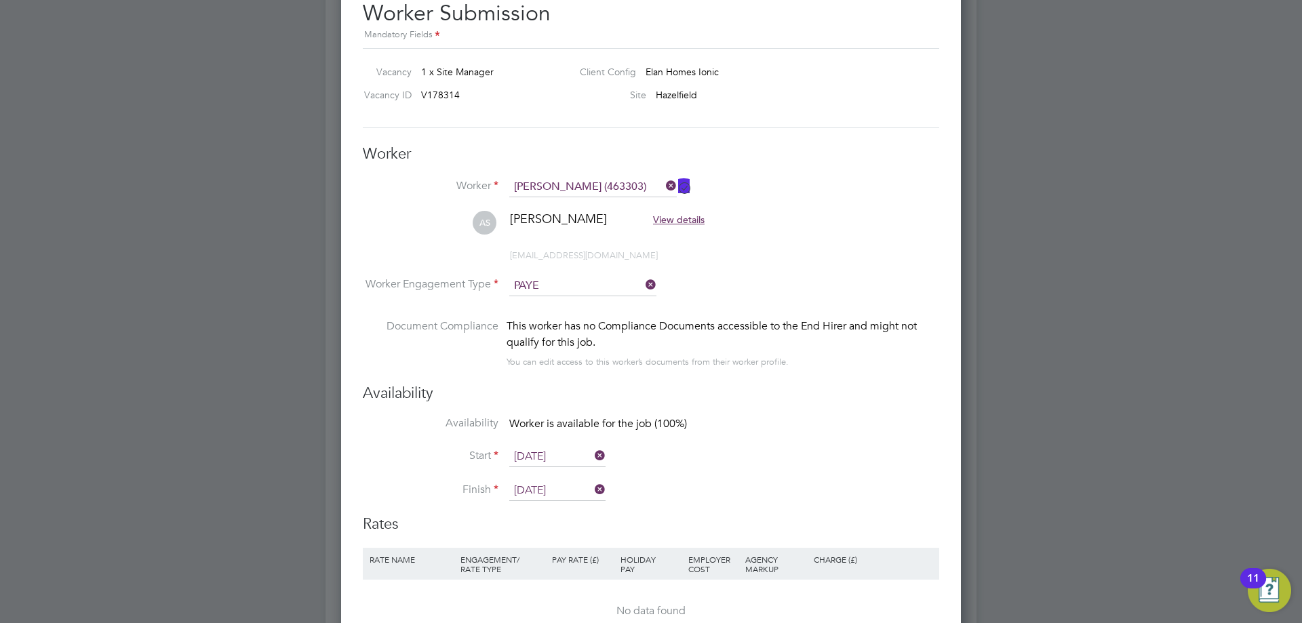
click at [560, 488] on input "22 Aug 2025" at bounding box center [557, 491] width 96 height 20
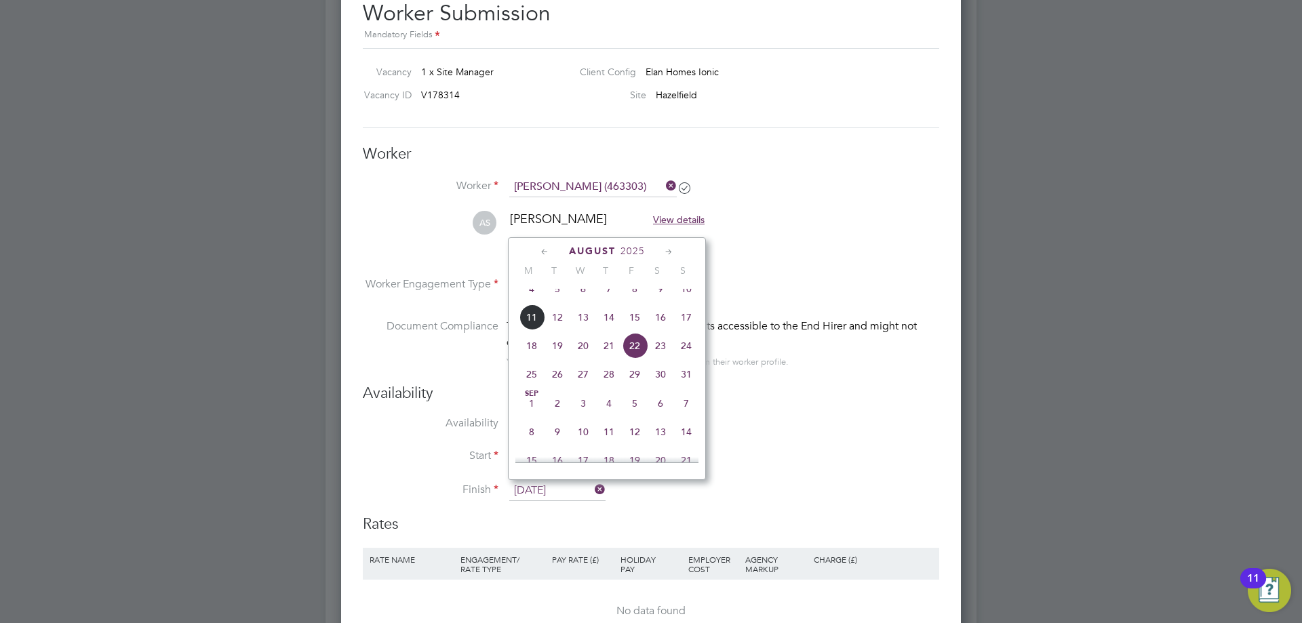
click at [637, 359] on span "22" at bounding box center [635, 346] width 26 height 26
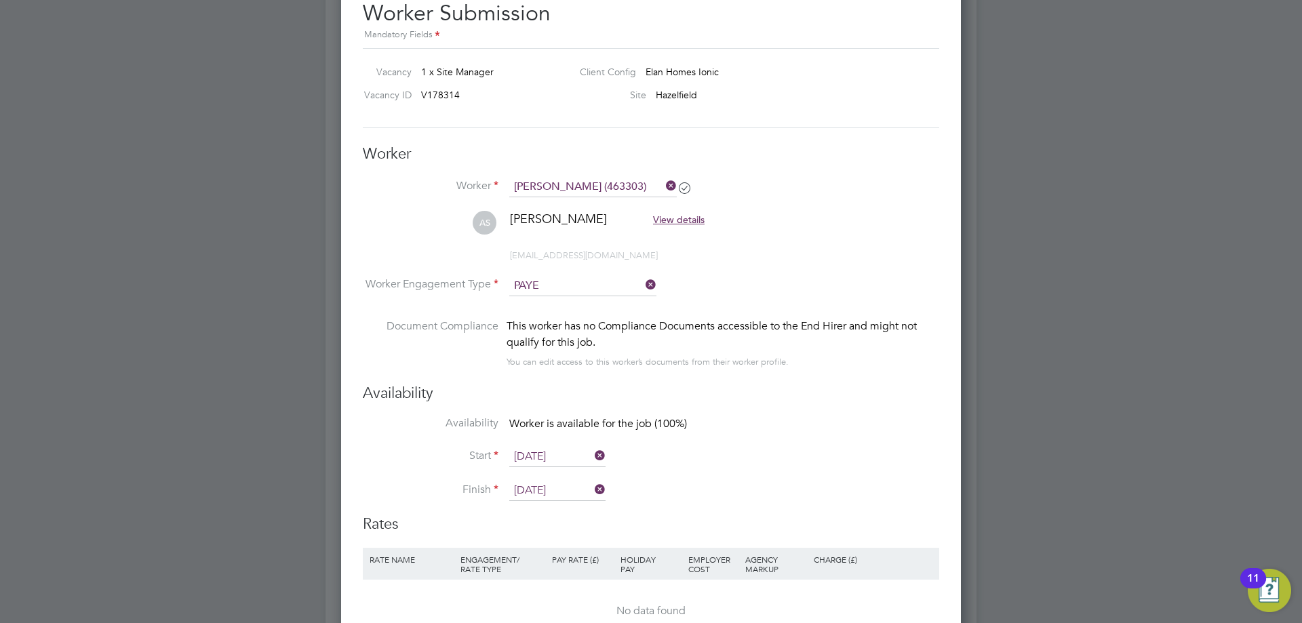
click at [757, 445] on li "Availability Worker is available for the job (100%)" at bounding box center [651, 431] width 576 height 31
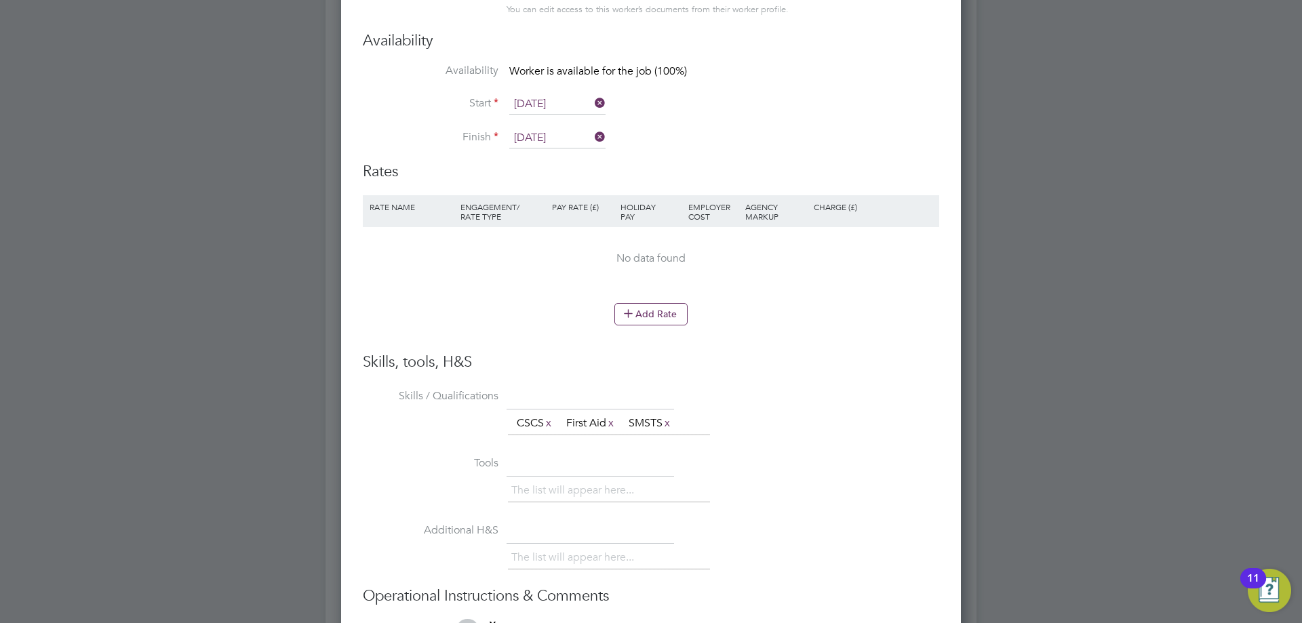
scroll to position [1085, 0]
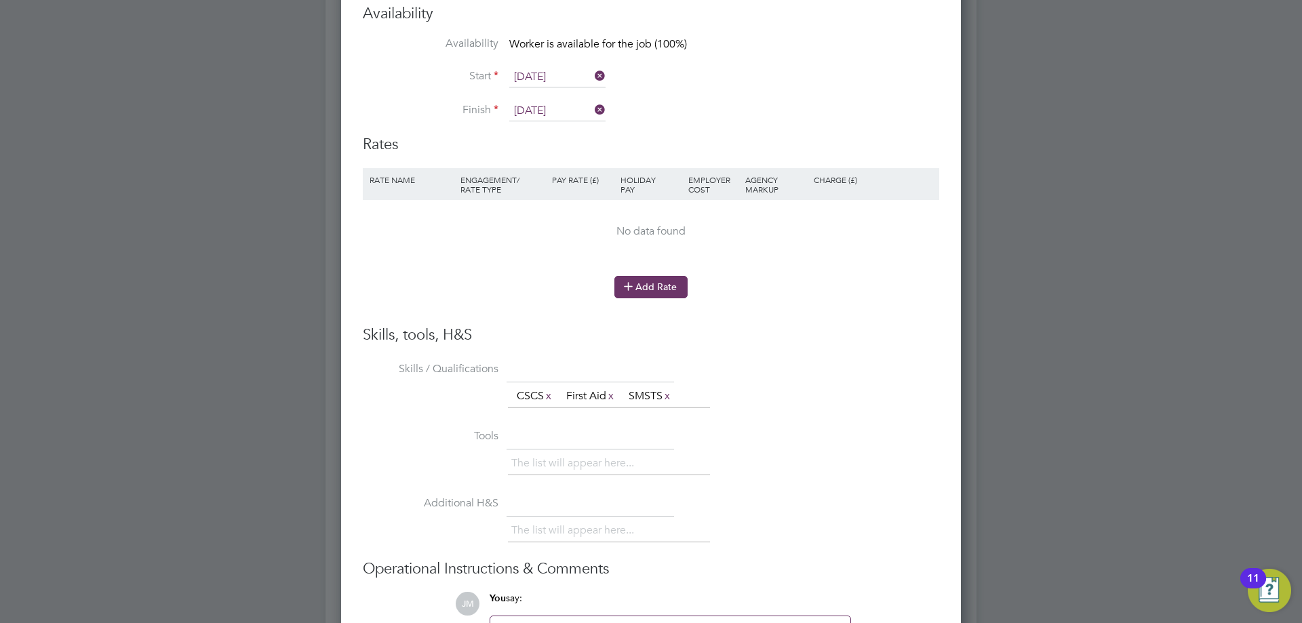
click at [649, 285] on button "Add Rate" at bounding box center [650, 287] width 73 height 22
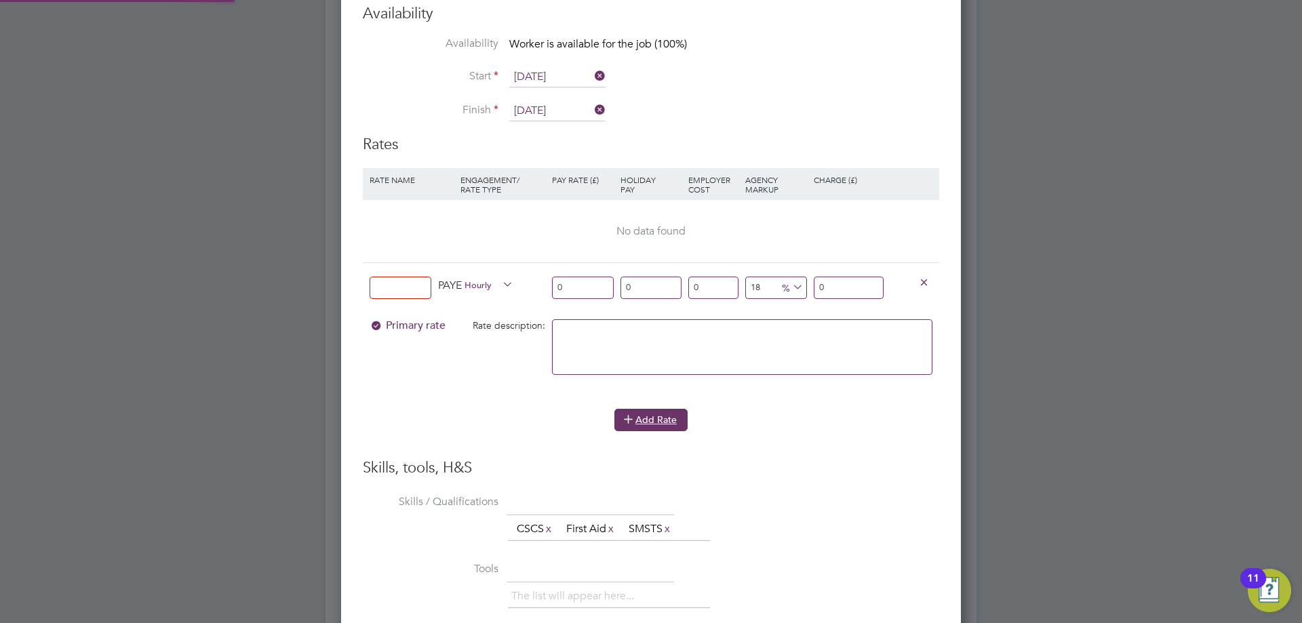
scroll to position [1241, 620]
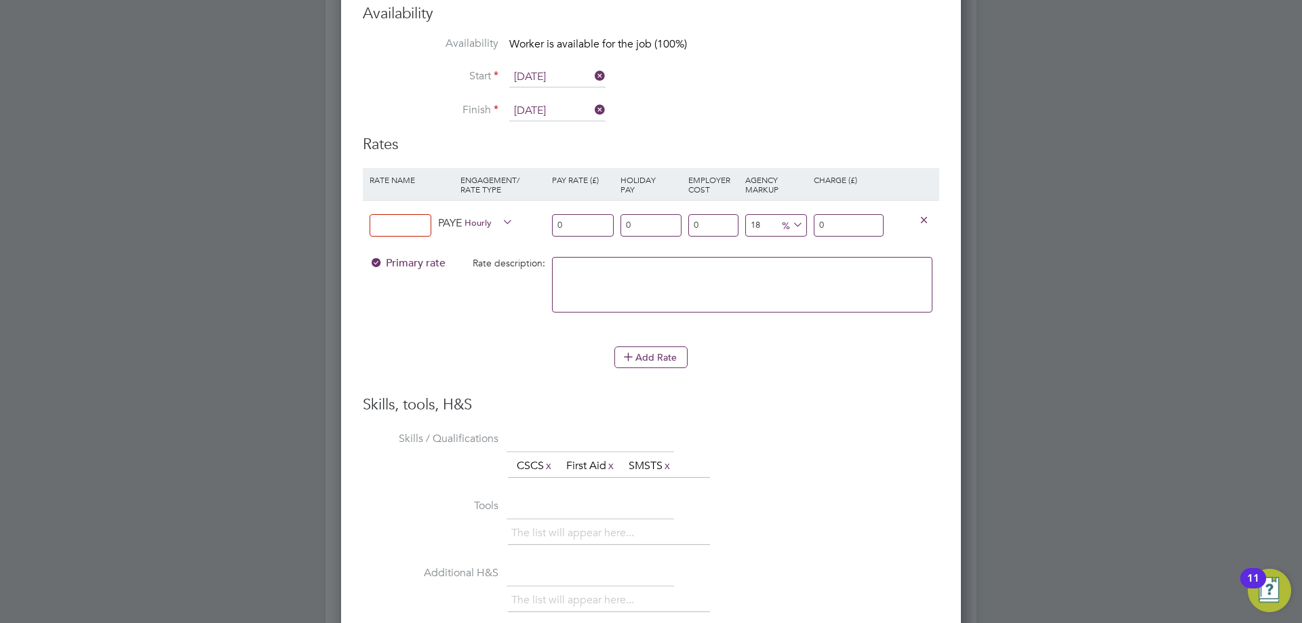
click at [921, 218] on icon at bounding box center [924, 219] width 10 height 10
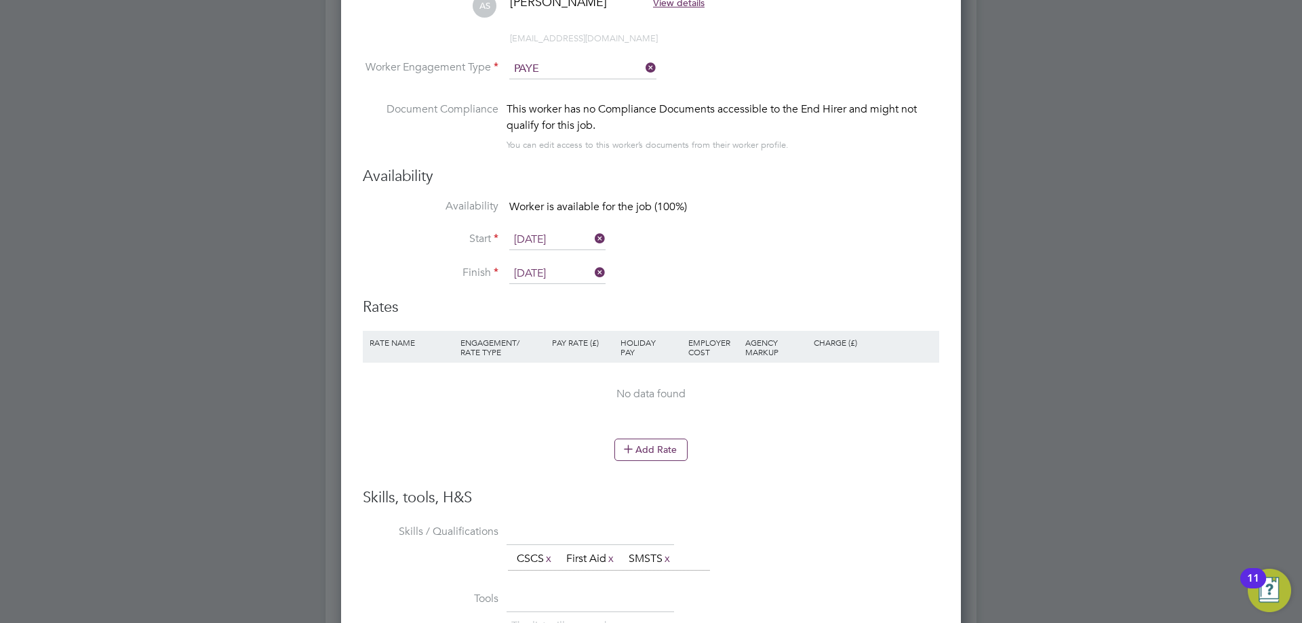
scroll to position [895, 0]
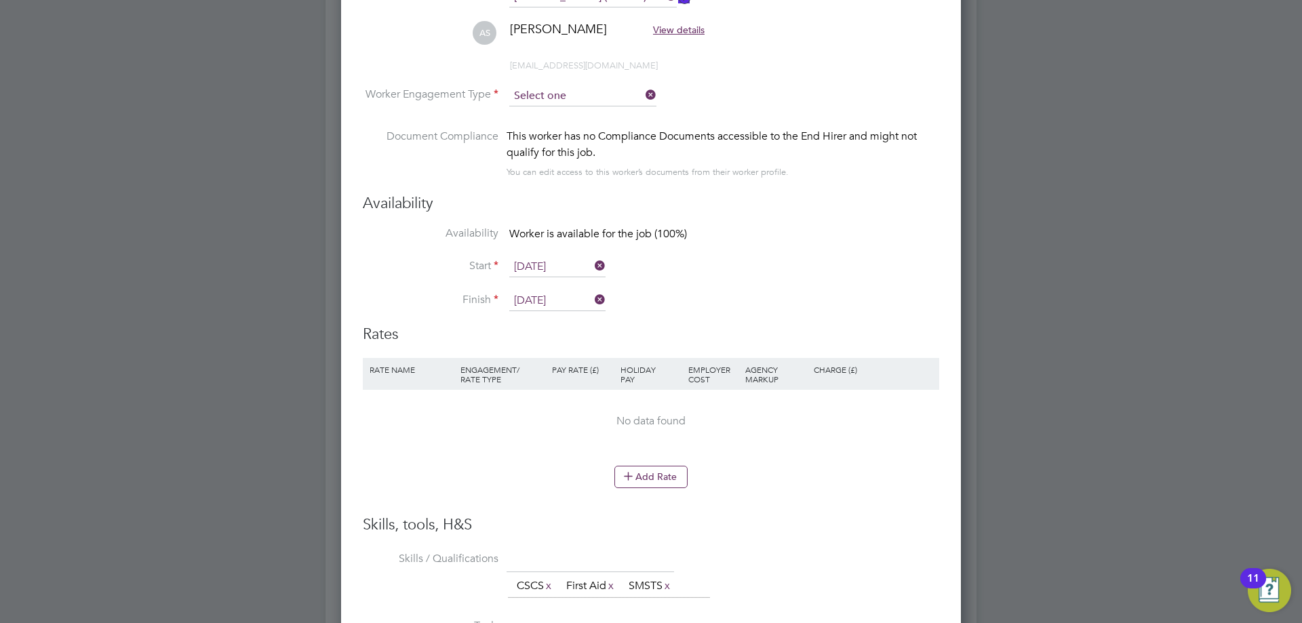
click at [616, 97] on input at bounding box center [582, 96] width 147 height 20
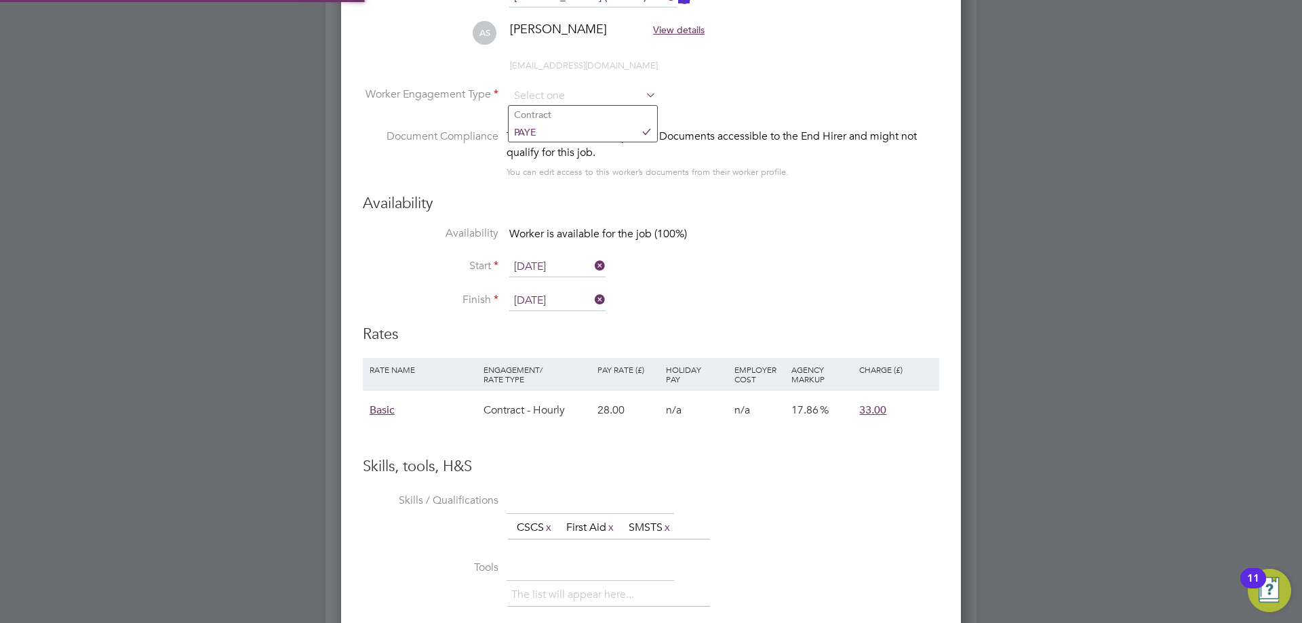
scroll to position [40, 115]
click at [609, 112] on li "Contract" at bounding box center [582, 115] width 148 height 18
type input "Contract"
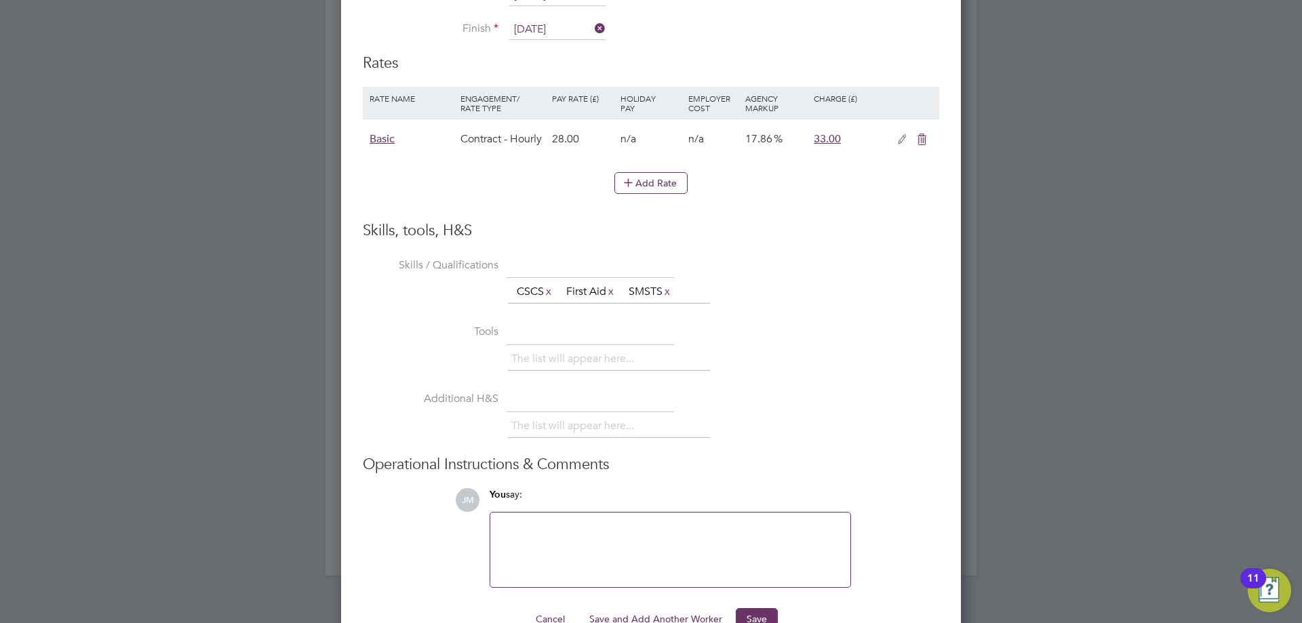
scroll to position [1199, 0]
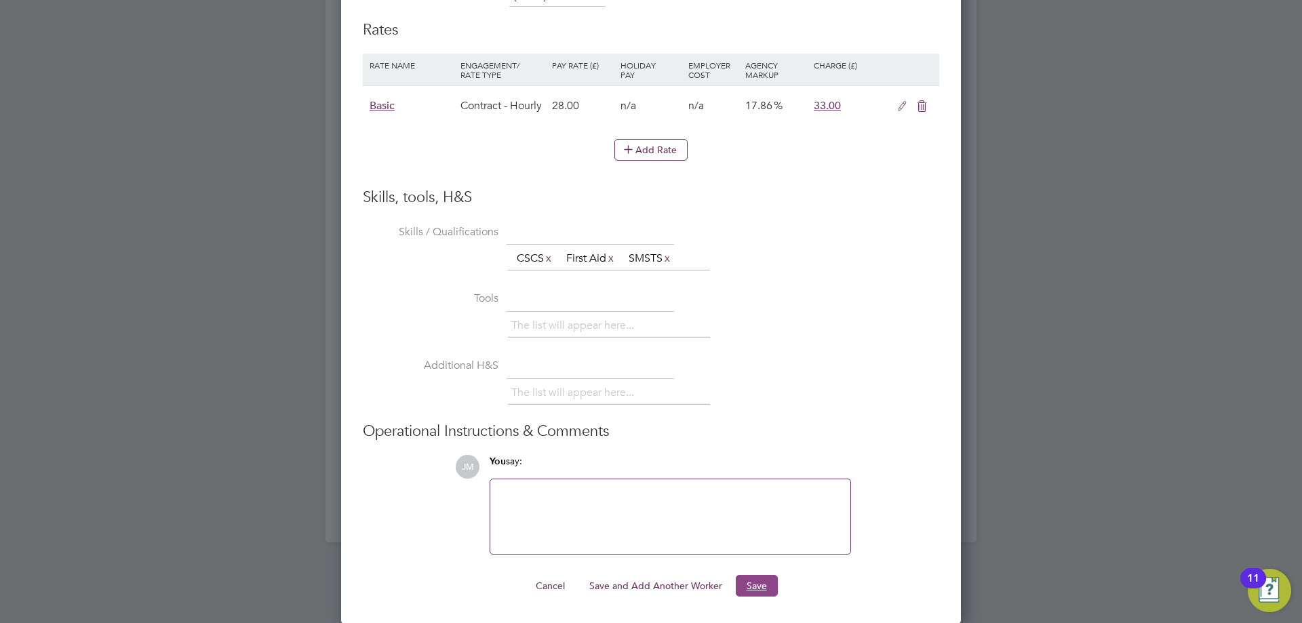
click at [764, 588] on button "Save" at bounding box center [757, 586] width 42 height 22
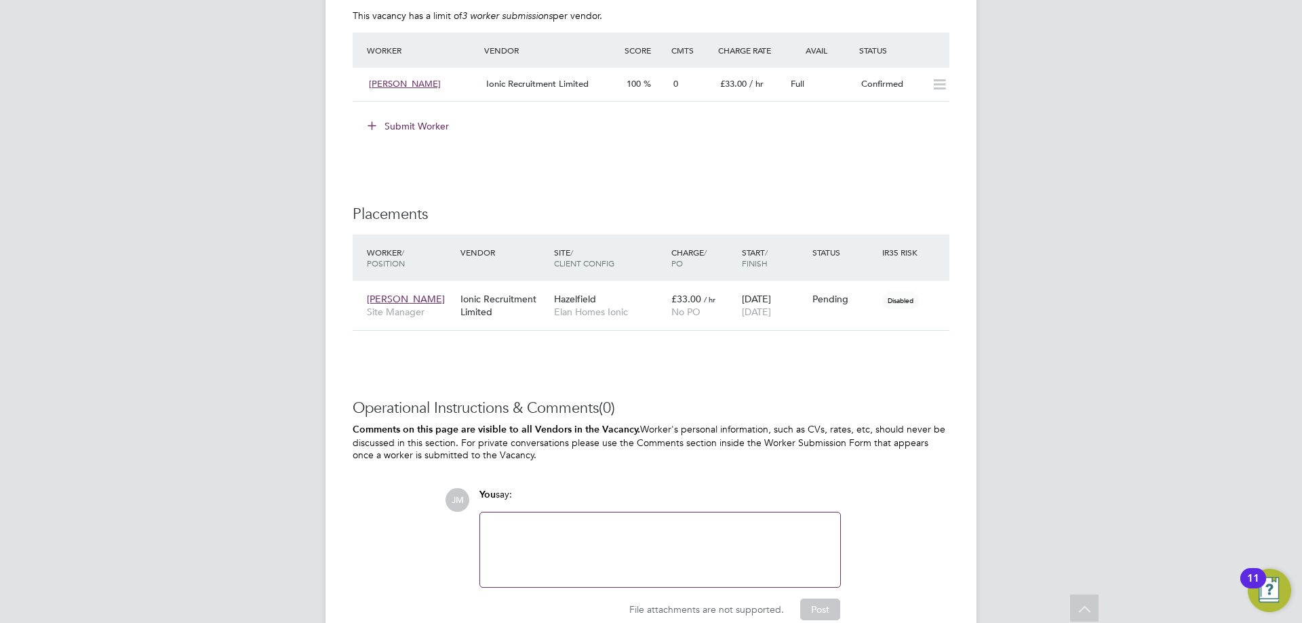
scroll to position [1123, 0]
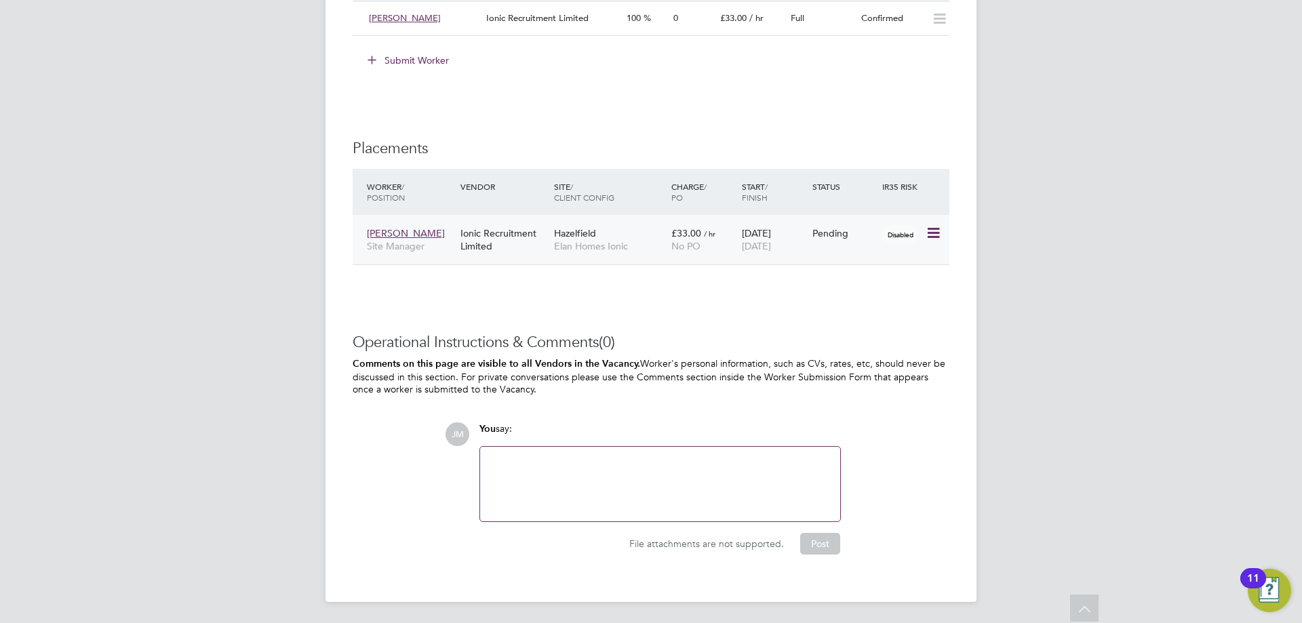
click at [927, 235] on icon at bounding box center [932, 233] width 14 height 16
click at [875, 317] on li "Start" at bounding box center [891, 317] width 96 height 19
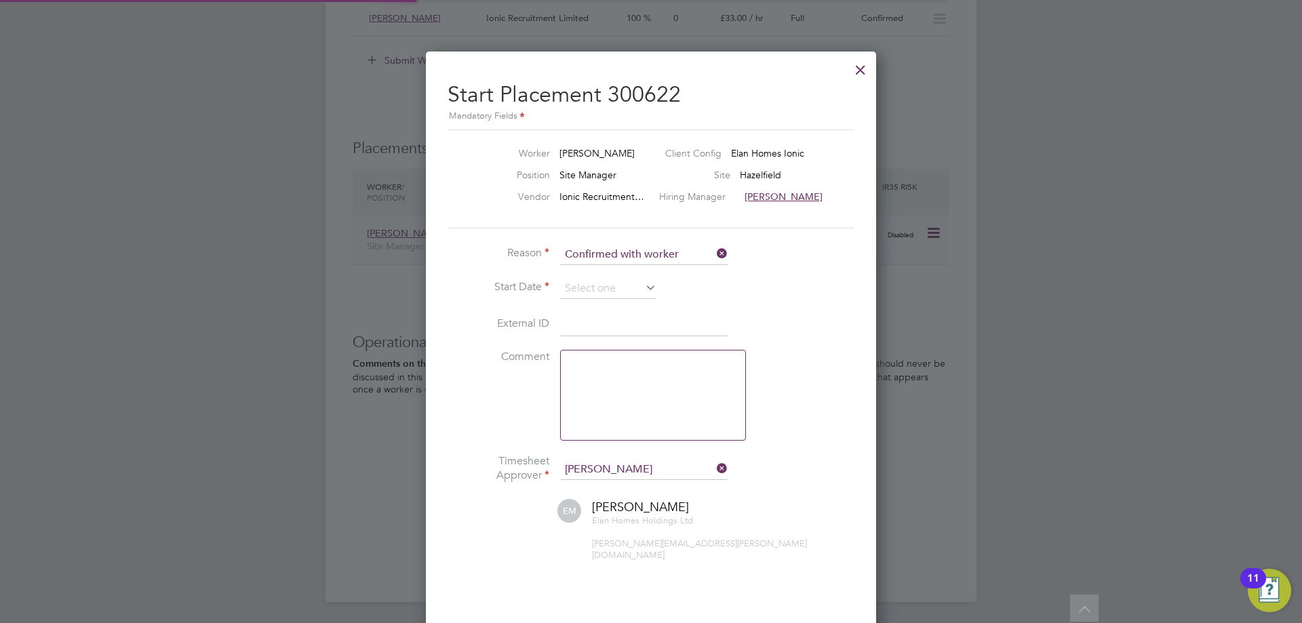
scroll to position [14, 168]
click at [643, 291] on icon at bounding box center [643, 287] width 0 height 19
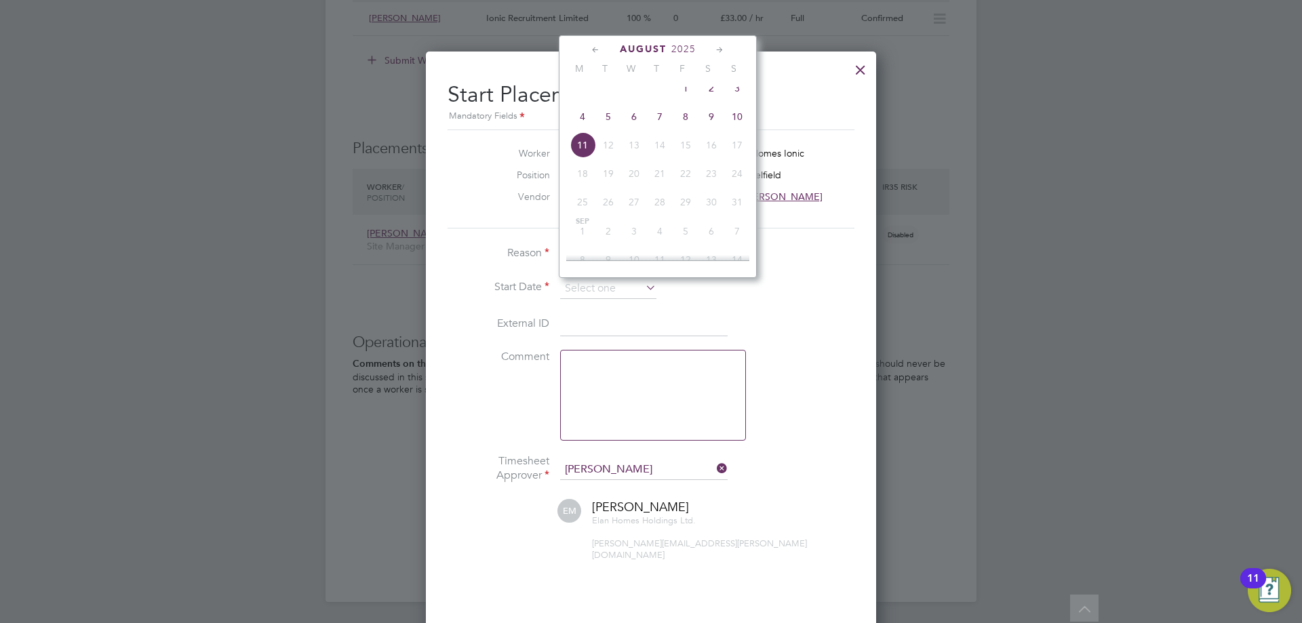
click at [687, 127] on span "8" at bounding box center [686, 117] width 26 height 26
type input "08 Aug 2025"
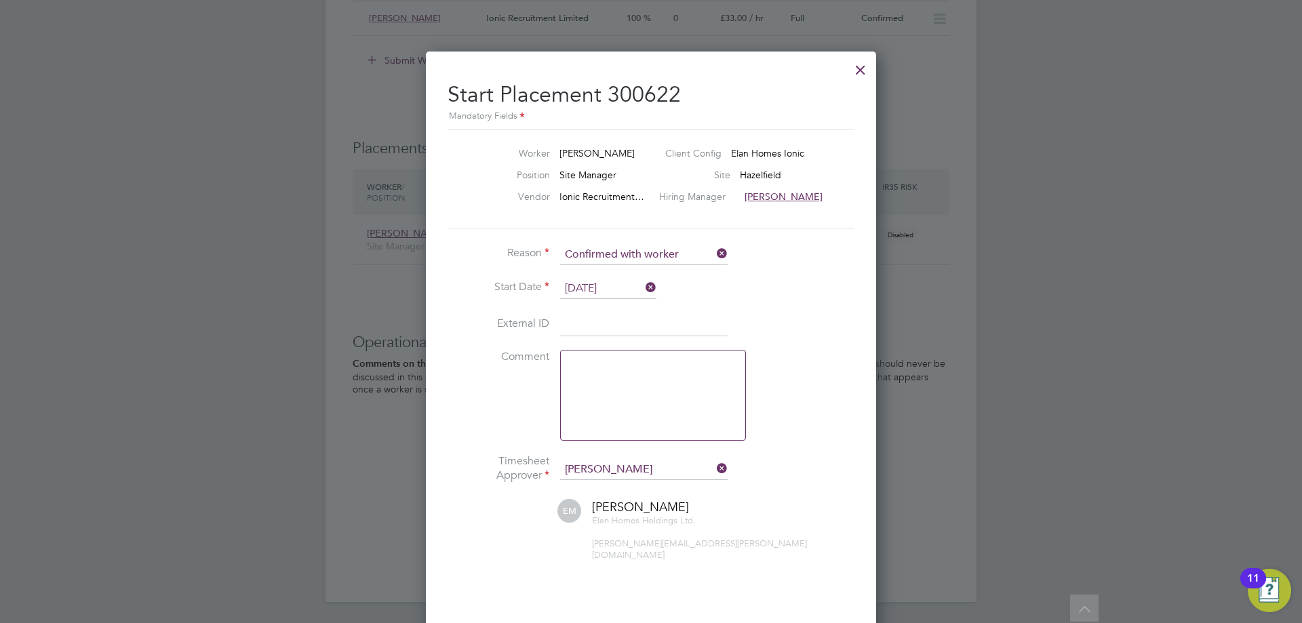
click at [784, 323] on li "External ID" at bounding box center [650, 332] width 407 height 38
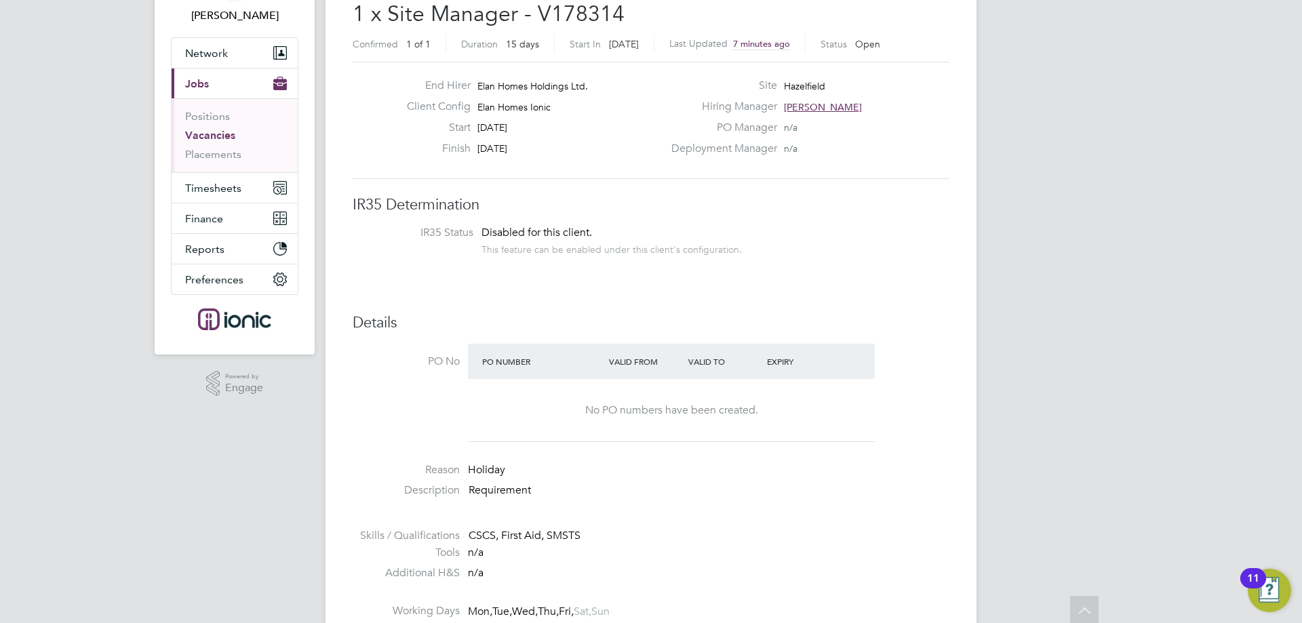
scroll to position [0, 0]
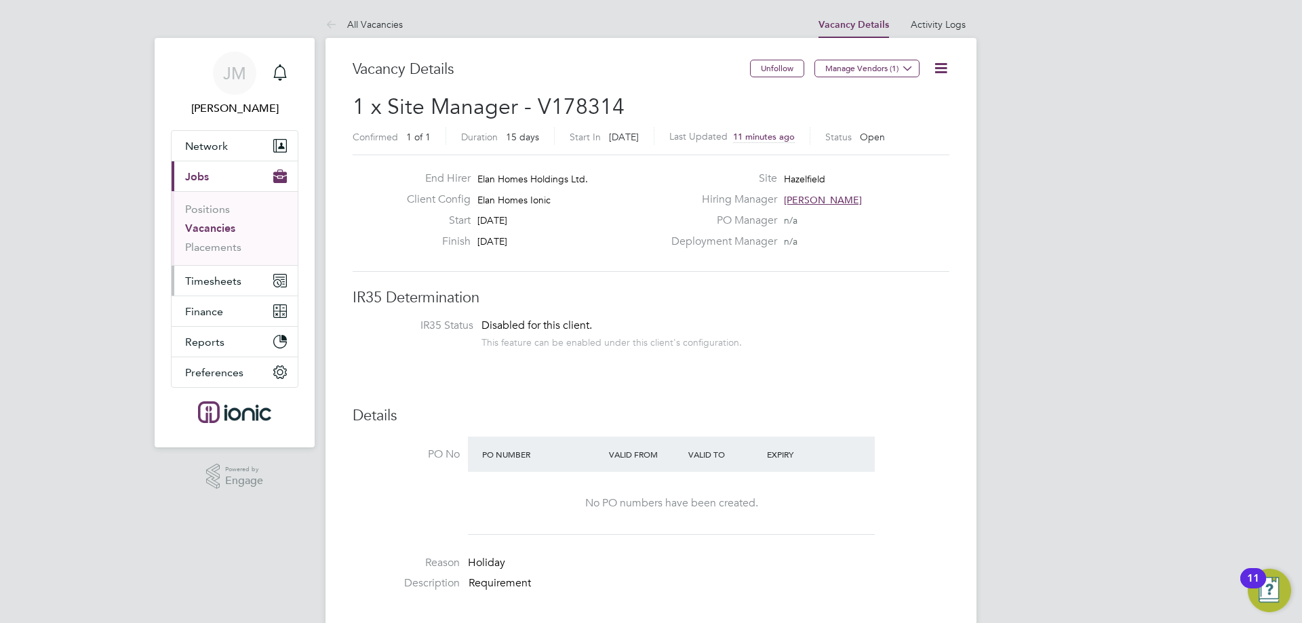
click at [209, 287] on button "Timesheets" at bounding box center [235, 281] width 126 height 30
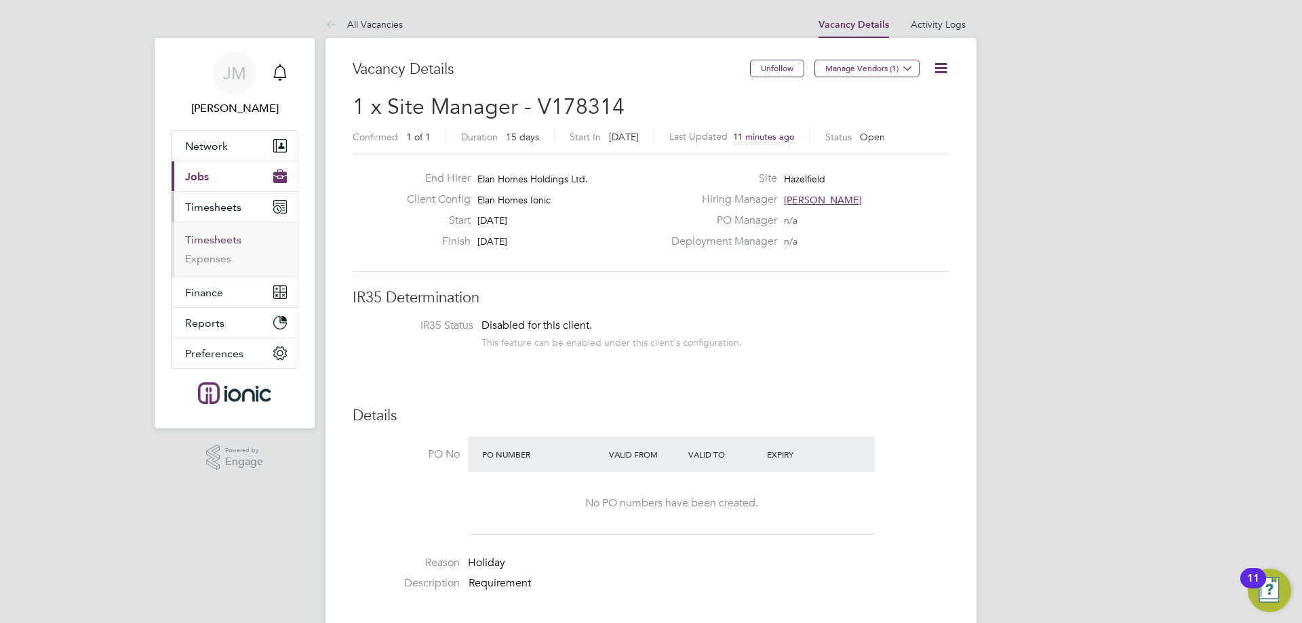
click at [211, 239] on link "Timesheets" at bounding box center [213, 239] width 56 height 13
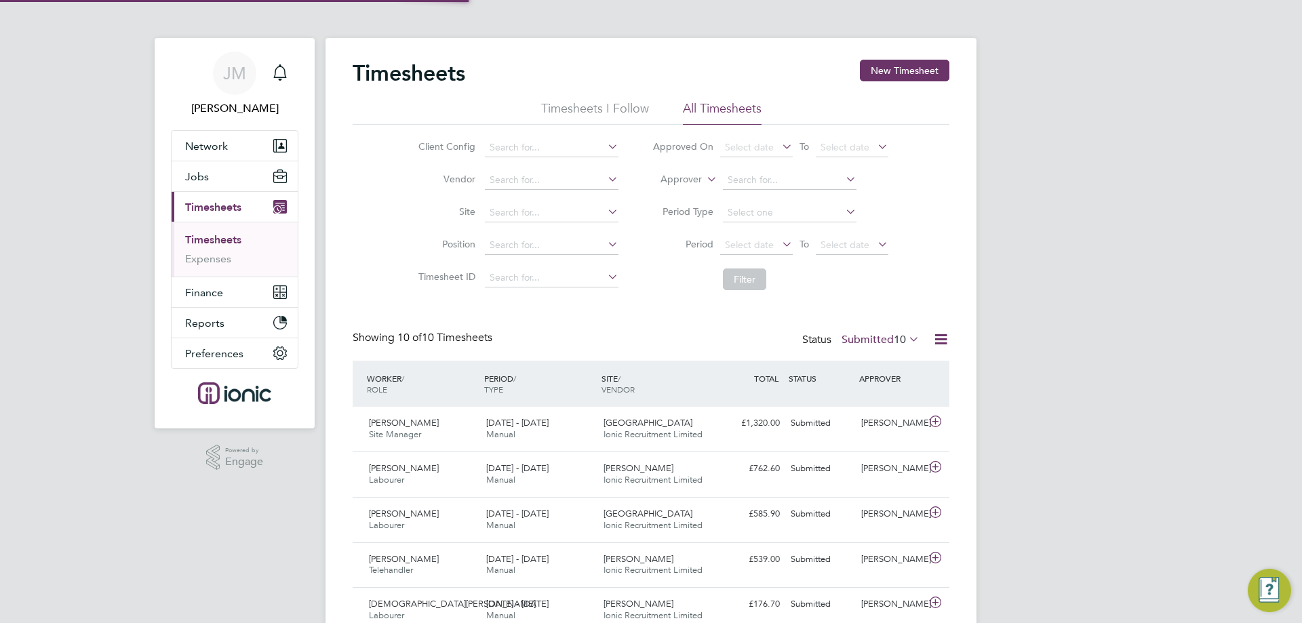
scroll to position [35, 118]
click at [915, 75] on button "New Timesheet" at bounding box center [904, 71] width 89 height 22
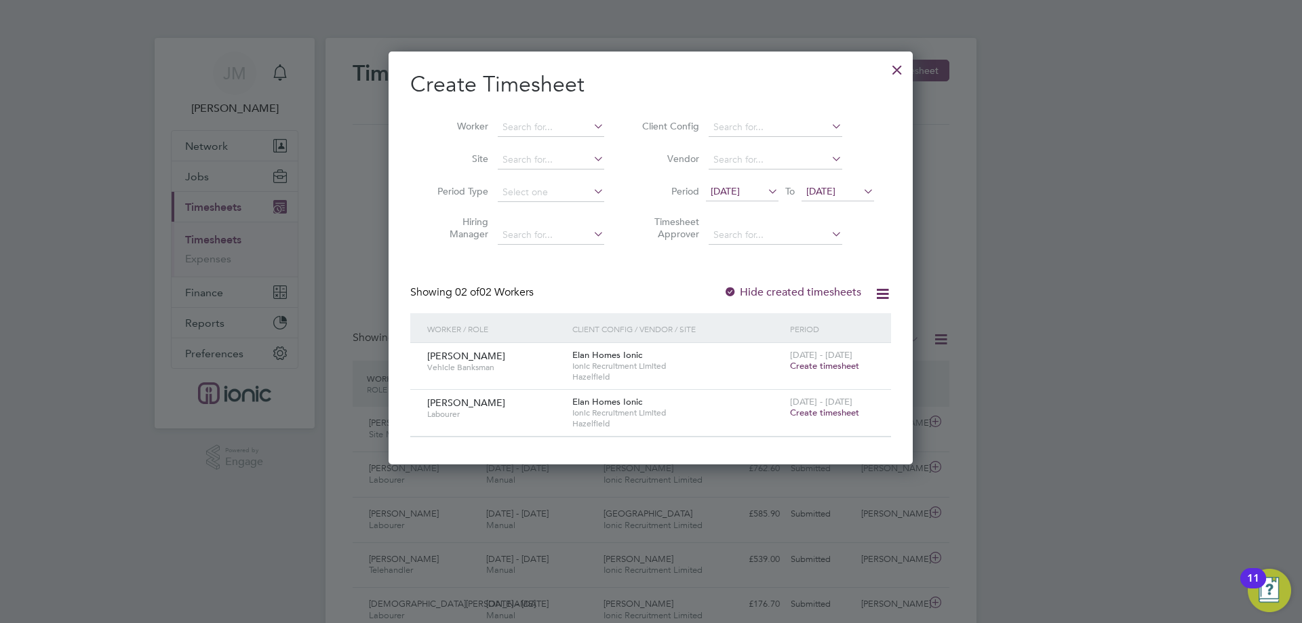
click at [740, 192] on span "[DATE]" at bounding box center [724, 191] width 29 height 12
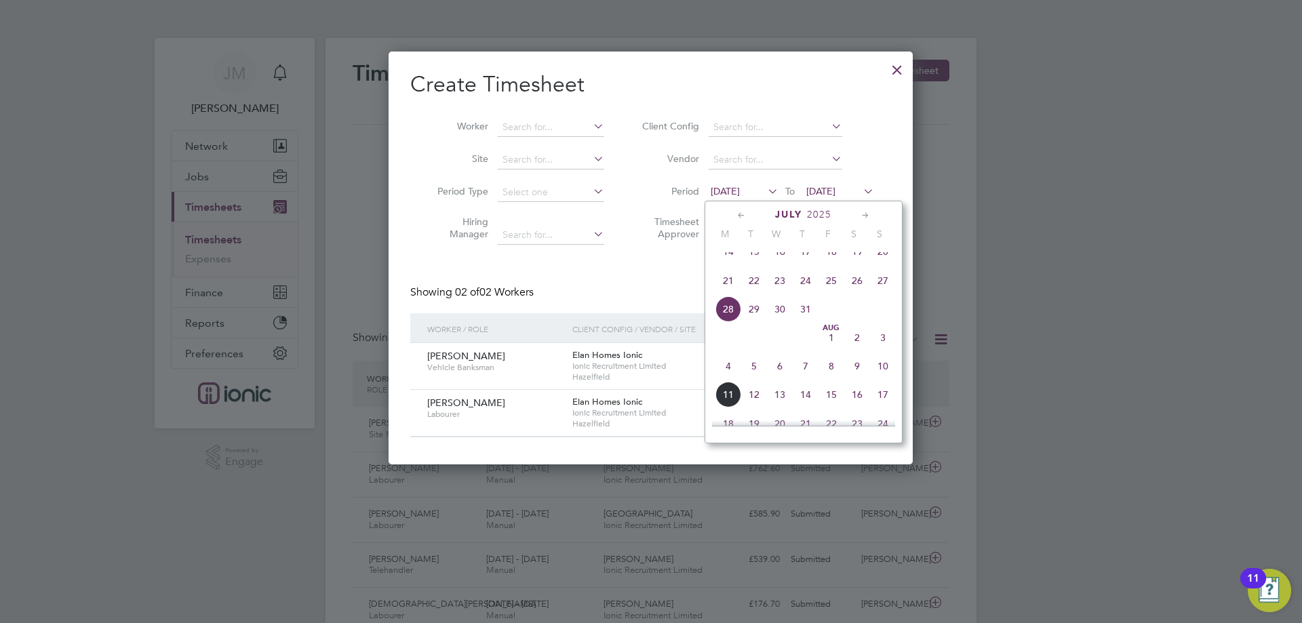
click at [727, 376] on span "4" at bounding box center [728, 366] width 26 height 26
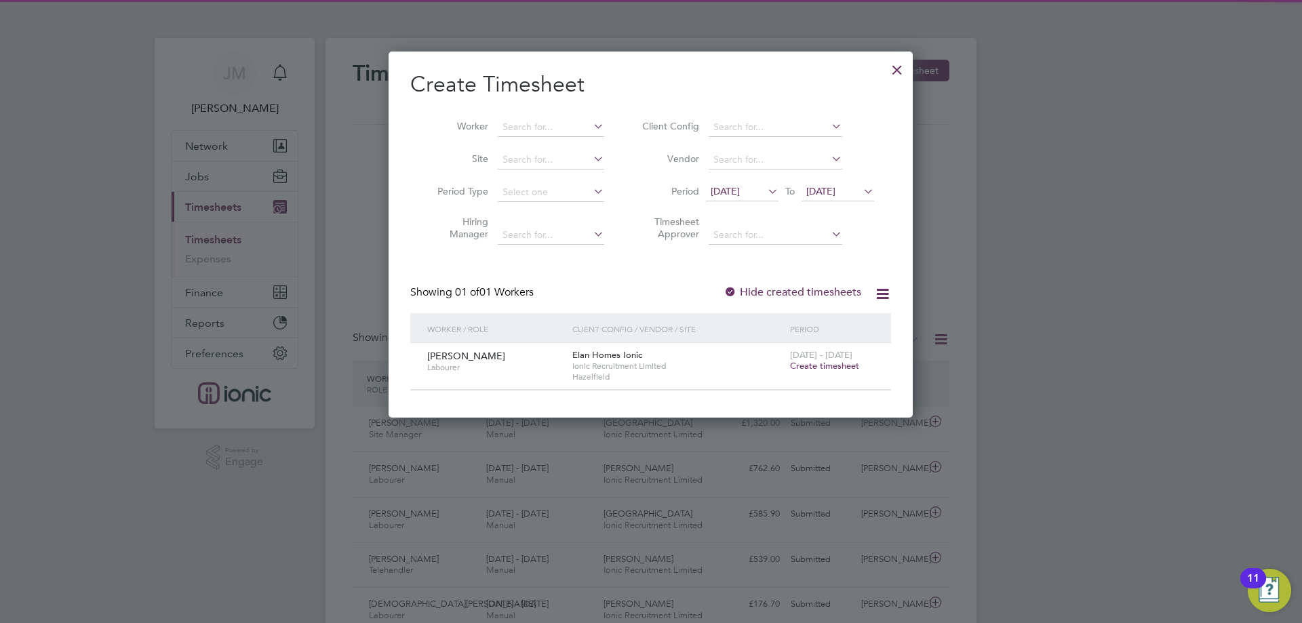
click at [835, 197] on span "[DATE]" at bounding box center [820, 191] width 29 height 12
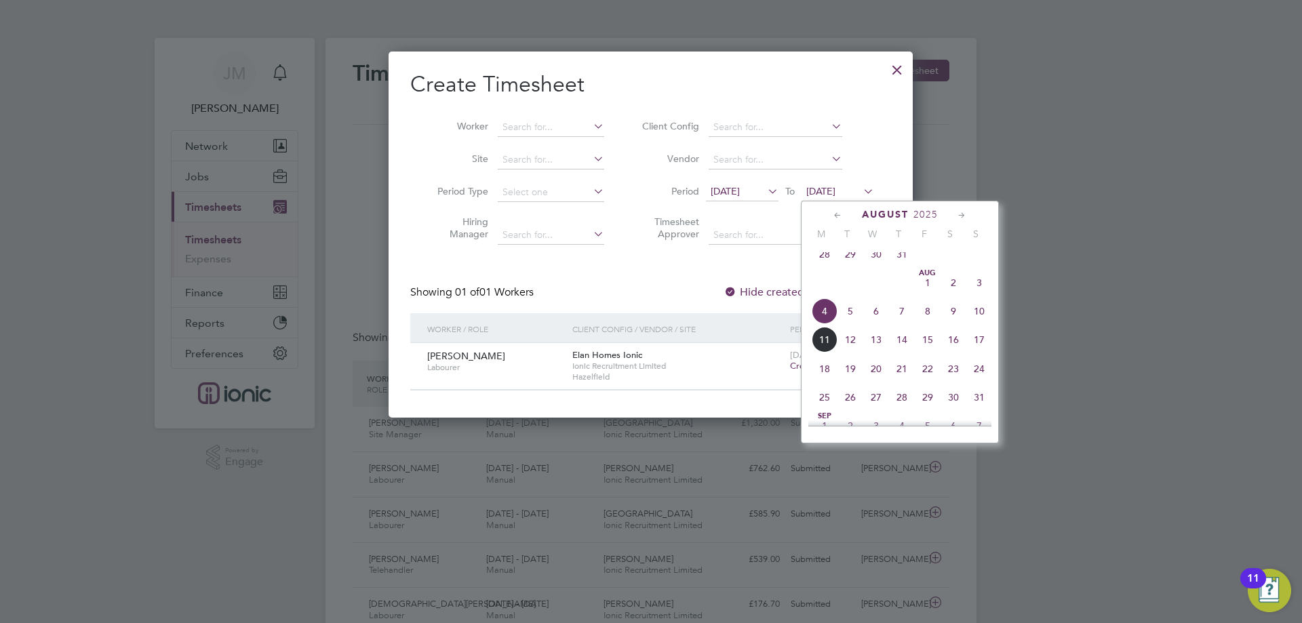
click at [982, 324] on span "10" at bounding box center [979, 311] width 26 height 26
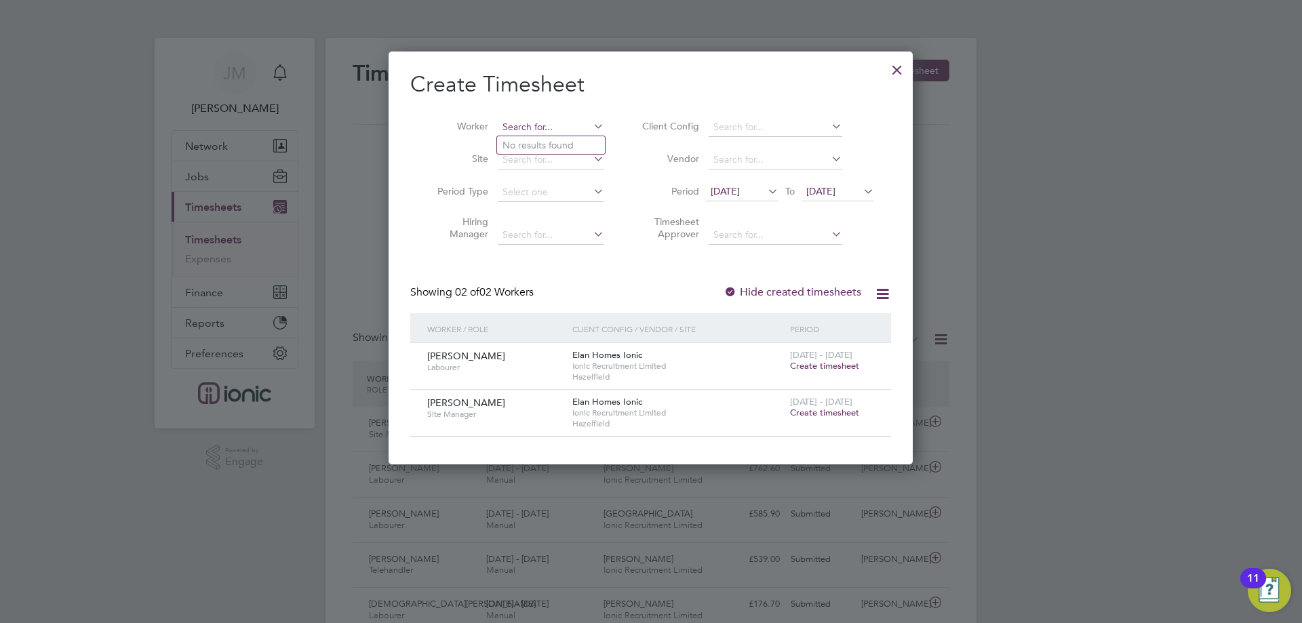
click at [547, 121] on input at bounding box center [551, 127] width 106 height 19
click at [554, 144] on li "Antonio Saetta" at bounding box center [555, 145] width 117 height 18
type input "[PERSON_NAME]"
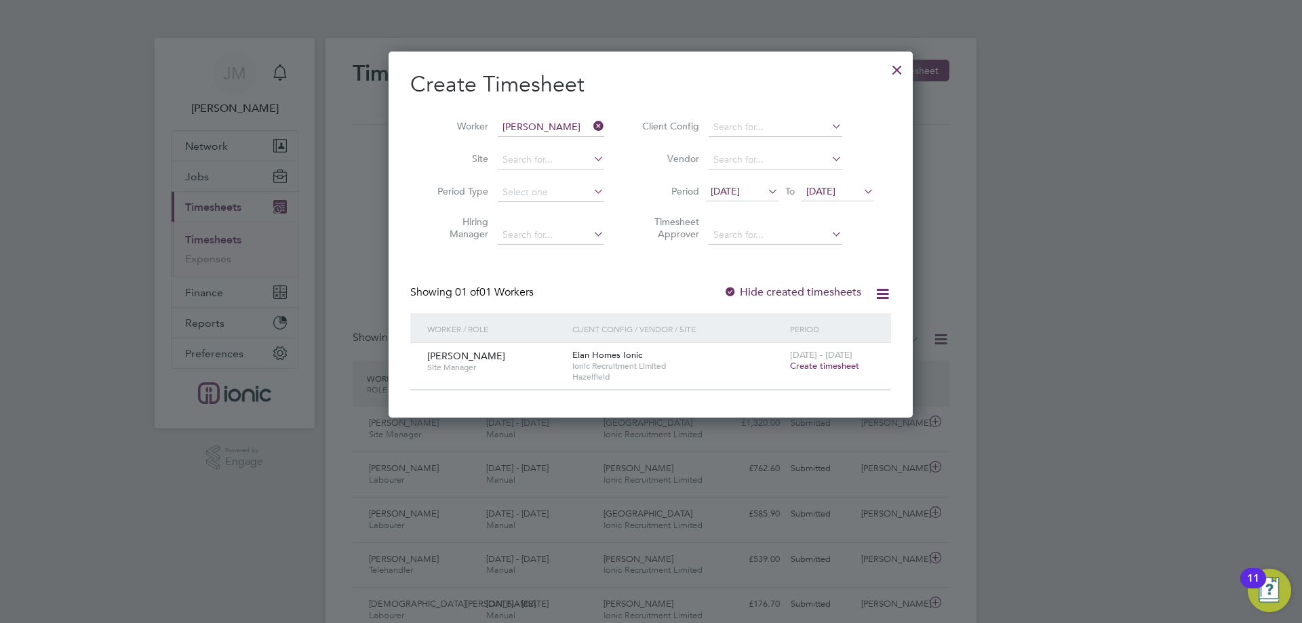
click at [841, 367] on span "Create timesheet" at bounding box center [824, 366] width 69 height 12
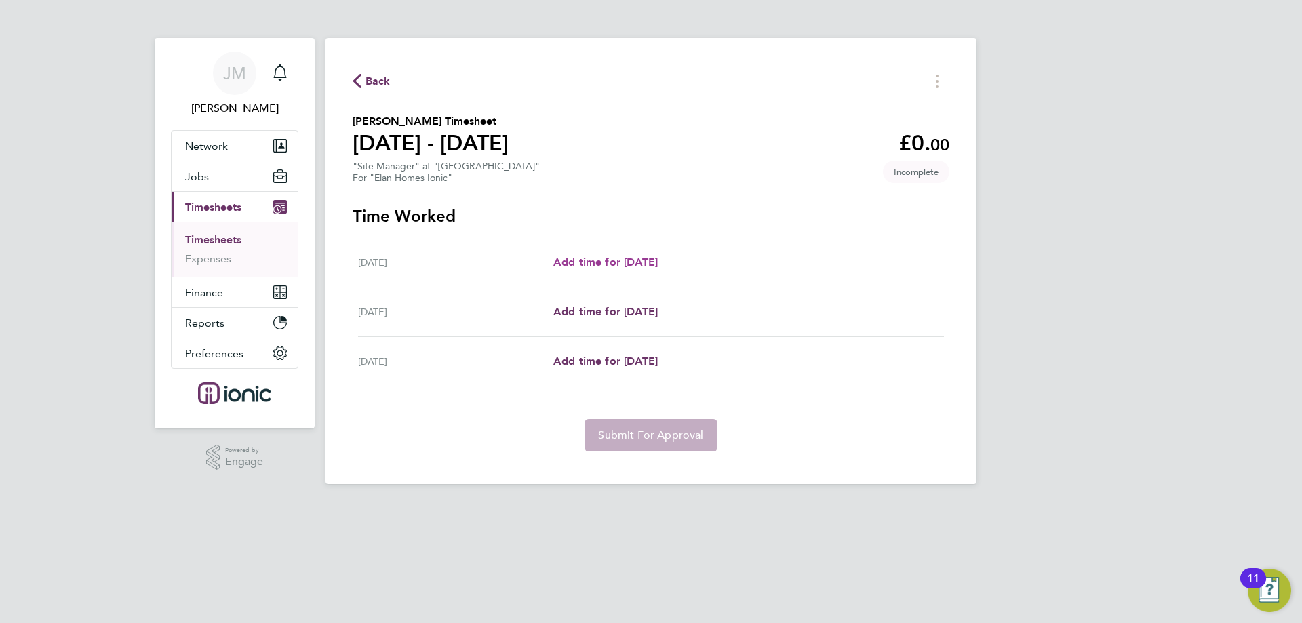
click at [616, 263] on span "Add time for Fri 08 Aug" at bounding box center [605, 262] width 104 height 13
select select "30"
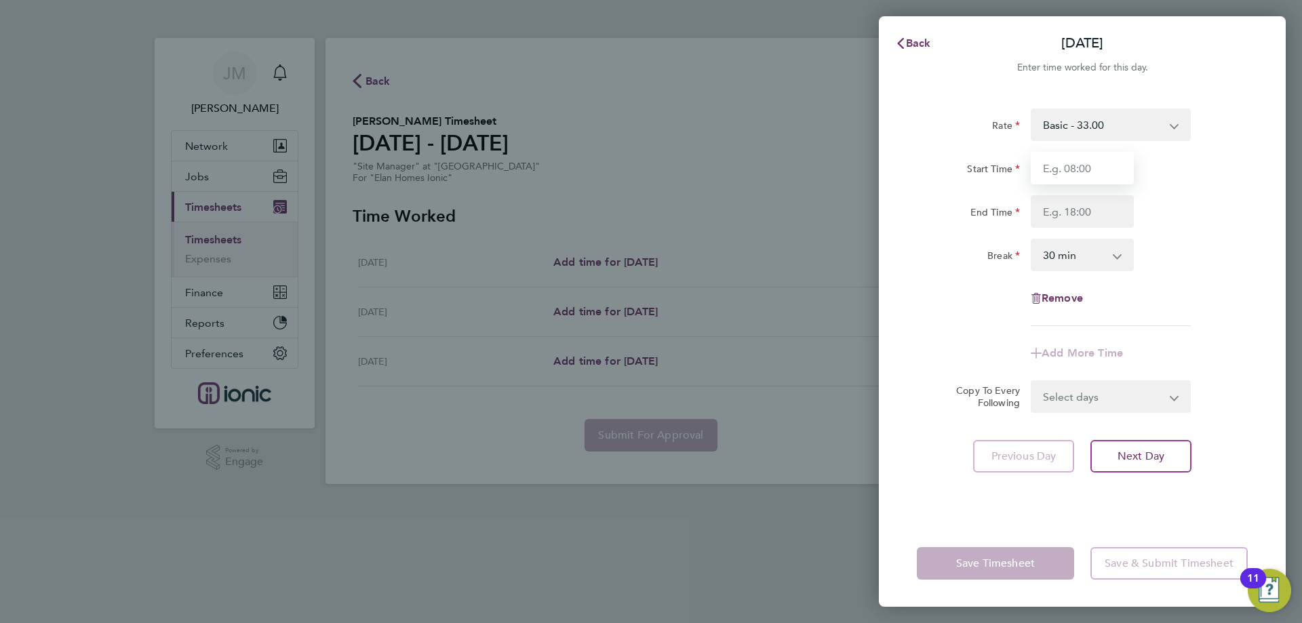
click at [1091, 176] on input "Start Time" at bounding box center [1081, 168] width 103 height 33
type input "07:30"
click at [1081, 214] on input "End Time" at bounding box center [1081, 211] width 103 height 33
type input "15:30"
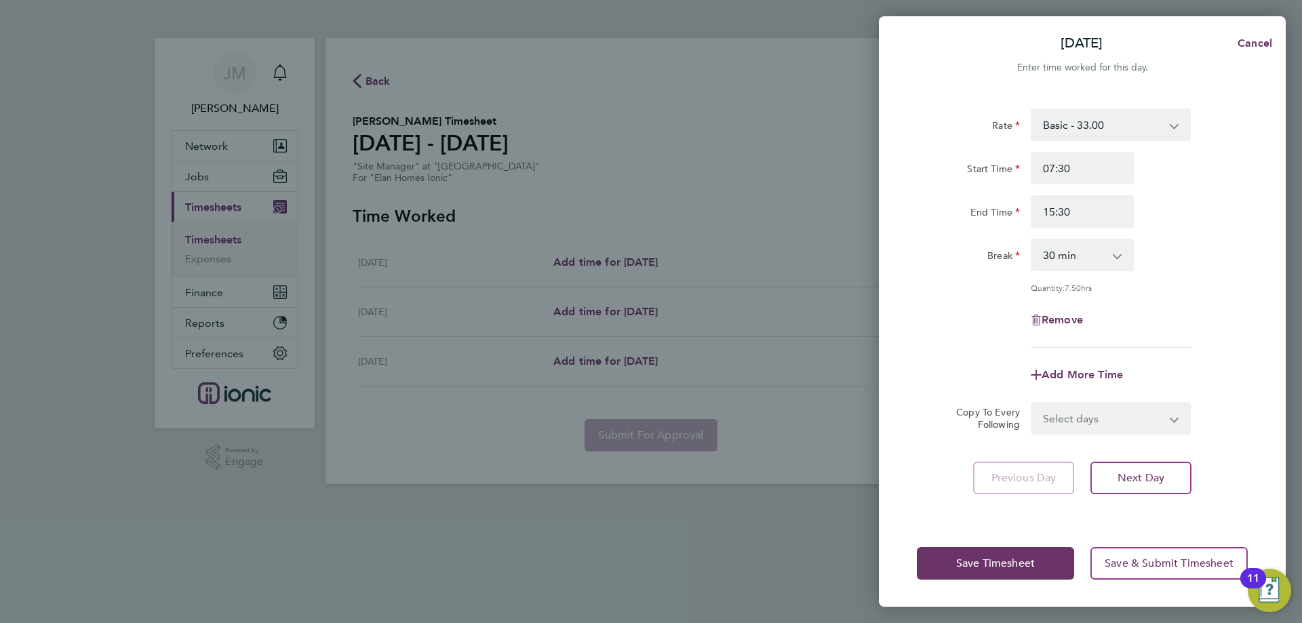
click at [1195, 244] on div "Break 0 min 15 min 30 min 45 min 60 min 75 min 90 min" at bounding box center [1082, 255] width 342 height 33
click at [1028, 563] on span "Save Timesheet" at bounding box center [995, 564] width 79 height 14
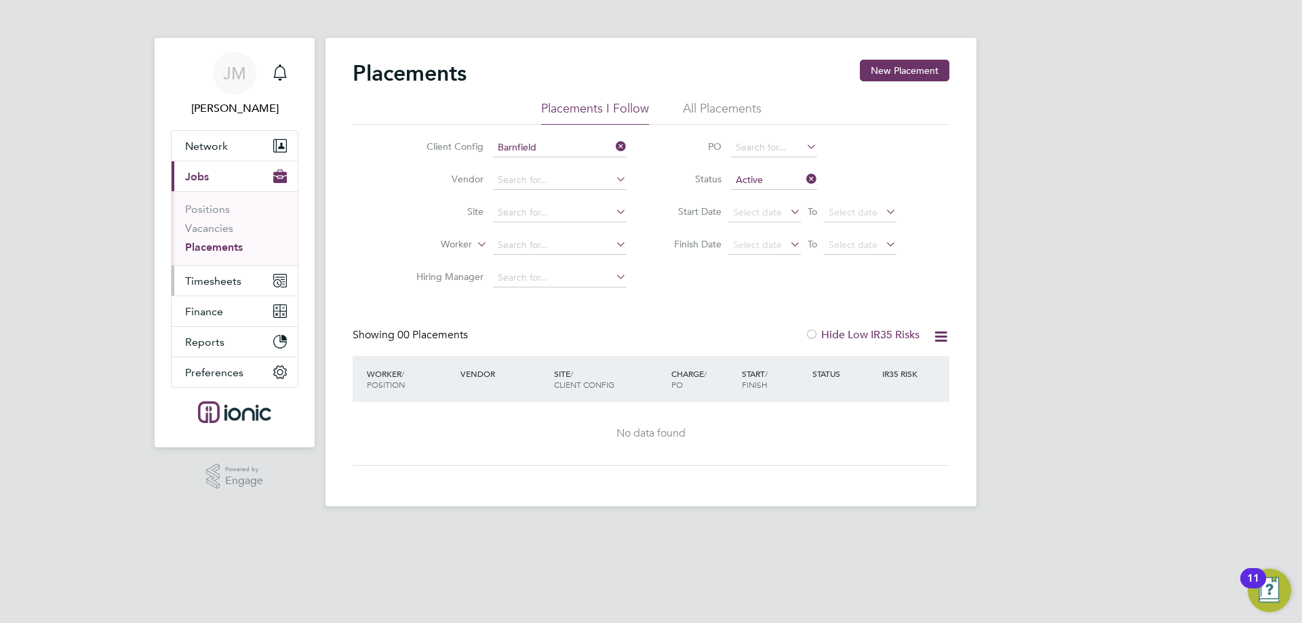
click at [224, 281] on span "Timesheets" at bounding box center [213, 281] width 56 height 13
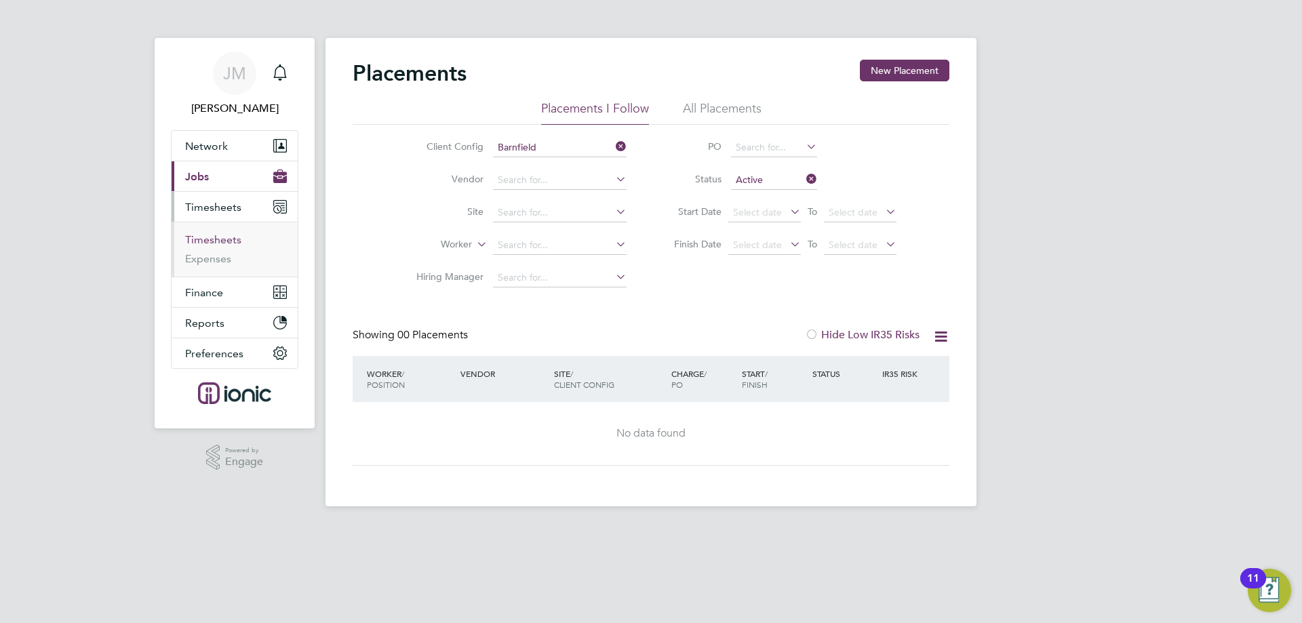
click at [220, 240] on link "Timesheets" at bounding box center [213, 239] width 56 height 13
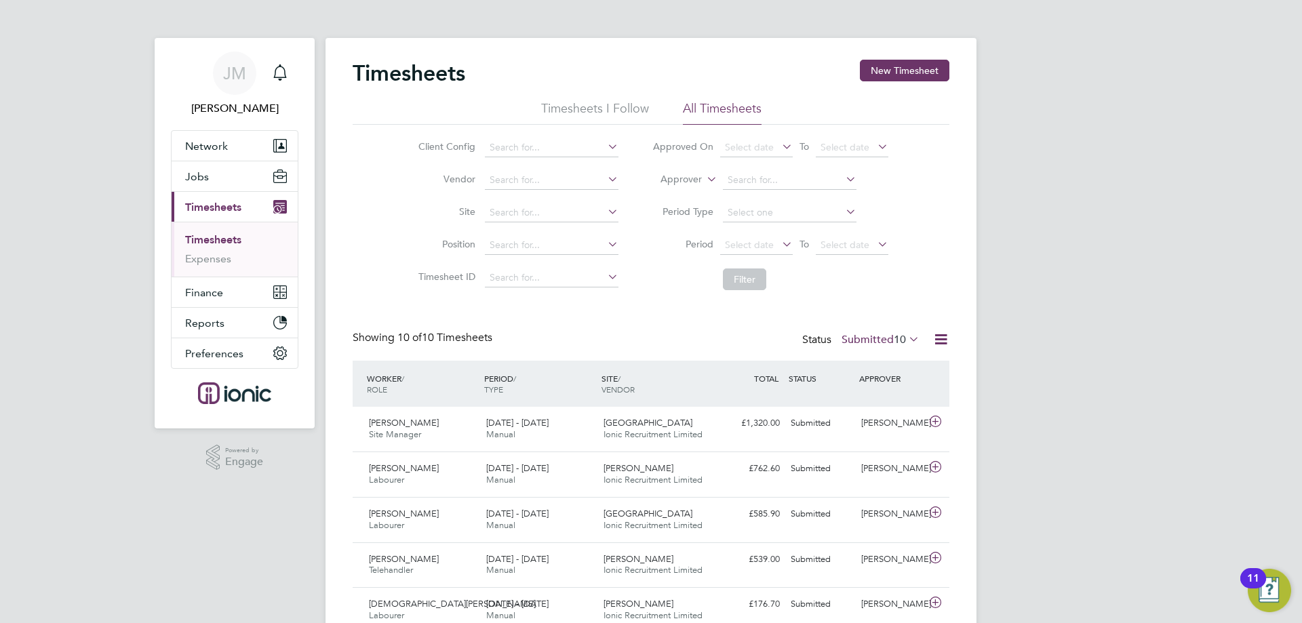
click at [588, 115] on li "Timesheets I Follow" at bounding box center [595, 112] width 108 height 24
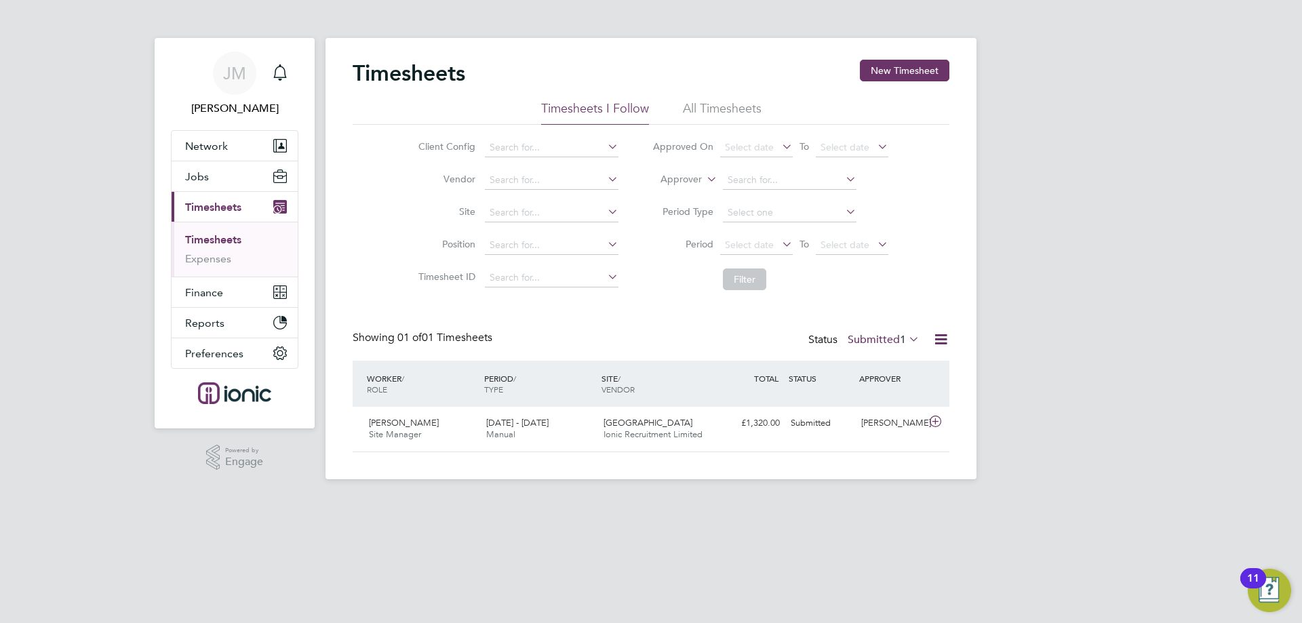
click at [753, 107] on li "All Timesheets" at bounding box center [722, 112] width 79 height 24
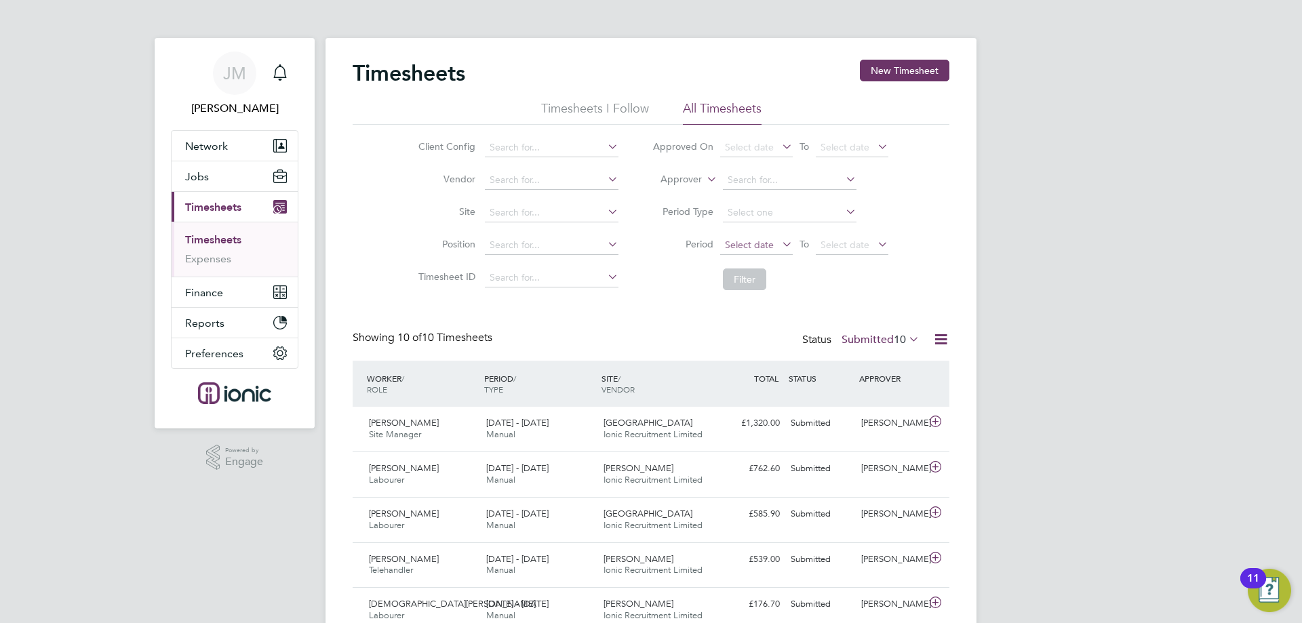
click at [776, 239] on span "Select date" at bounding box center [756, 246] width 73 height 18
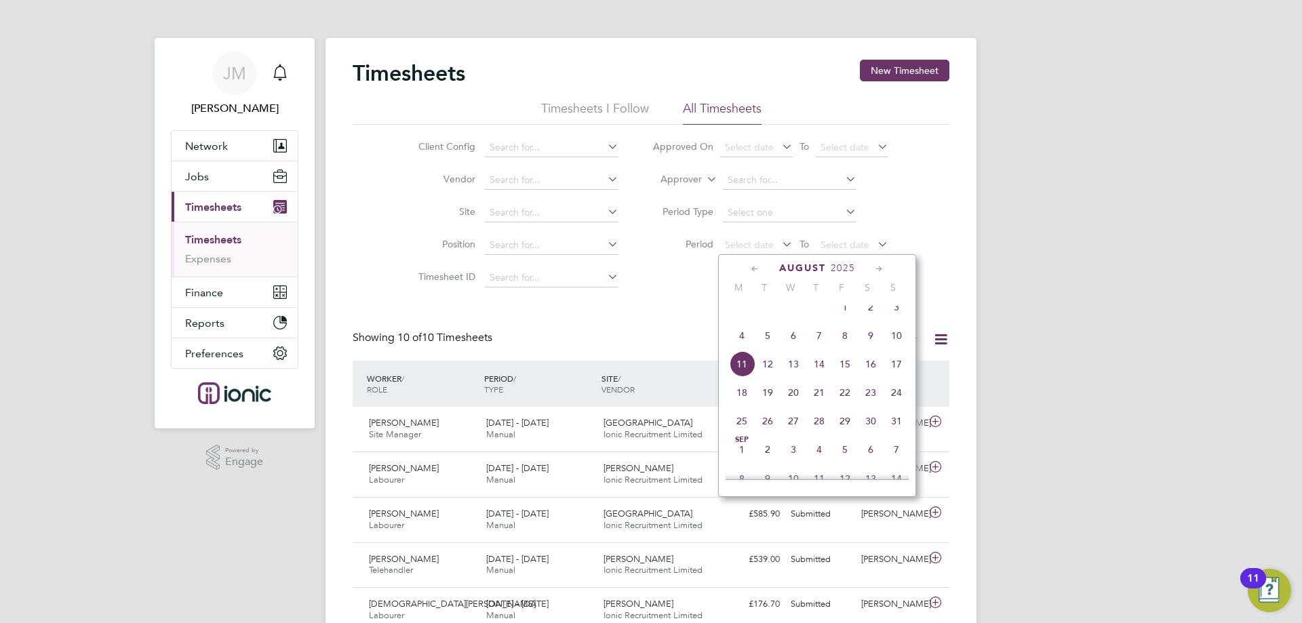
click at [744, 347] on span "4" at bounding box center [742, 336] width 26 height 26
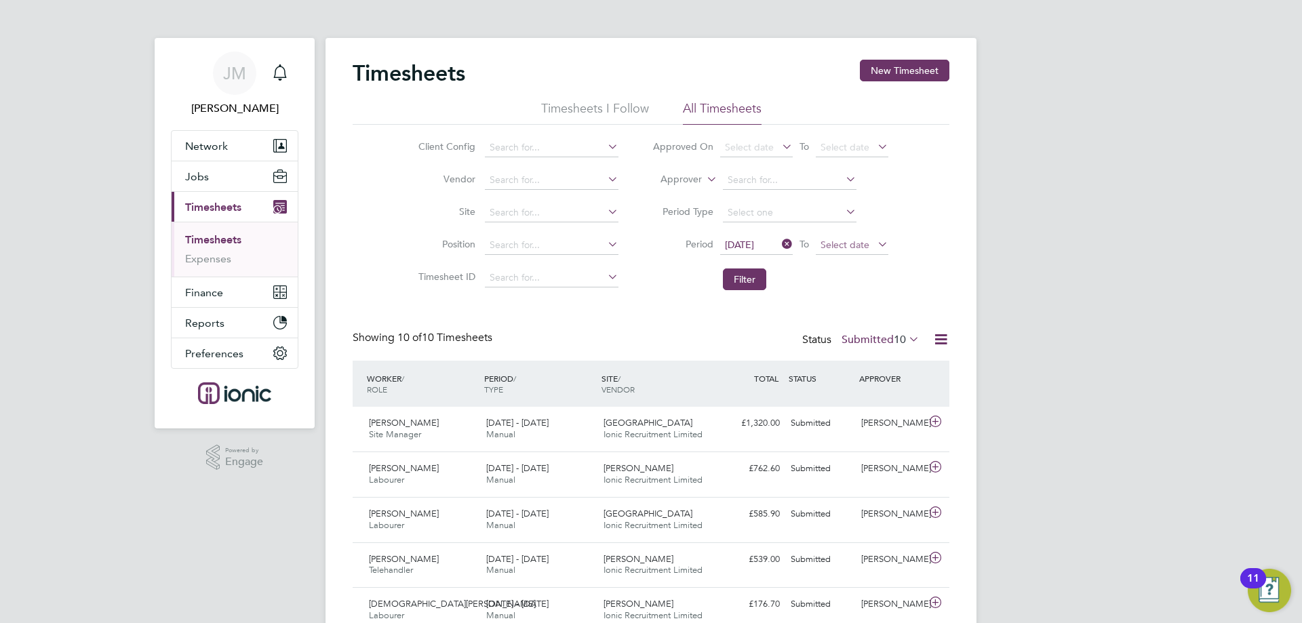
click at [845, 237] on span "Select date" at bounding box center [852, 246] width 73 height 18
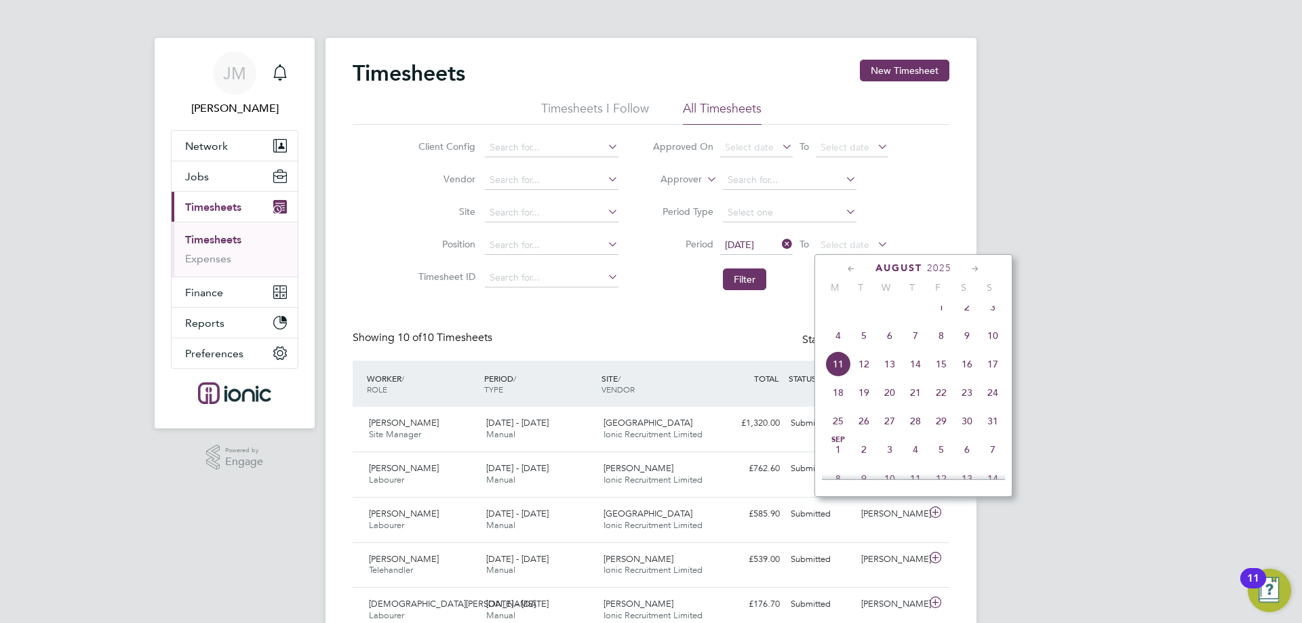
click at [993, 347] on span "10" at bounding box center [993, 336] width 26 height 26
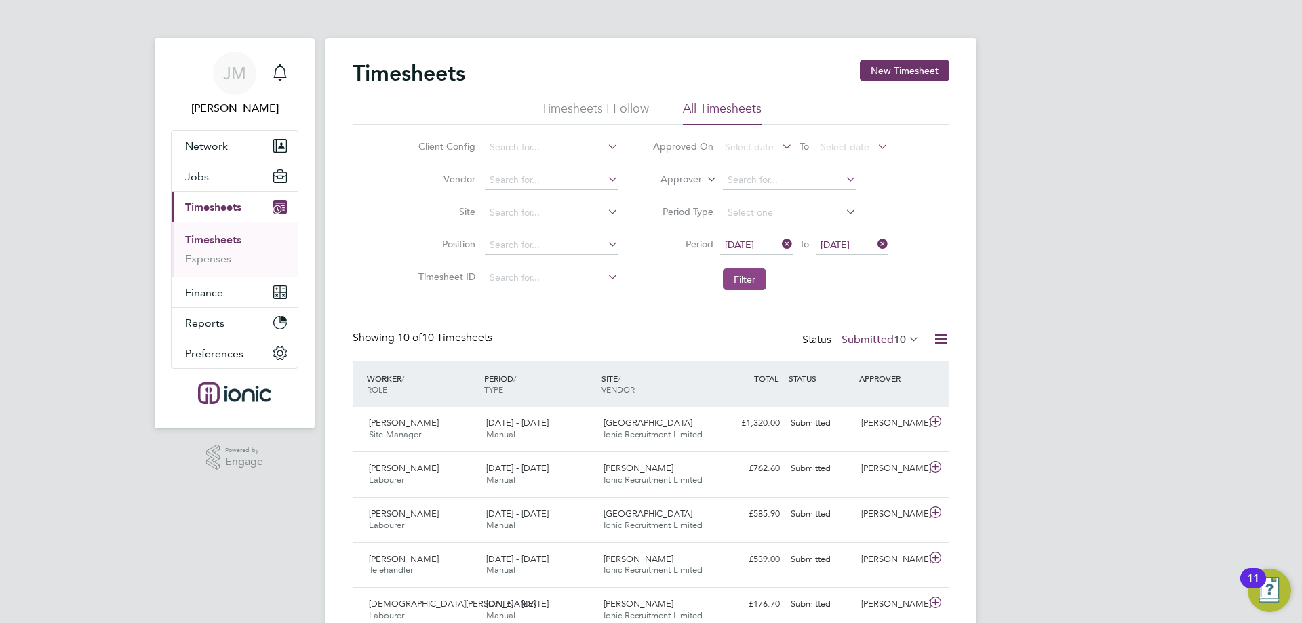
click at [755, 274] on button "Filter" at bounding box center [744, 279] width 43 height 22
click at [609, 111] on li "Timesheets I Follow" at bounding box center [595, 112] width 108 height 24
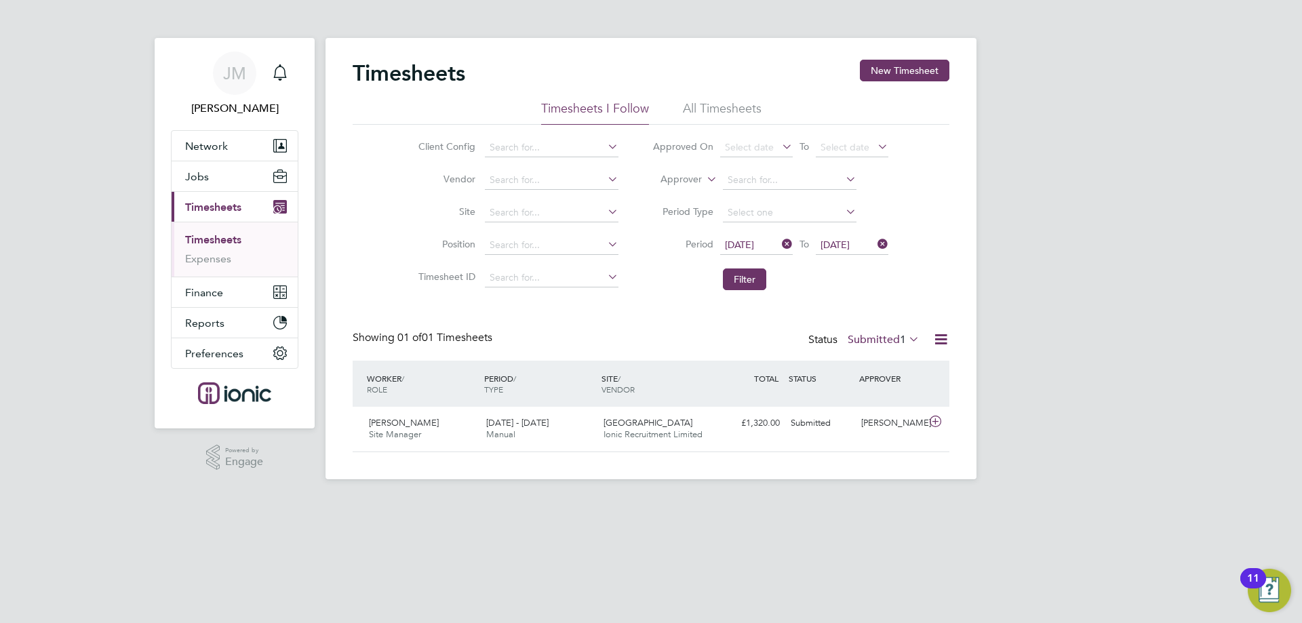
click at [223, 211] on span "Timesheets" at bounding box center [213, 207] width 56 height 13
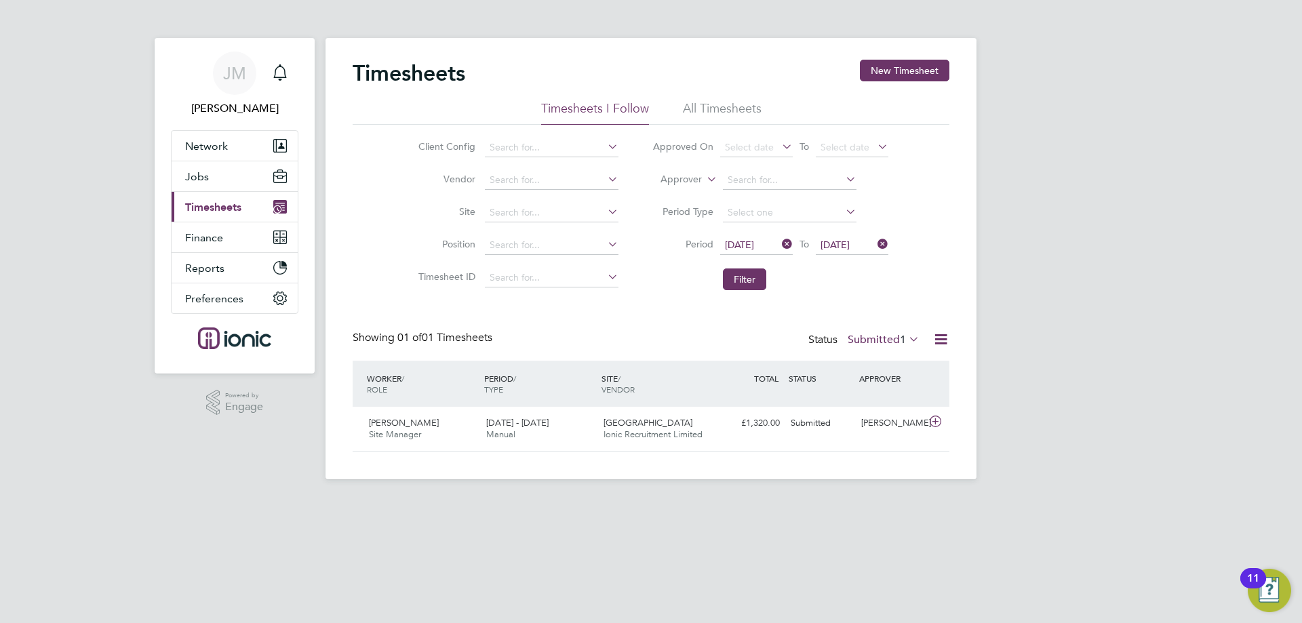
click at [214, 206] on span "Timesheets" at bounding box center [213, 207] width 56 height 13
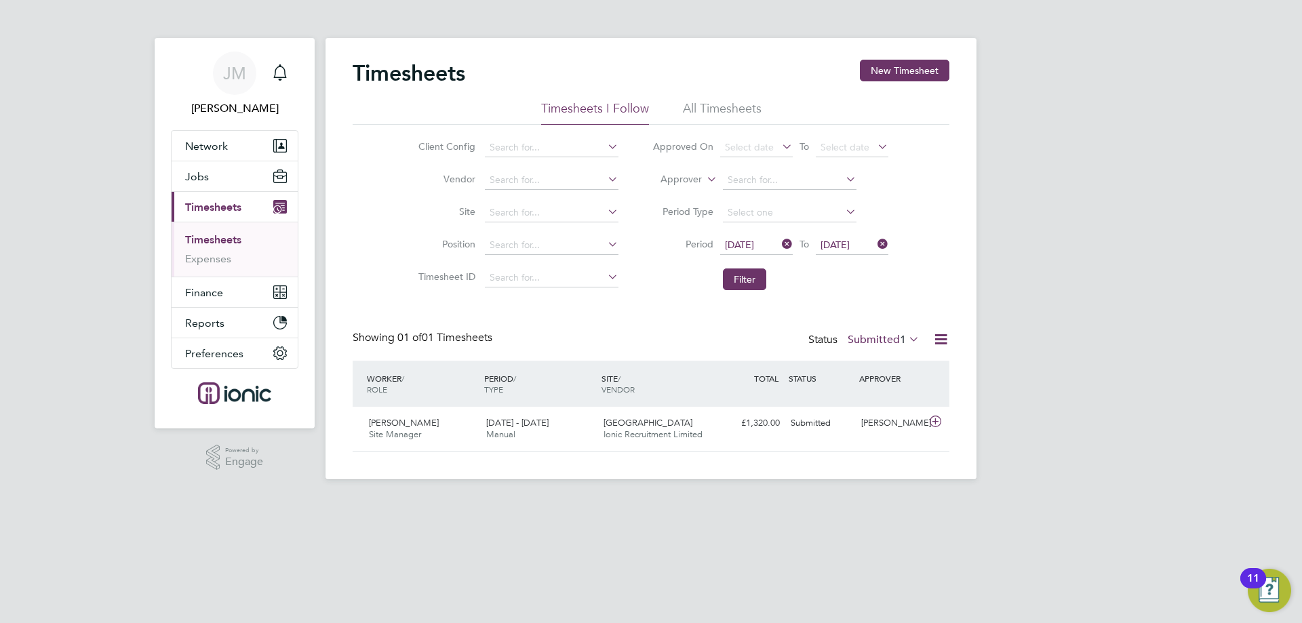
click at [211, 267] on ul "Timesheets Expenses" at bounding box center [235, 249] width 126 height 55
click at [207, 256] on link "Expenses" at bounding box center [208, 258] width 46 height 13
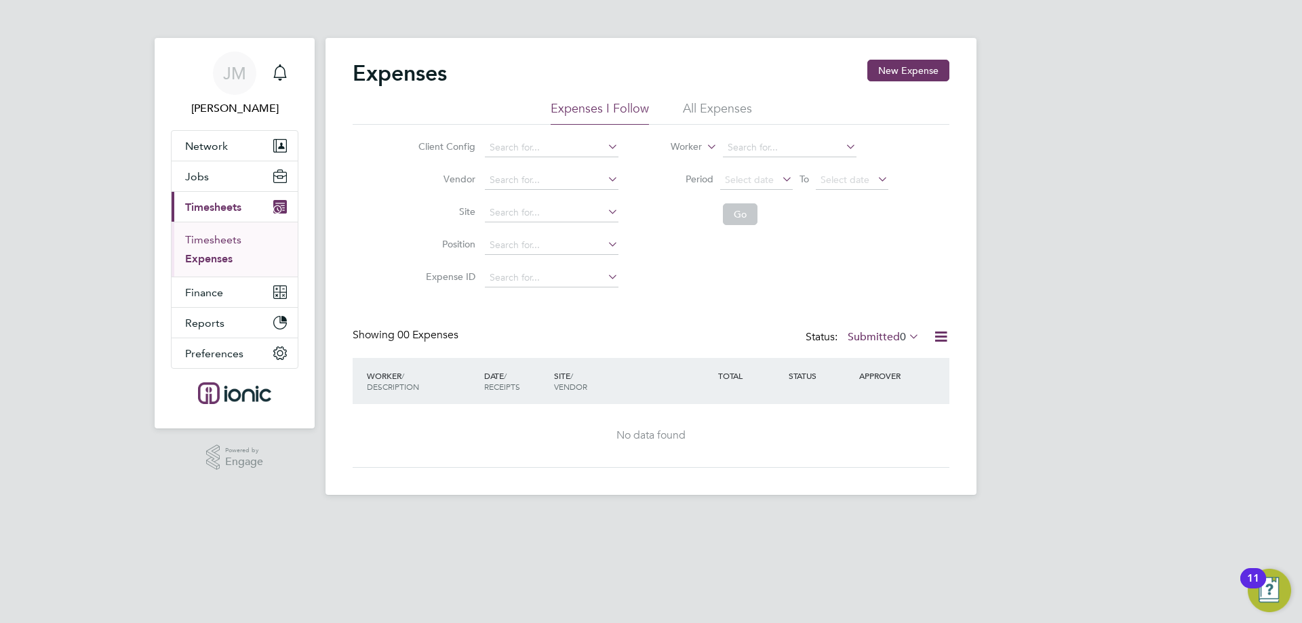
click at [214, 237] on link "Timesheets" at bounding box center [213, 239] width 56 height 13
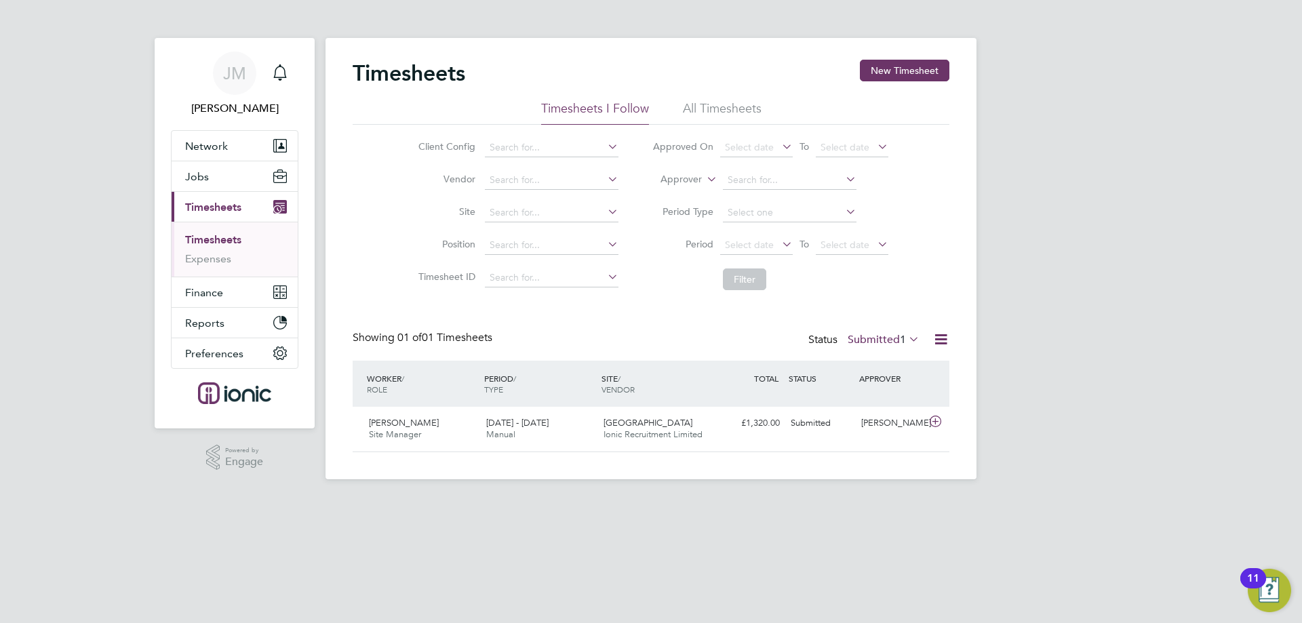
click at [734, 111] on li "All Timesheets" at bounding box center [722, 112] width 79 height 24
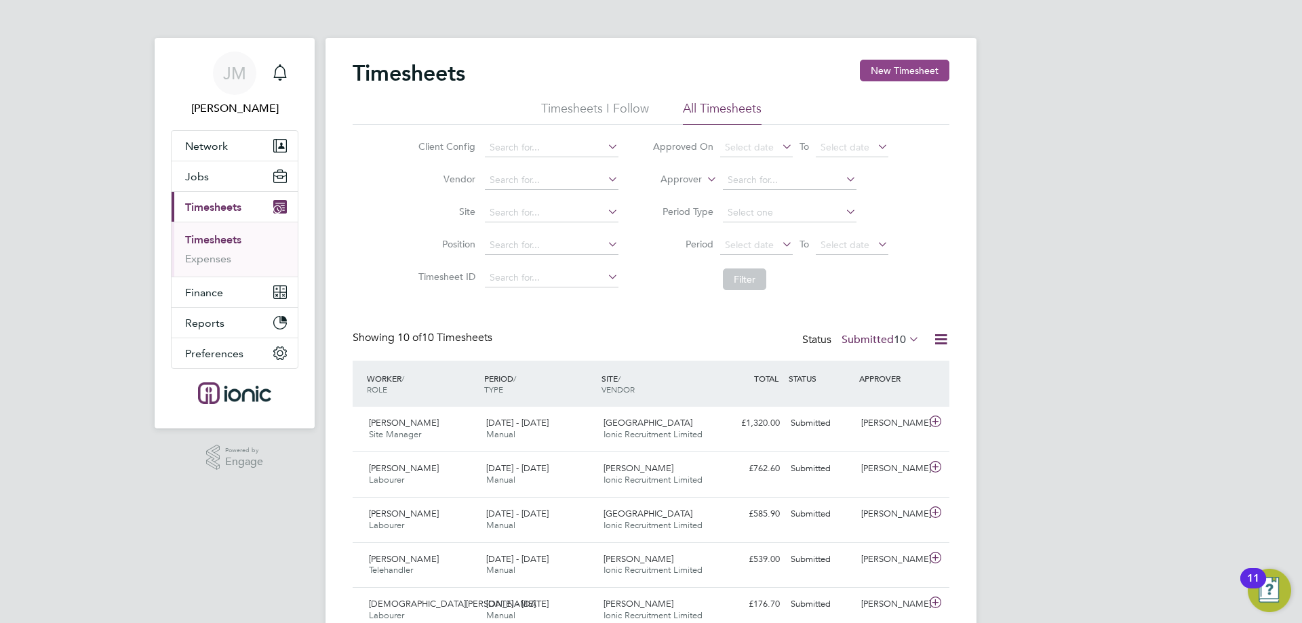
click at [881, 75] on button "New Timesheet" at bounding box center [904, 71] width 89 height 22
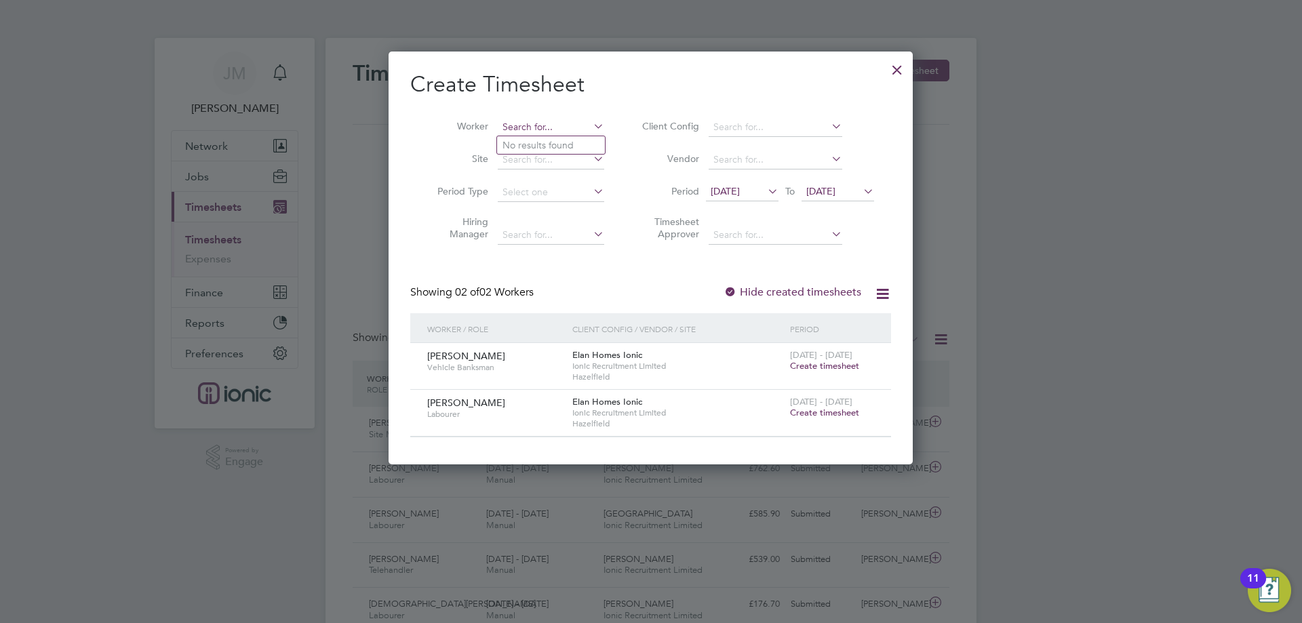
click at [542, 124] on input at bounding box center [551, 127] width 106 height 19
click at [536, 137] on li "[PERSON_NAME]" at bounding box center [559, 145] width 125 height 18
type input "[PERSON_NAME]"
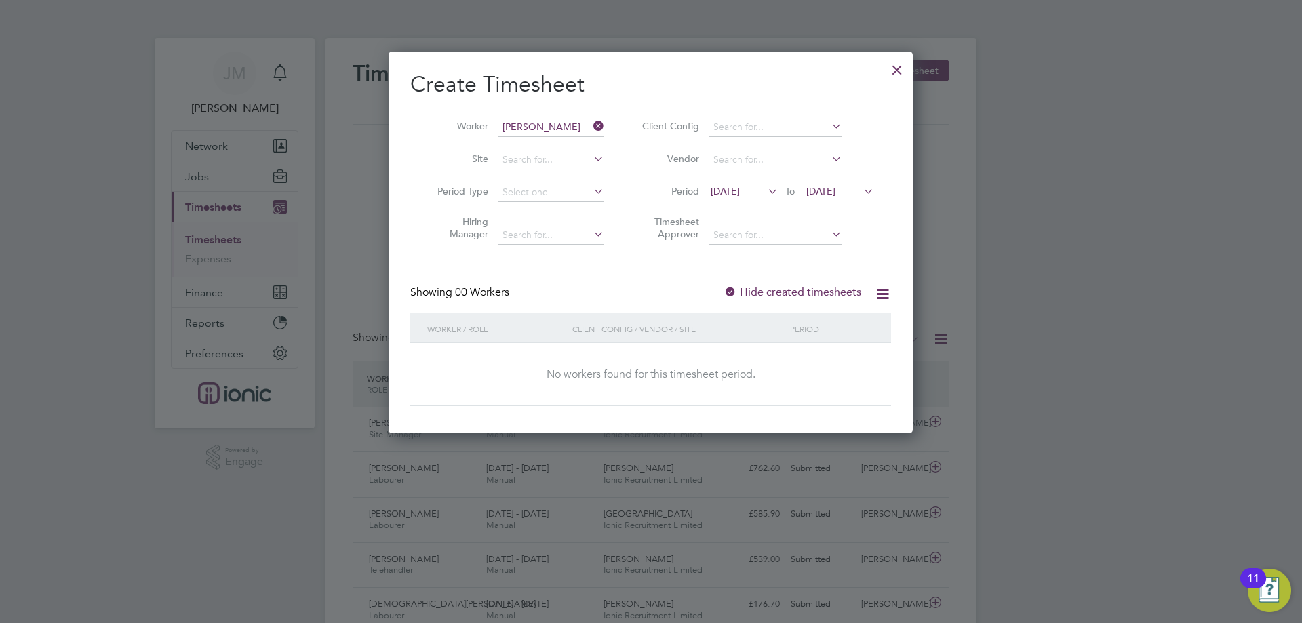
click at [742, 184] on span "[DATE]" at bounding box center [742, 192] width 73 height 18
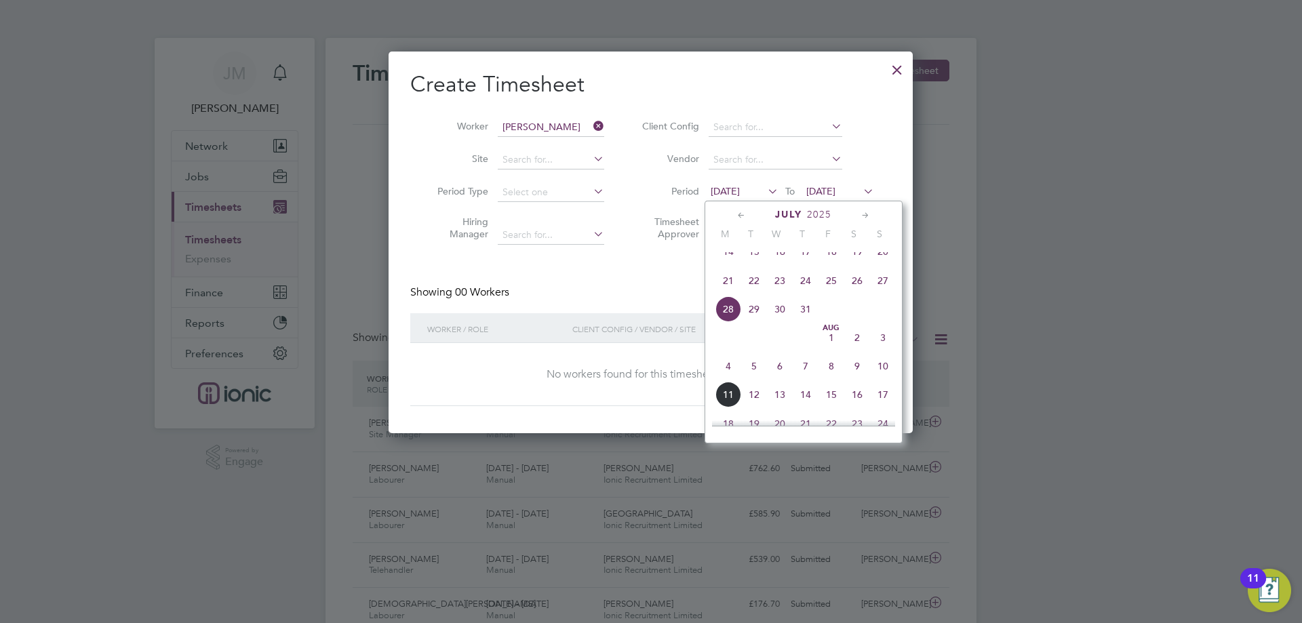
click at [727, 379] on span "4" at bounding box center [728, 366] width 26 height 26
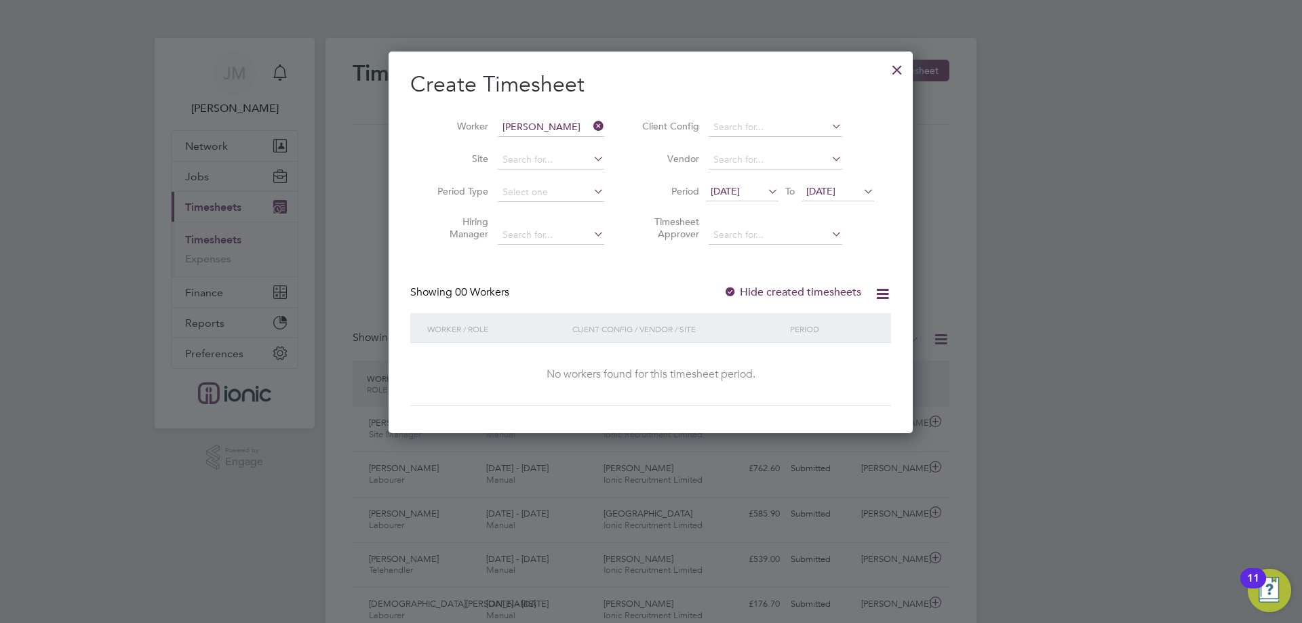
click at [835, 190] on span "[DATE]" at bounding box center [820, 191] width 29 height 12
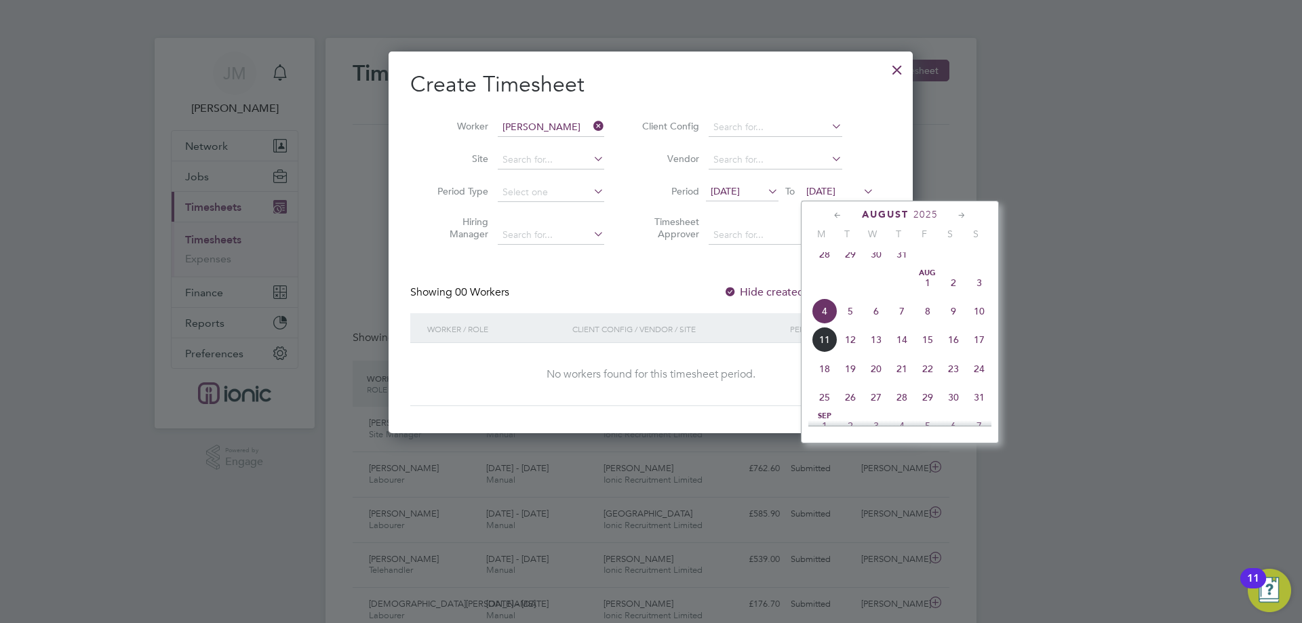
click at [973, 323] on span "10" at bounding box center [979, 311] width 26 height 26
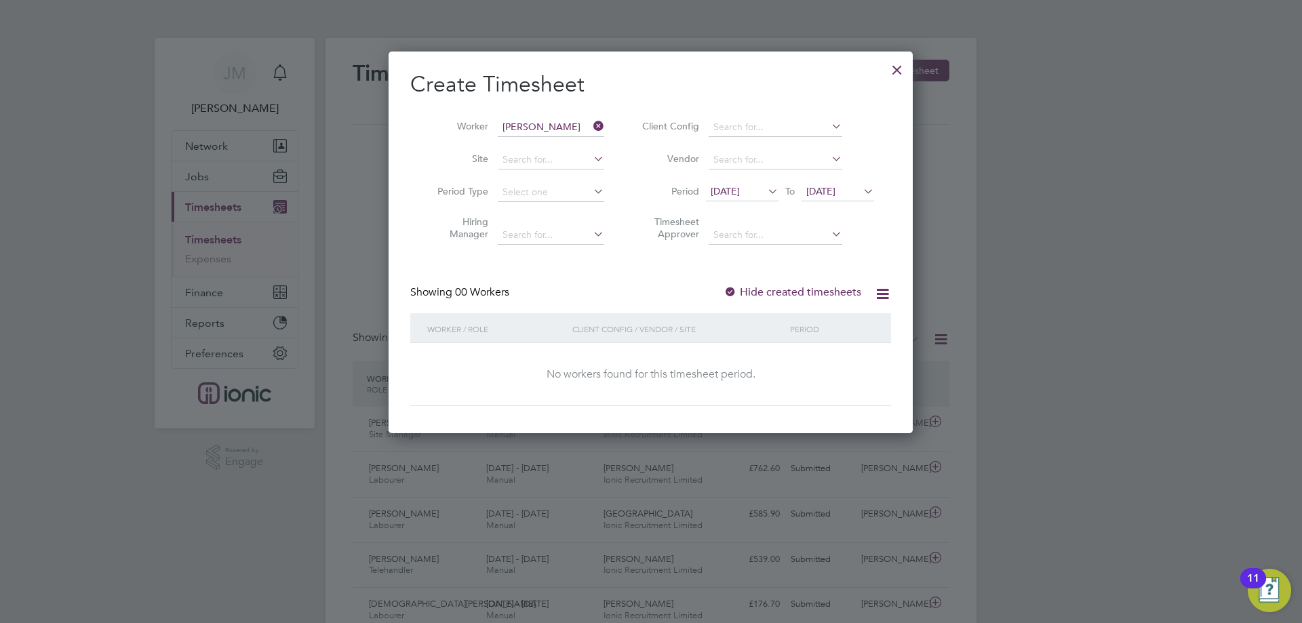
click at [666, 268] on div "Create Timesheet Worker [PERSON_NAME] Site Period Type Hiring Manager Client Co…" at bounding box center [650, 239] width 481 height 336
click at [875, 290] on icon at bounding box center [882, 293] width 17 height 17
click at [736, 286] on div at bounding box center [730, 293] width 14 height 14
click at [731, 291] on div at bounding box center [730, 293] width 14 height 14
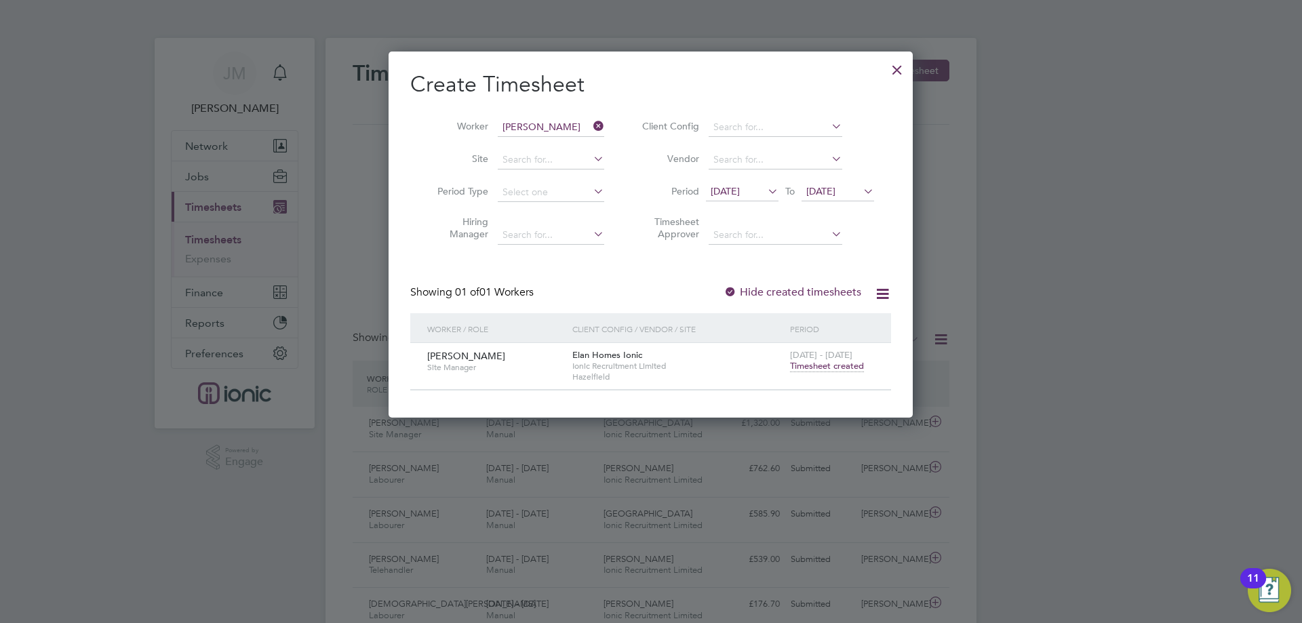
click at [455, 354] on span "[PERSON_NAME]" at bounding box center [466, 356] width 78 height 12
click at [831, 364] on span "Timesheet created" at bounding box center [827, 366] width 74 height 12
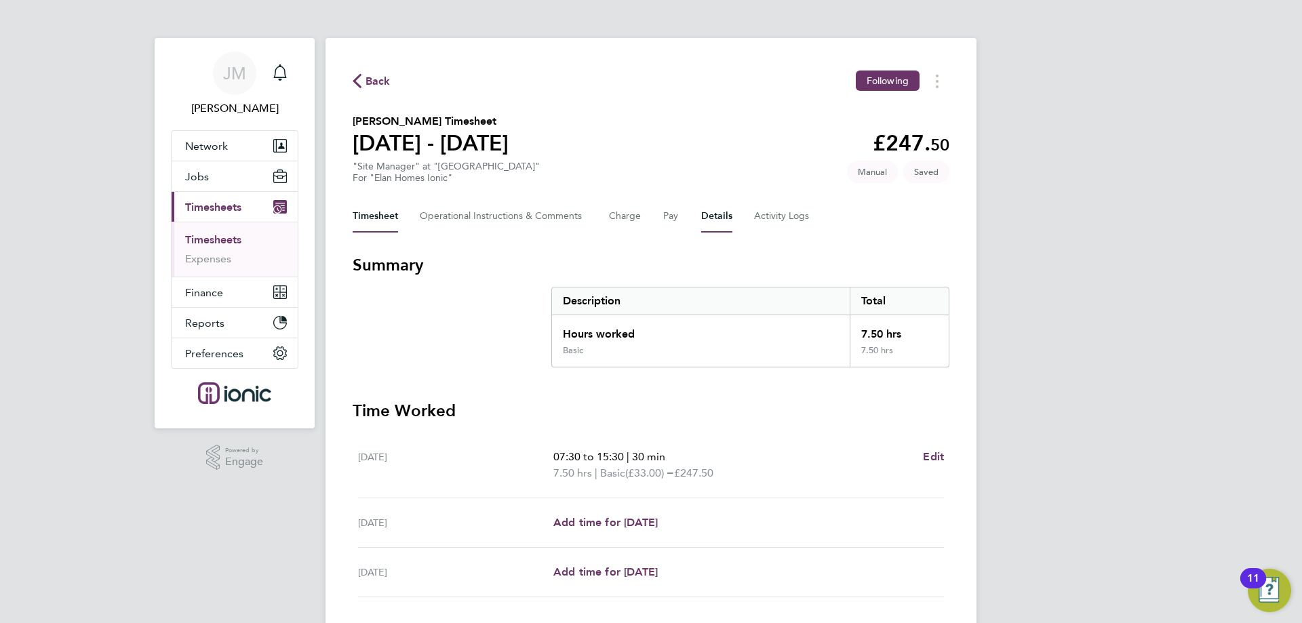
click at [706, 219] on button "Details" at bounding box center [716, 216] width 31 height 33
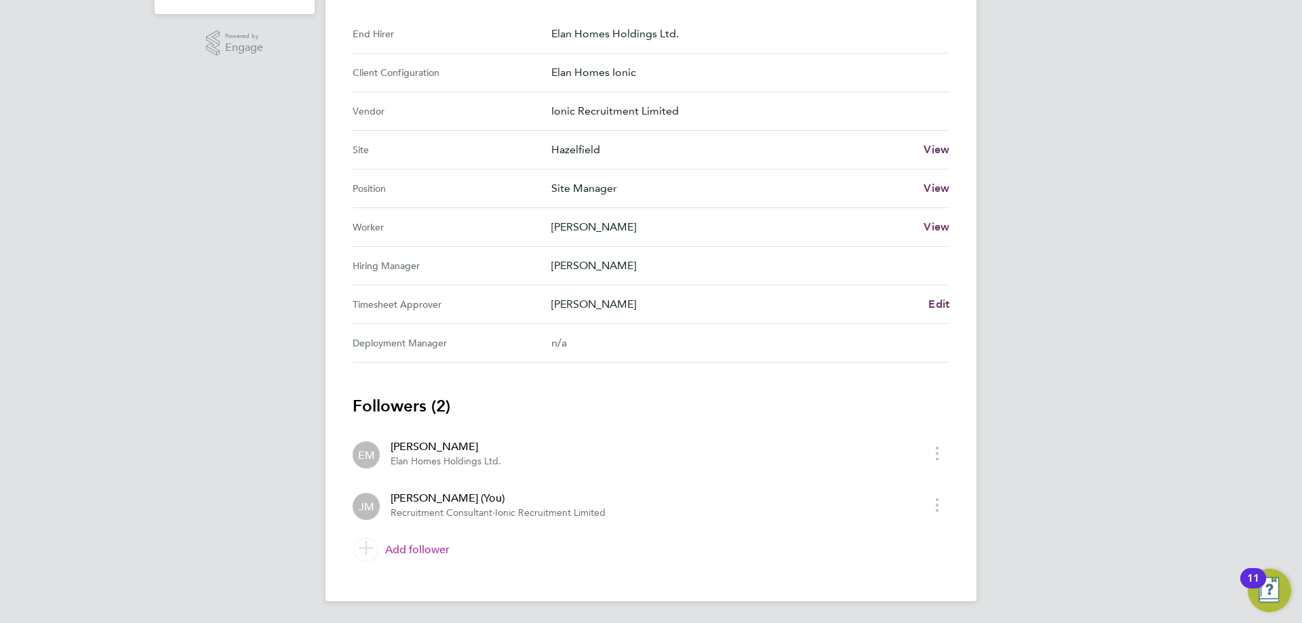
click at [428, 554] on link "Add follower" at bounding box center [651, 550] width 597 height 38
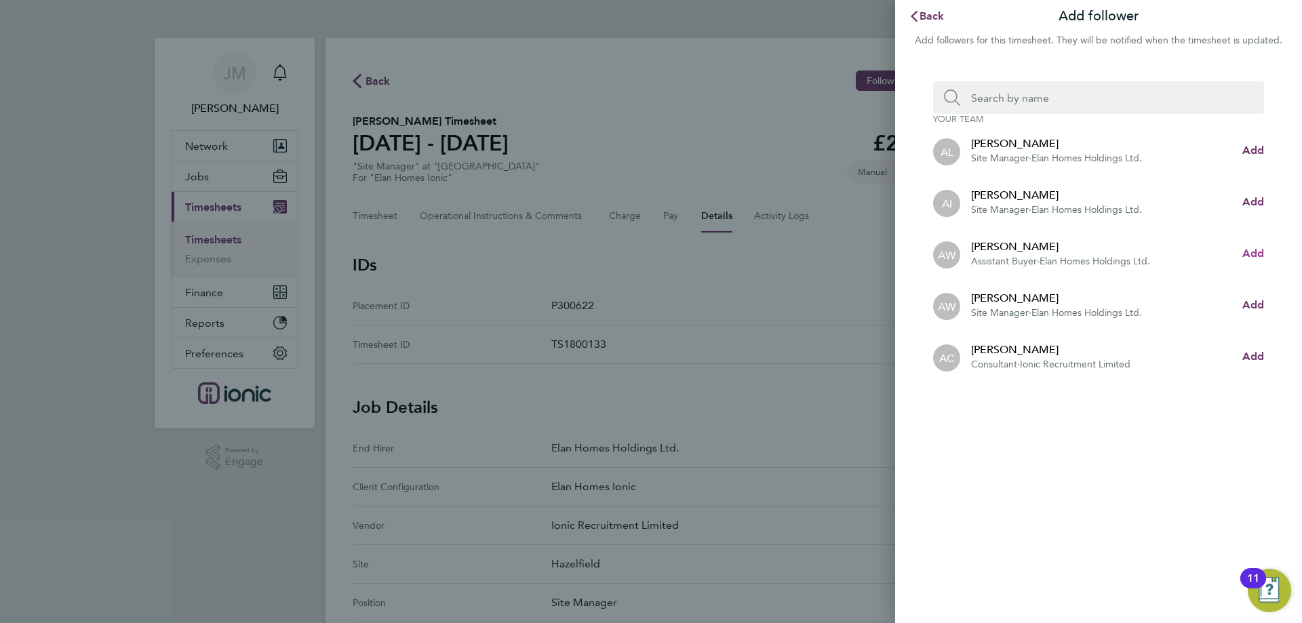
click at [1259, 251] on span "Add" at bounding box center [1253, 253] width 22 height 13
click at [927, 12] on span "Back" at bounding box center [931, 15] width 25 height 13
